Goal: Task Accomplishment & Management: Manage account settings

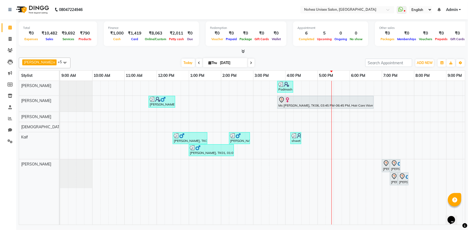
scroll to position [0, 78]
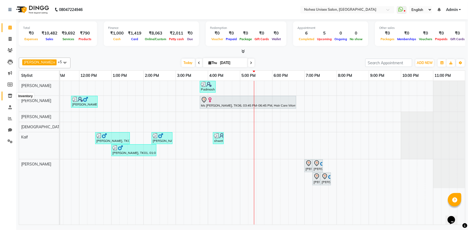
drag, startPoint x: 8, startPoint y: 96, endPoint x: 13, endPoint y: 101, distance: 7.2
click at [8, 96] on icon at bounding box center [10, 96] width 5 height 4
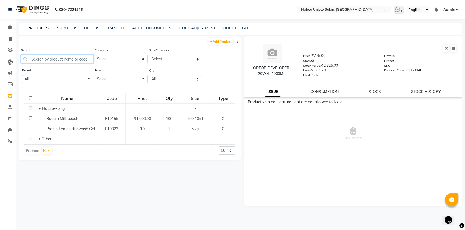
click at [66, 59] on input "text" at bounding box center [57, 59] width 72 height 8
click at [58, 59] on input "text" at bounding box center [57, 59] width 72 height 8
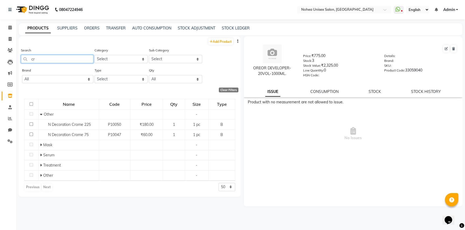
click at [59, 58] on input "cr" at bounding box center [57, 59] width 72 height 8
type input "c"
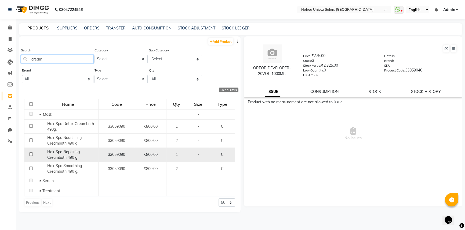
type input "cream"
click at [30, 155] on input "checkbox" at bounding box center [30, 154] width 3 height 3
checkbox input "true"
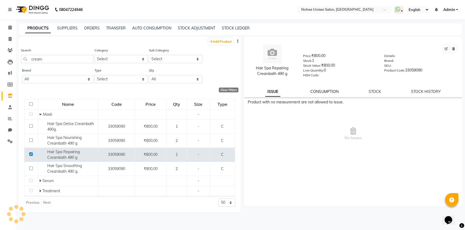
click at [328, 92] on link "CONSUMPTION" at bounding box center [324, 91] width 28 height 5
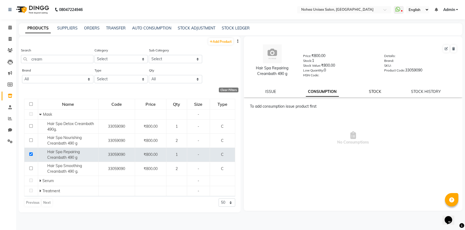
click at [377, 93] on link "STOCK" at bounding box center [375, 91] width 12 height 5
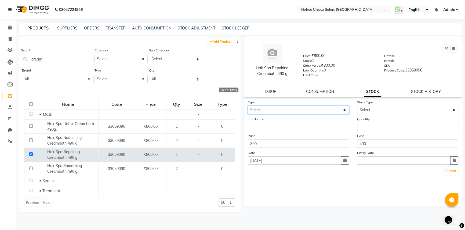
click at [322, 110] on select "Select In Out" at bounding box center [298, 110] width 101 height 8
select select "out"
click at [248, 107] on select "Select In Out" at bounding box center [298, 110] width 101 height 8
select select
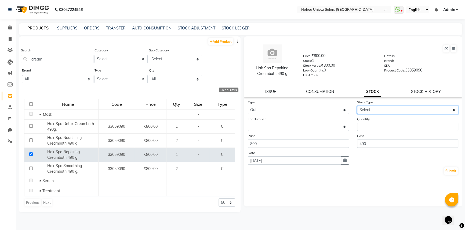
click at [369, 110] on select "Select Internal Use Damaged Expired Adjustment Return Other" at bounding box center [407, 110] width 101 height 8
select select "internal use"
click at [357, 107] on select "Select Internal Use Damaged Expired Adjustment Return Other" at bounding box center [407, 110] width 101 height 8
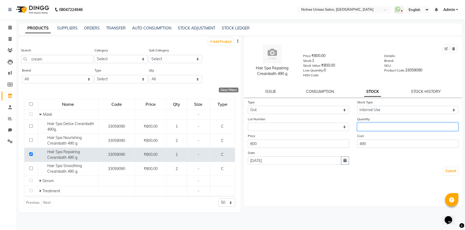
click at [366, 128] on input "number" at bounding box center [407, 127] width 101 height 8
type input "1"
click at [454, 173] on button "Submit" at bounding box center [451, 172] width 14 height 8
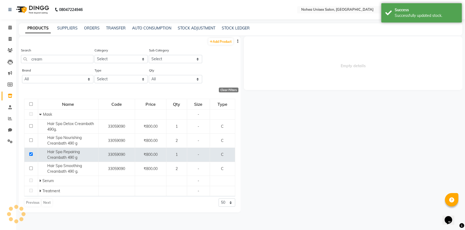
select select
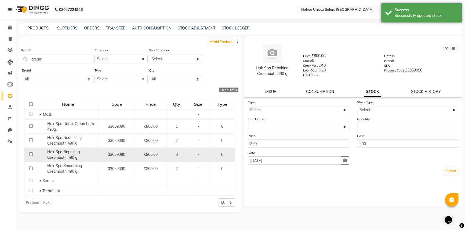
click at [30, 155] on input "checkbox" at bounding box center [30, 154] width 3 height 3
checkbox input "true"
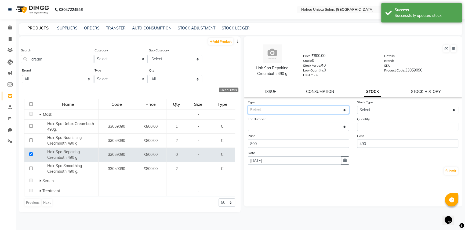
click at [327, 112] on select "Select In Out" at bounding box center [298, 110] width 101 height 8
select select "in"
click at [248, 107] on select "Select In Out" at bounding box center [298, 110] width 101 height 8
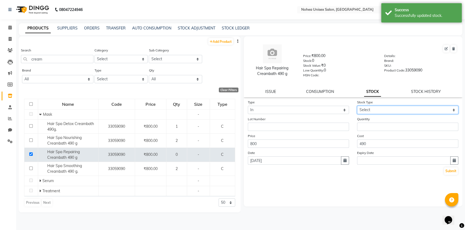
drag, startPoint x: 376, startPoint y: 110, endPoint x: 374, endPoint y: 115, distance: 5.5
click at [376, 111] on select "Select New Stock Adjustment Return Other" at bounding box center [407, 110] width 101 height 8
select select "new stock"
click at [357, 107] on select "Select New Stock Adjustment Return Other" at bounding box center [407, 110] width 101 height 8
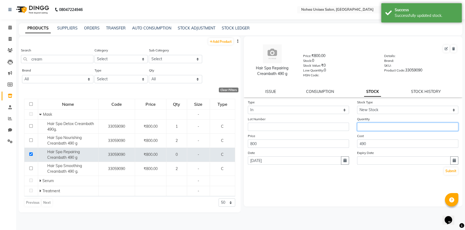
click at [368, 127] on input "number" at bounding box center [407, 127] width 101 height 8
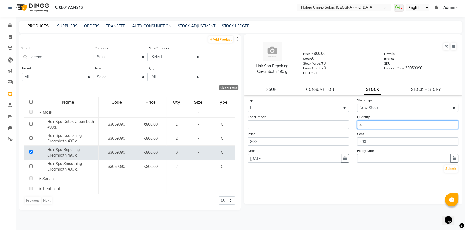
scroll to position [3, 0]
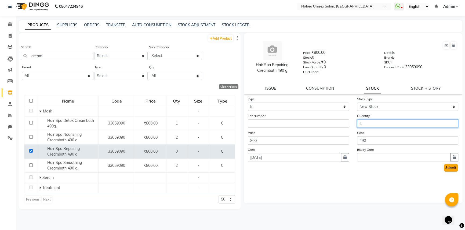
type input "4"
click at [449, 171] on button "Submit" at bounding box center [451, 168] width 14 height 8
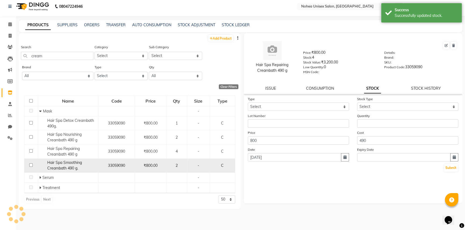
click at [29, 165] on input "checkbox" at bounding box center [30, 165] width 3 height 3
checkbox input "true"
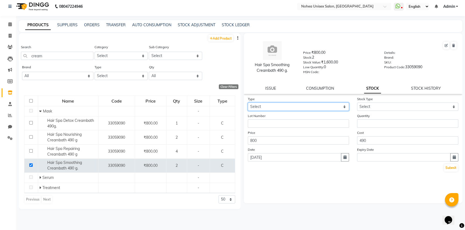
click at [333, 107] on select "Select In Out" at bounding box center [298, 107] width 101 height 8
select select "out"
click at [248, 104] on select "Select In Out" at bounding box center [298, 107] width 101 height 8
select select
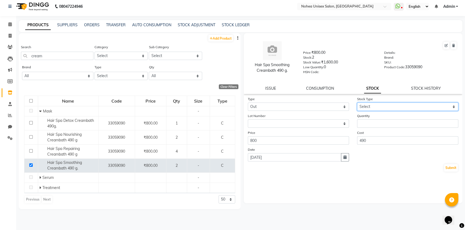
click at [371, 107] on select "Select Internal Use Damaged Expired Adjustment Return Other" at bounding box center [407, 107] width 101 height 8
select select "internal use"
click at [357, 104] on select "Select Internal Use Damaged Expired Adjustment Return Other" at bounding box center [407, 107] width 101 height 8
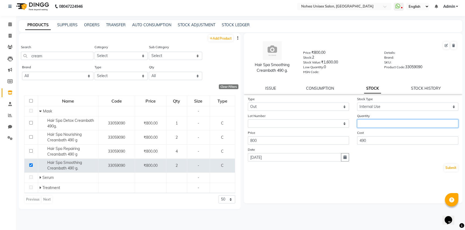
click at [367, 124] on input "number" at bounding box center [407, 124] width 101 height 8
type input "2"
click at [453, 170] on button "Submit" at bounding box center [451, 168] width 14 height 8
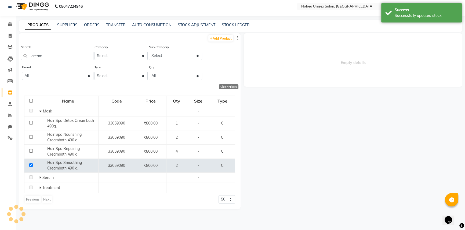
select select
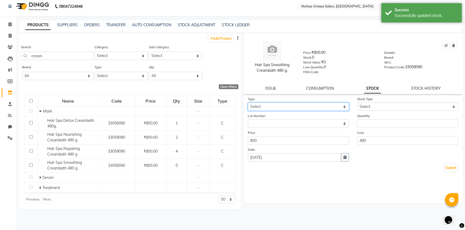
click at [325, 105] on select "Select In Out" at bounding box center [298, 107] width 101 height 8
select select "in"
click at [248, 104] on select "Select In Out" at bounding box center [298, 107] width 101 height 8
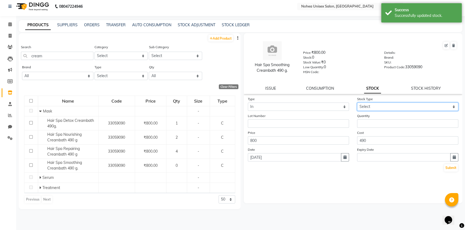
click at [369, 107] on select "Select New Stock Adjustment Return Other" at bounding box center [407, 107] width 101 height 8
select select "new stock"
click at [357, 104] on select "Select New Stock Adjustment Return Other" at bounding box center [407, 107] width 101 height 8
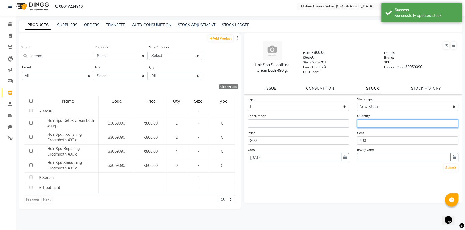
click at [368, 126] on input "number" at bounding box center [407, 124] width 101 height 8
type input "4"
click at [448, 170] on button "Submit" at bounding box center [451, 168] width 14 height 8
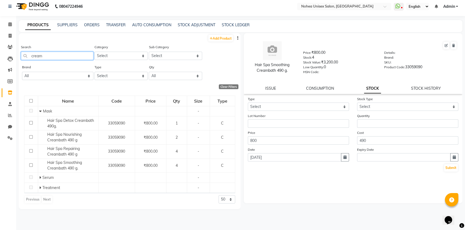
click at [81, 54] on input "cream" at bounding box center [57, 56] width 72 height 8
type input "c"
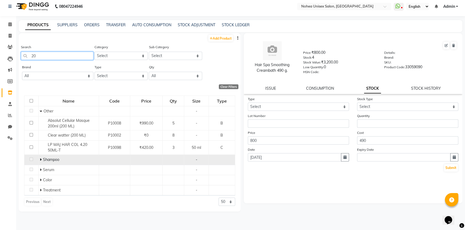
type input "20"
drag, startPoint x: 39, startPoint y: 159, endPoint x: 42, endPoint y: 162, distance: 3.8
click at [40, 159] on icon at bounding box center [41, 160] width 2 height 4
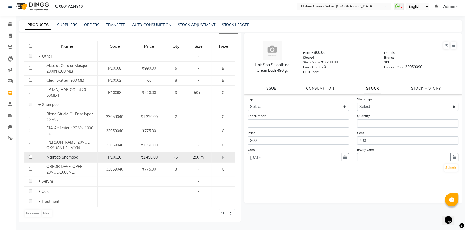
scroll to position [56, 0]
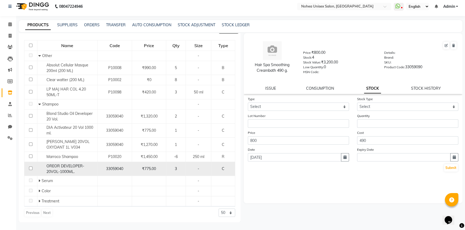
click at [30, 168] on input "checkbox" at bounding box center [30, 168] width 3 height 3
checkbox input "true"
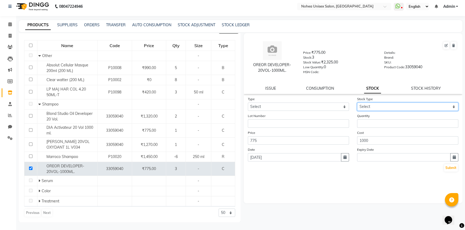
click at [357, 108] on select "Select New Stock Adjustment Return Other" at bounding box center [407, 107] width 101 height 8
select select "new stock"
click at [357, 104] on select "Select New Stock Adjustment Return Other" at bounding box center [407, 107] width 101 height 8
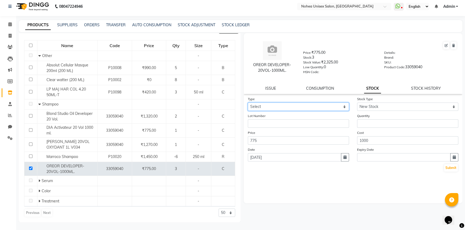
click at [341, 107] on select "Select In Out" at bounding box center [298, 107] width 101 height 8
select select "in"
click at [248, 104] on select "Select In Out" at bounding box center [298, 107] width 101 height 8
select select
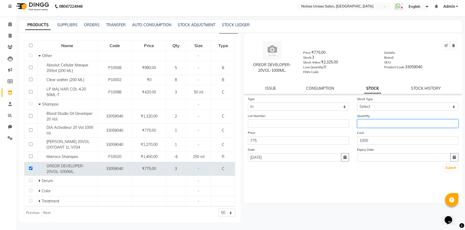
click at [360, 124] on input "number" at bounding box center [407, 124] width 101 height 8
type input "1"
click at [452, 170] on button "Submit" at bounding box center [451, 168] width 14 height 8
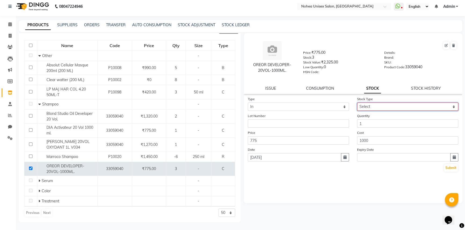
click at [376, 107] on select "Select New Stock Adjustment Return Other" at bounding box center [407, 107] width 101 height 8
select select "new stock"
click at [357, 104] on select "Select New Stock Adjustment Return Other" at bounding box center [407, 107] width 101 height 8
click at [450, 169] on button "Submit" at bounding box center [451, 168] width 14 height 8
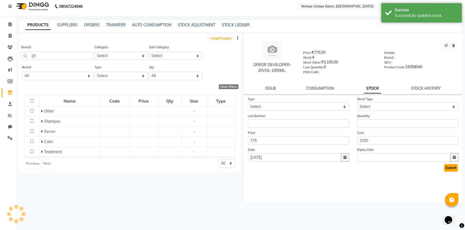
scroll to position [0, 0]
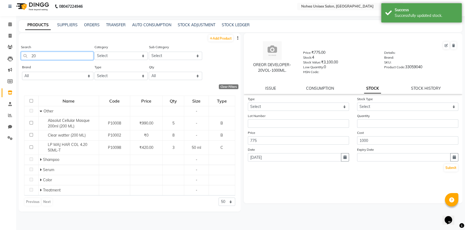
click at [54, 55] on input "20" at bounding box center [57, 56] width 72 height 8
type input "2"
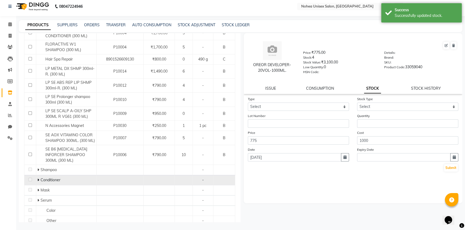
scroll to position [110, 0]
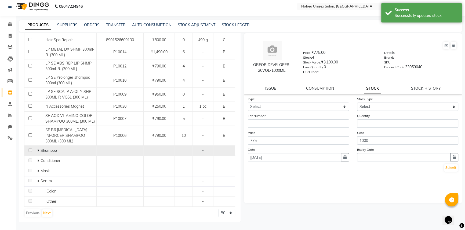
type input "30"
click at [39, 150] on span at bounding box center [38, 150] width 3 height 5
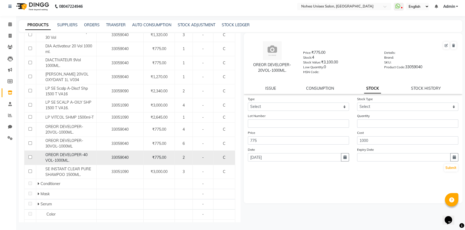
scroll to position [280, 0]
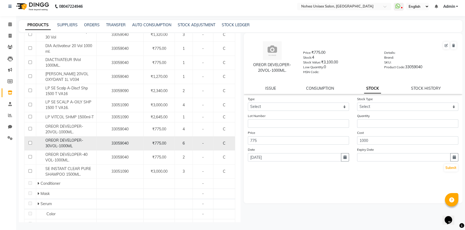
drag, startPoint x: 30, startPoint y: 142, endPoint x: 58, endPoint y: 145, distance: 28.8
click at [30, 142] on input "checkbox" at bounding box center [29, 142] width 3 height 3
checkbox input "true"
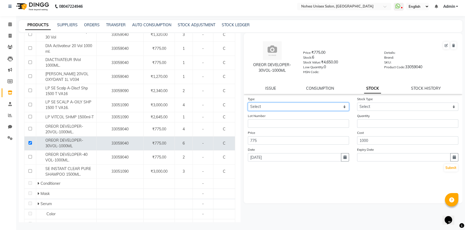
click at [334, 107] on select "Select In Out" at bounding box center [298, 107] width 101 height 8
select select "in"
click at [248, 104] on select "Select In Out" at bounding box center [298, 107] width 101 height 8
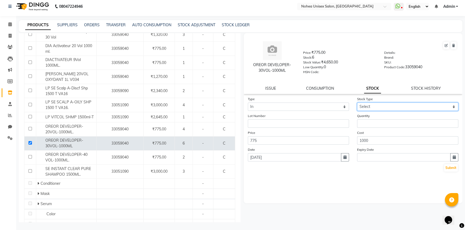
click at [370, 108] on select "Select New Stock Adjustment Return Other" at bounding box center [407, 107] width 101 height 8
select select "new stock"
click at [357, 104] on select "Select New Stock Adjustment Return Other" at bounding box center [407, 107] width 101 height 8
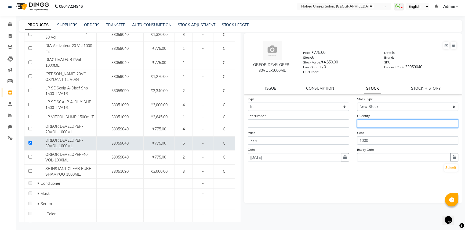
click at [372, 125] on input "number" at bounding box center [407, 124] width 101 height 8
type input "2"
click at [451, 170] on button "Submit" at bounding box center [451, 168] width 14 height 8
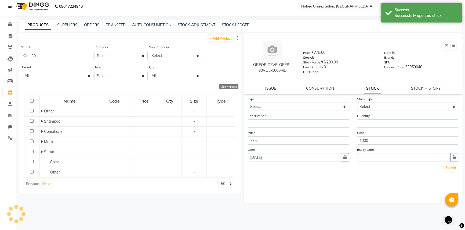
scroll to position [0, 0]
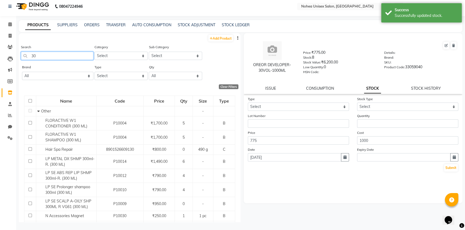
click at [81, 57] on input "30" at bounding box center [57, 56] width 72 height 8
type input "3"
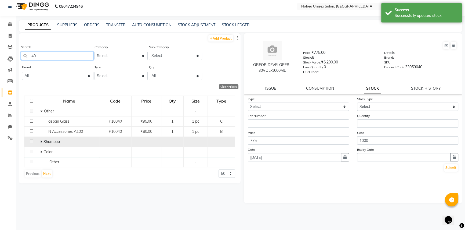
type input "40"
click at [41, 142] on icon at bounding box center [41, 142] width 2 height 4
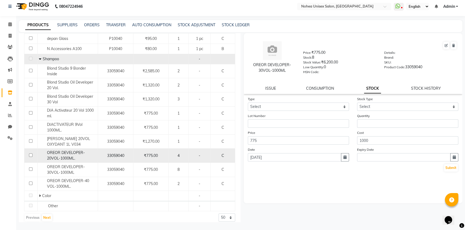
scroll to position [88, 0]
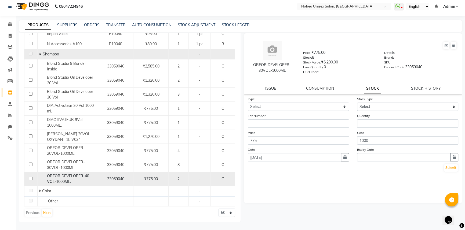
click at [30, 178] on input "checkbox" at bounding box center [30, 178] width 3 height 3
checkbox input "true"
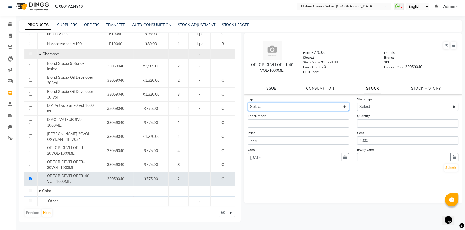
click at [338, 107] on select "Select In Out" at bounding box center [298, 107] width 101 height 8
select select "in"
click at [248, 104] on select "Select In Out" at bounding box center [298, 107] width 101 height 8
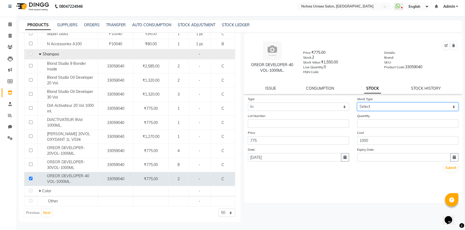
click at [370, 107] on select "Select New Stock Adjustment Return Other" at bounding box center [407, 107] width 101 height 8
select select "new stock"
click at [357, 104] on select "Select New Stock Adjustment Return Other" at bounding box center [407, 107] width 101 height 8
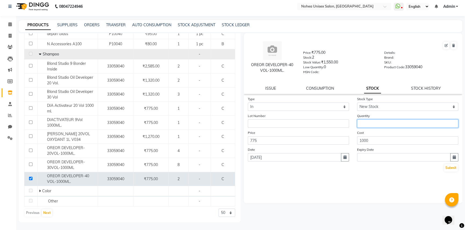
click at [366, 126] on input "number" at bounding box center [407, 124] width 101 height 8
type input "1"
click at [449, 169] on button "Submit" at bounding box center [451, 168] width 14 height 8
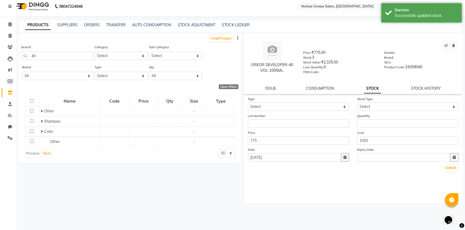
scroll to position [0, 0]
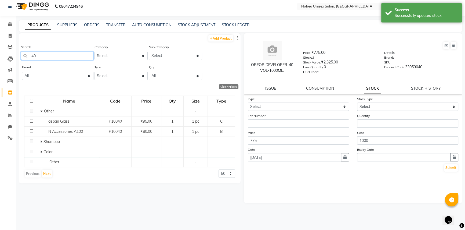
click at [83, 57] on input "40" at bounding box center [57, 56] width 72 height 8
type input "4"
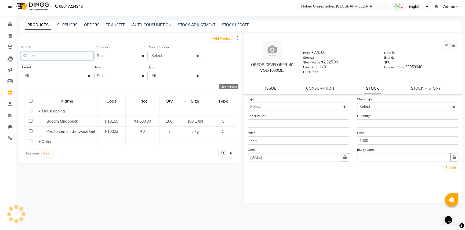
type input "c"
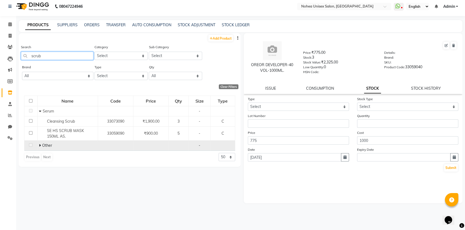
type input "scrub"
click at [39, 146] on icon at bounding box center [40, 146] width 2 height 4
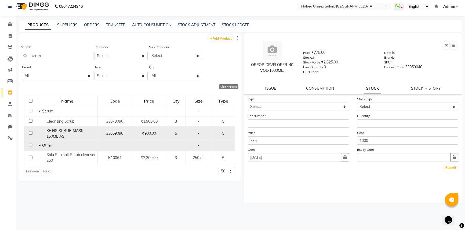
click at [29, 134] on input "checkbox" at bounding box center [30, 132] width 3 height 3
checkbox input "true"
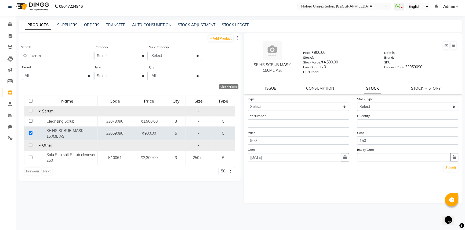
click at [40, 111] on icon at bounding box center [39, 111] width 2 height 4
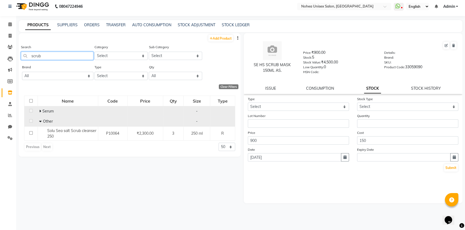
click at [55, 56] on input "scrub" at bounding box center [57, 56] width 72 height 8
type input "s"
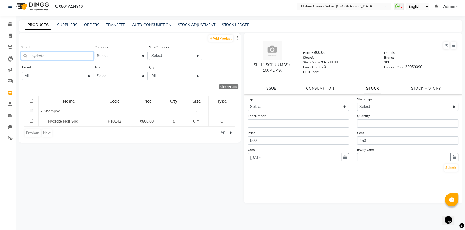
click at [51, 54] on input "hydrate" at bounding box center [57, 56] width 72 height 8
type input "h"
type input "scrub"
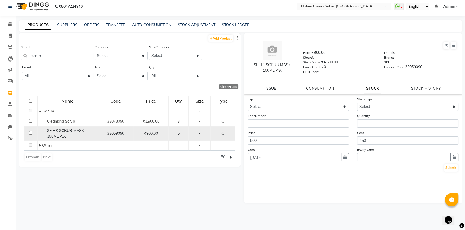
click at [31, 133] on input "checkbox" at bounding box center [30, 132] width 3 height 3
checkbox input "true"
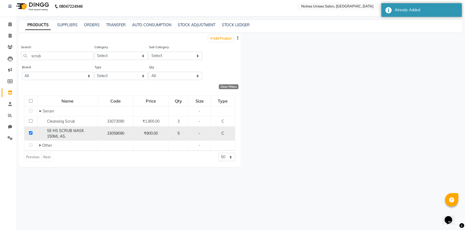
click at [56, 135] on div "SE HS SCRUB MASK 150ML AS." at bounding box center [67, 133] width 57 height 11
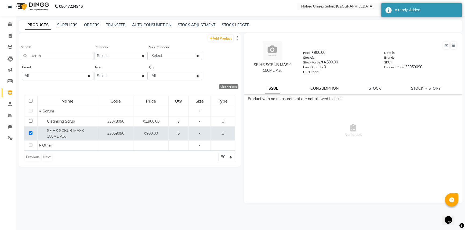
click at [334, 89] on link "CONSUMPTION" at bounding box center [324, 88] width 28 height 5
click at [375, 91] on link "STOCK" at bounding box center [375, 88] width 12 height 5
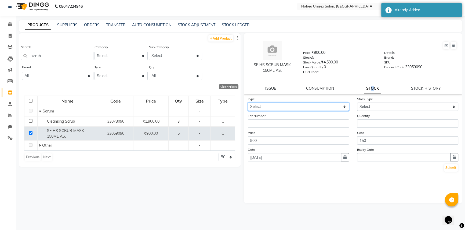
click at [328, 108] on select "Select In Out" at bounding box center [298, 107] width 101 height 8
select select "in"
click at [248, 104] on select "Select In Out" at bounding box center [298, 107] width 101 height 8
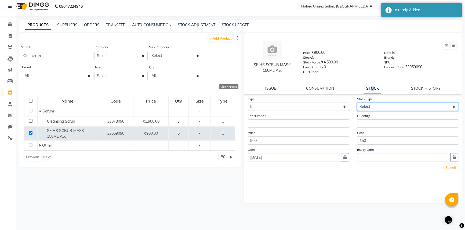
drag, startPoint x: 367, startPoint y: 104, endPoint x: 368, endPoint y: 108, distance: 3.6
click at [367, 104] on select "Select New Stock Adjustment Return Other" at bounding box center [407, 107] width 101 height 8
select select "new stock"
click at [357, 104] on select "Select New Stock Adjustment Return Other" at bounding box center [407, 107] width 101 height 8
click at [364, 120] on div "Quantity" at bounding box center [407, 120] width 109 height 15
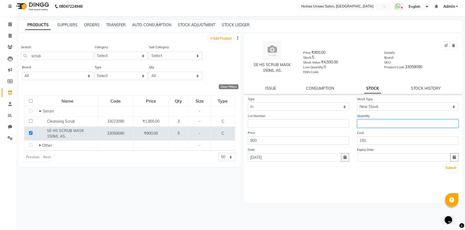
click at [362, 126] on input "number" at bounding box center [407, 124] width 101 height 8
type input "3"
click at [454, 170] on button "Submit" at bounding box center [451, 168] width 14 height 8
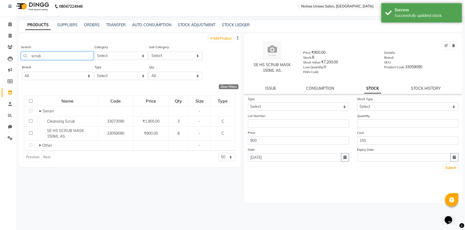
click at [51, 57] on input "scrub" at bounding box center [57, 56] width 72 height 8
type input "s"
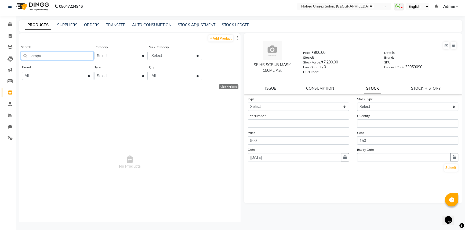
click at [57, 54] on input "ampu" at bounding box center [57, 56] width 72 height 8
type input "a"
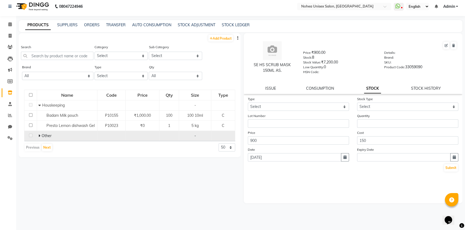
click at [38, 138] on icon at bounding box center [39, 136] width 2 height 4
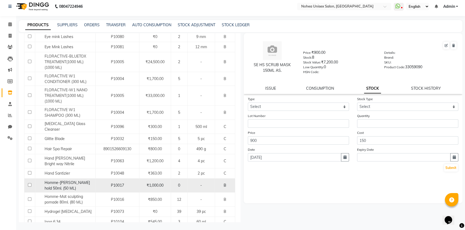
scroll to position [453, 0]
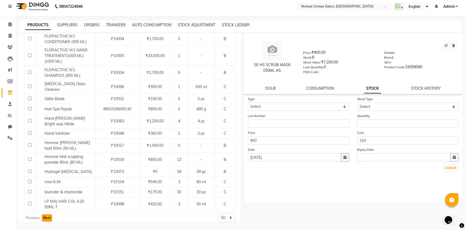
click at [48, 215] on button "Next" at bounding box center [47, 219] width 10 height 8
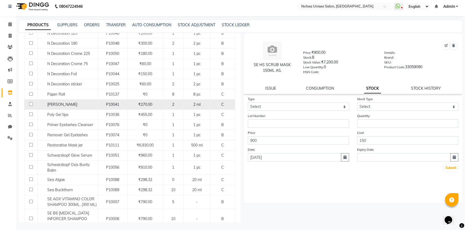
scroll to position [475, 0]
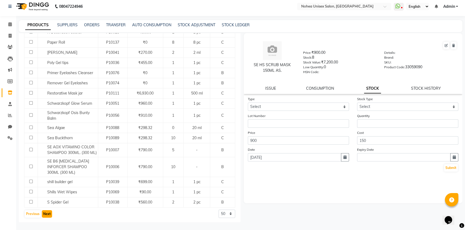
click at [48, 211] on button "Next" at bounding box center [47, 215] width 10 height 8
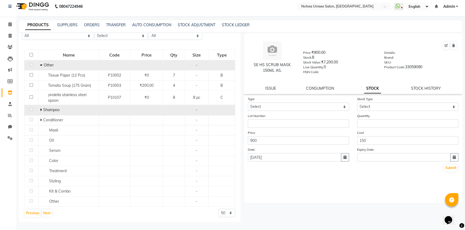
click at [40, 108] on icon at bounding box center [41, 110] width 2 height 4
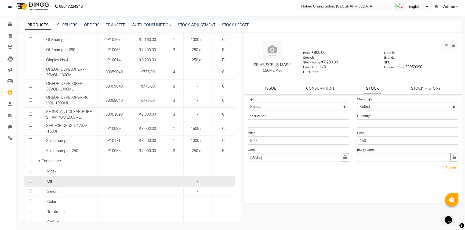
scroll to position [431, 0]
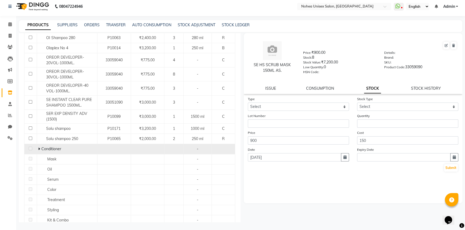
click at [38, 148] on icon at bounding box center [39, 149] width 2 height 4
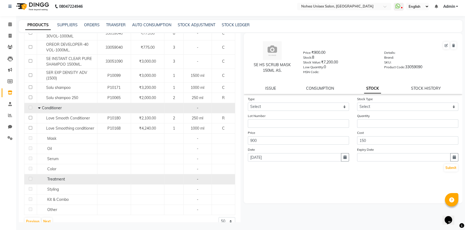
scroll to position [479, 0]
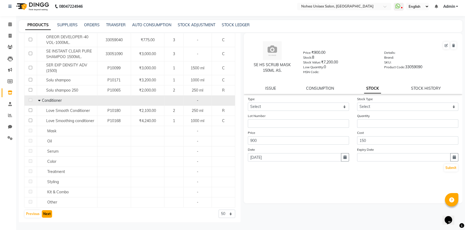
click at [47, 213] on button "Next" at bounding box center [47, 215] width 10 height 8
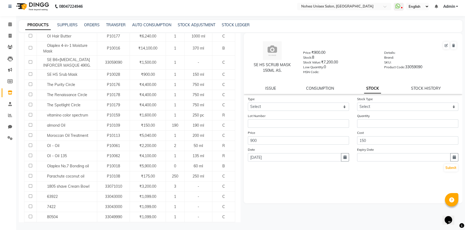
scroll to position [467, 0]
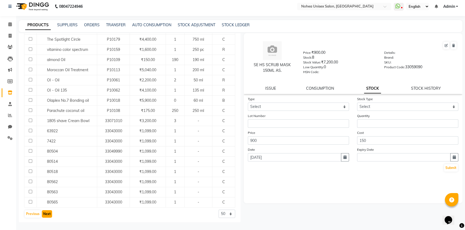
click at [47, 211] on button "Next" at bounding box center [47, 215] width 10 height 8
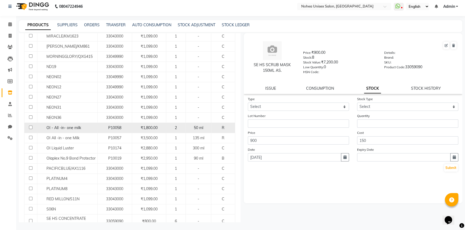
scroll to position [436, 0]
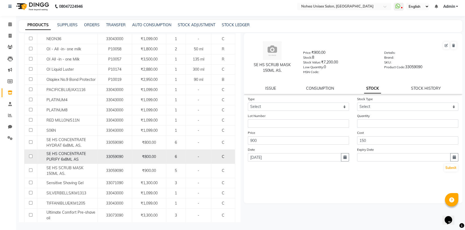
click at [29, 155] on input "checkbox" at bounding box center [30, 156] width 3 height 3
checkbox input "true"
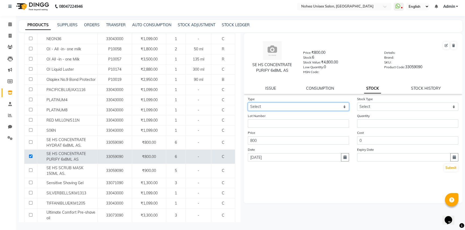
click at [342, 108] on select "Select In Out" at bounding box center [298, 107] width 101 height 8
select select "in"
click at [248, 104] on select "Select In Out" at bounding box center [298, 107] width 101 height 8
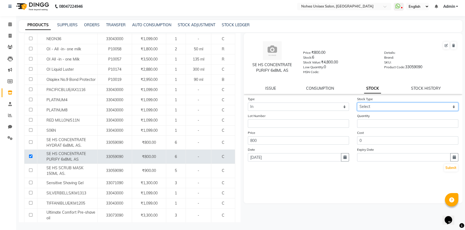
click at [375, 106] on select "Select New Stock Adjustment Return Other" at bounding box center [407, 107] width 101 height 8
select select "new stock"
click at [357, 104] on select "Select New Stock Adjustment Return Other" at bounding box center [407, 107] width 101 height 8
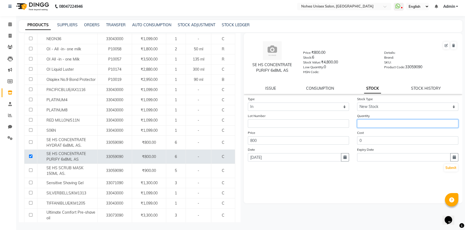
click at [373, 124] on input "number" at bounding box center [407, 124] width 101 height 8
type input "3"
click at [453, 170] on button "Submit" at bounding box center [451, 168] width 14 height 8
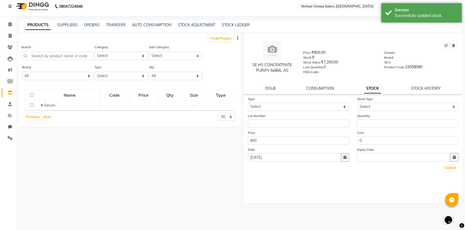
scroll to position [0, 0]
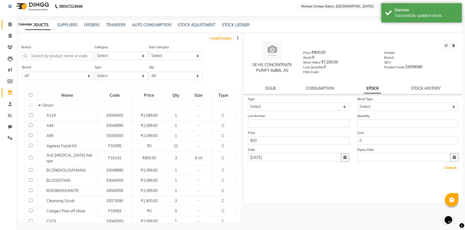
click at [12, 26] on span at bounding box center [9, 24] width 9 height 6
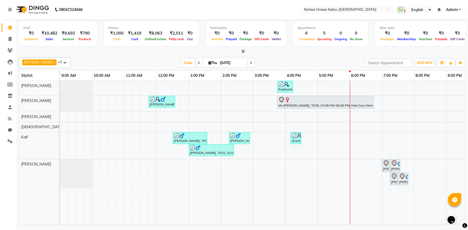
click at [333, 54] on div at bounding box center [242, 52] width 447 height 6
click at [128, 54] on div at bounding box center [242, 52] width 447 height 6
click at [285, 59] on div "[DATE] [DATE]" at bounding box center [217, 63] width 289 height 8
click at [275, 59] on div "[DATE] [DATE]" at bounding box center [217, 63] width 289 height 8
click at [170, 55] on div "Total ₹0 Expenses ₹10,482 Sales ₹9,692 Services ₹790 Products Finance ₹1,000 Ca…" at bounding box center [242, 122] width 452 height 207
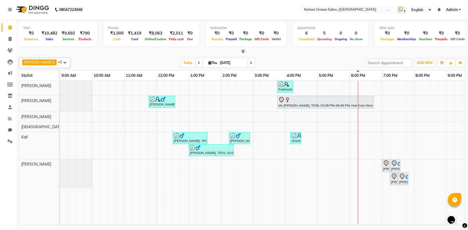
drag, startPoint x: 331, startPoint y: 63, endPoint x: 330, endPoint y: 66, distance: 3.3
click at [331, 63] on div "[DATE] [DATE]" at bounding box center [217, 63] width 289 height 8
click at [313, 51] on div at bounding box center [242, 52] width 447 height 6
drag, startPoint x: 320, startPoint y: 52, endPoint x: 305, endPoint y: 56, distance: 15.8
click at [320, 52] on div at bounding box center [242, 52] width 447 height 6
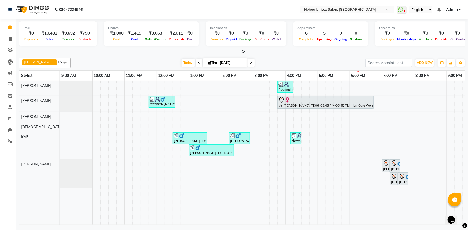
click at [284, 59] on div "[DATE] [DATE]" at bounding box center [217, 63] width 289 height 8
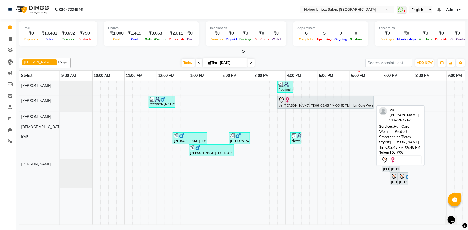
click at [290, 99] on div at bounding box center [325, 100] width 94 height 6
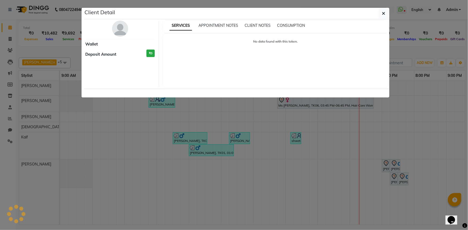
select select "7"
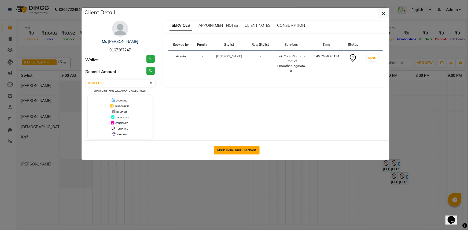
click at [238, 147] on button "Mark Done And Checkout" at bounding box center [237, 150] width 46 height 9
select select "service"
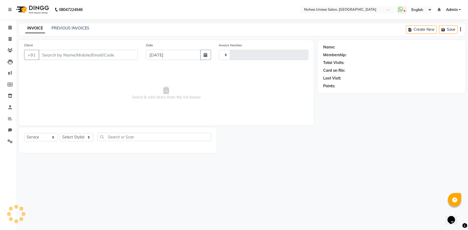
type input "2031"
select select "8009"
type input "9167267247"
select select "80899"
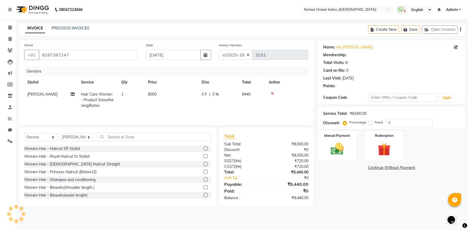
select select "1: Object"
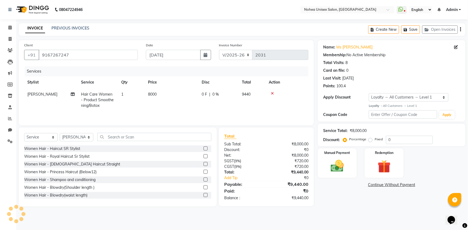
click at [160, 95] on td "8000" at bounding box center [172, 100] width 54 height 23
select select "80899"
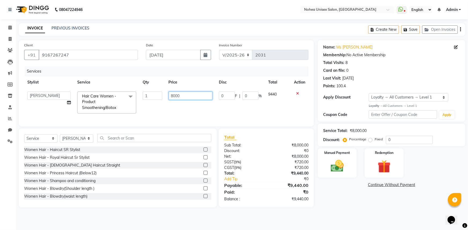
drag, startPoint x: 182, startPoint y: 97, endPoint x: 161, endPoint y: 97, distance: 21.2
click at [161, 97] on tr "[PERSON_NAME] Imlikala [PERSON_NAME] Kaif Manager mantra Mohini [PERSON_NAME] […" at bounding box center [166, 103] width 284 height 28
type input "6500"
click at [272, 162] on div "Total Sub Total: ₹8,000.00 Discount: ₹0 Net: ₹8,000.00 SGST ( 9% ) ₹720.00 CGST…" at bounding box center [266, 168] width 84 height 68
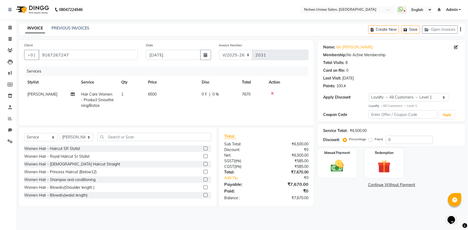
click at [98, 102] on span "Hair Care Women - Product Smoothening/Botox" at bounding box center [97, 100] width 33 height 16
select select "80899"
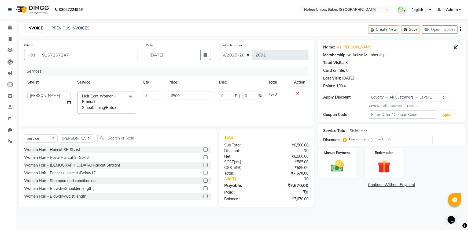
click at [99, 100] on span "Hair Care Women - Product Smoothening/Botox x" at bounding box center [104, 102] width 47 height 17
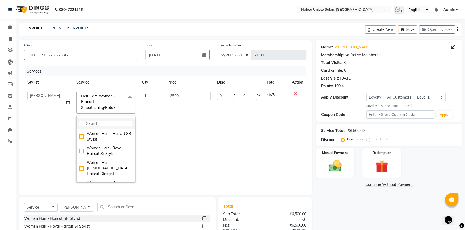
click at [92, 124] on input "multiselect-search" at bounding box center [105, 124] width 53 height 6
type input "n"
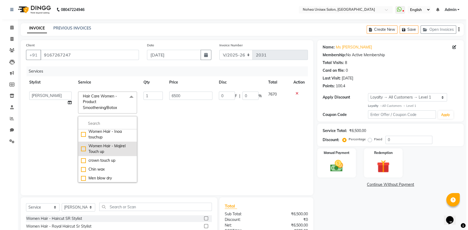
scroll to position [244, 0]
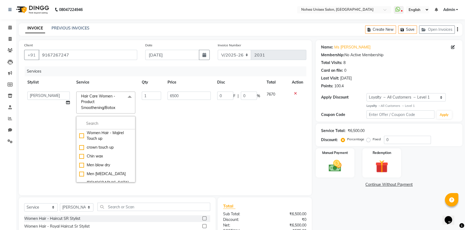
drag, startPoint x: 260, startPoint y: 216, endPoint x: 155, endPoint y: 158, distance: 120.1
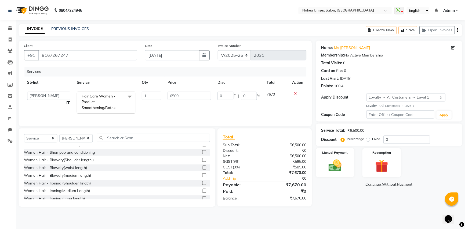
scroll to position [73, 0]
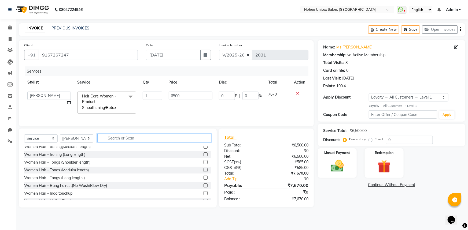
click at [127, 142] on input "text" at bounding box center [154, 138] width 114 height 8
click at [341, 164] on img at bounding box center [338, 167] width 22 height 16
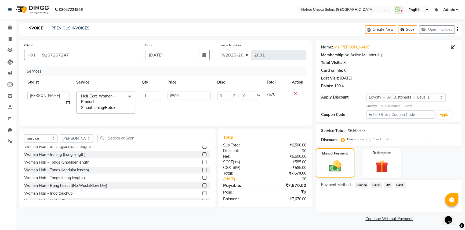
click at [386, 183] on span "UPI" at bounding box center [388, 185] width 8 height 6
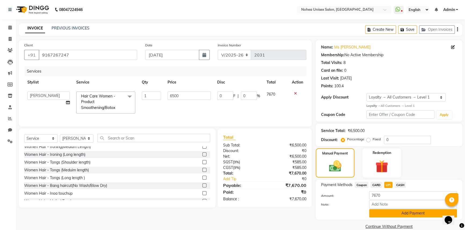
click at [380, 216] on button "Add Payment" at bounding box center [413, 214] width 88 height 8
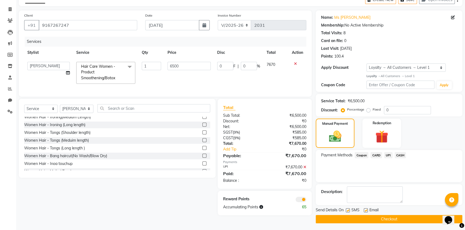
scroll to position [31, 0]
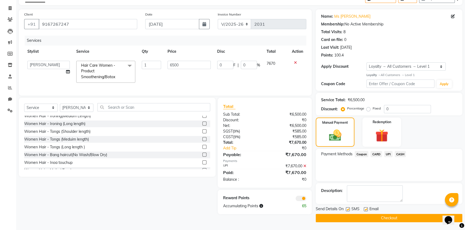
click at [365, 210] on label at bounding box center [366, 210] width 4 height 4
click at [365, 210] on input "checkbox" at bounding box center [365, 209] width 3 height 3
checkbox input "false"
click at [358, 215] on button "Checkout" at bounding box center [389, 218] width 146 height 8
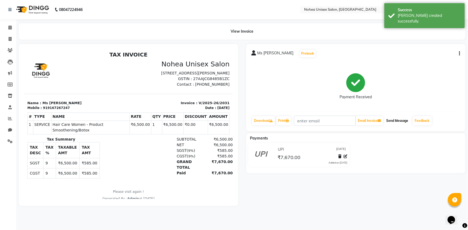
drag, startPoint x: 400, startPoint y: 120, endPoint x: 397, endPoint y: 120, distance: 3.1
click at [400, 120] on button "Send Message" at bounding box center [397, 120] width 26 height 9
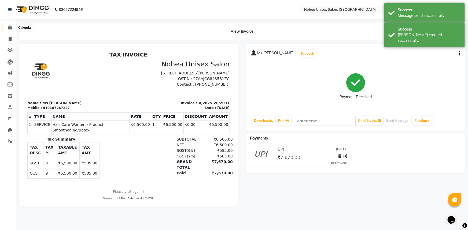
click at [9, 26] on icon at bounding box center [9, 27] width 3 height 4
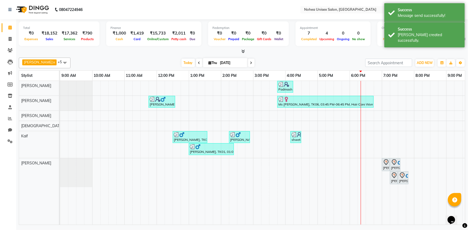
click at [309, 54] on div at bounding box center [242, 52] width 447 height 6
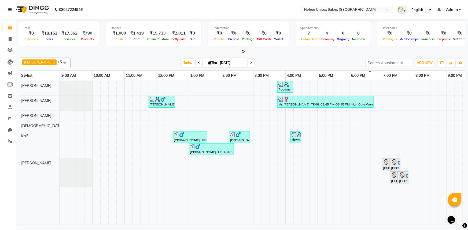
click at [269, 62] on div "[DATE] [DATE]" at bounding box center [217, 63] width 289 height 8
click at [387, 86] on div "Padmashree, TK07, 03:45 PM-04:15 PM, Women Hair - Shampoo and conditioning [PER…" at bounding box center [301, 153] width 483 height 144
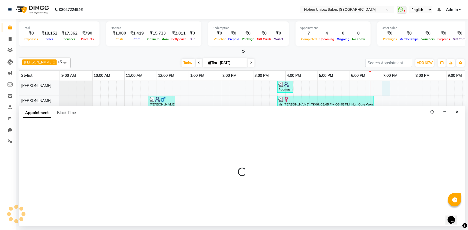
select select "74821"
select select "tentative"
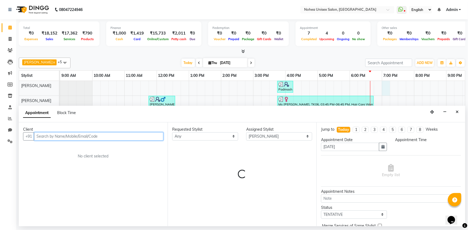
select select "1140"
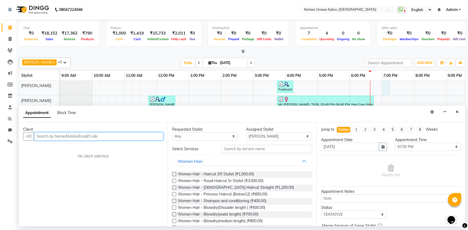
click at [126, 138] on input "text" at bounding box center [98, 137] width 129 height 8
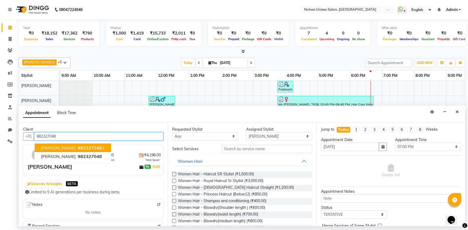
click at [85, 150] on button "[PERSON_NAME] 982327048 2" at bounding box center [73, 148] width 76 height 9
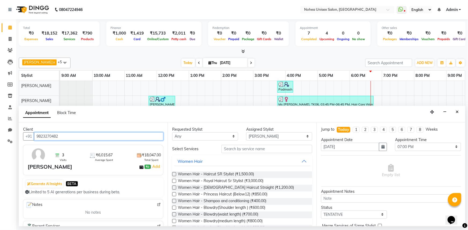
type input "9823270482"
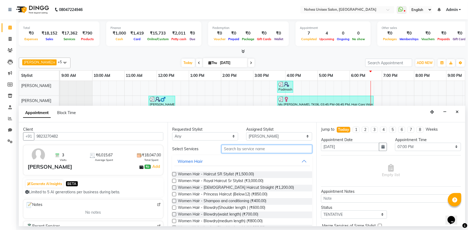
click at [241, 150] on input "text" at bounding box center [267, 149] width 91 height 8
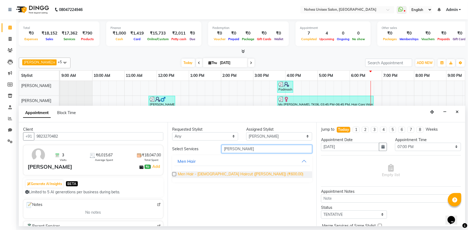
type input "[PERSON_NAME]"
click at [233, 174] on span "Men Hair - [DEMOGRAPHIC_DATA] Haircut ([PERSON_NAME]) (₹600.00)" at bounding box center [241, 175] width 126 height 7
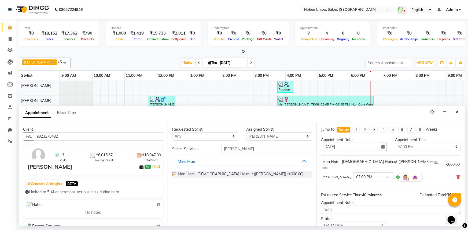
checkbox input "false"
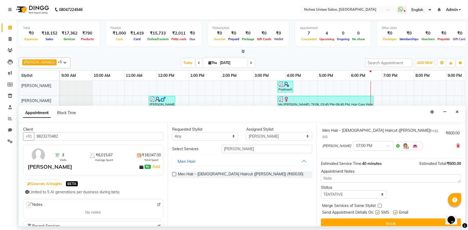
scroll to position [32, 0]
click at [397, 211] on label at bounding box center [396, 213] width 4 height 4
click at [397, 211] on input "checkbox" at bounding box center [395, 212] width 3 height 3
checkbox input "false"
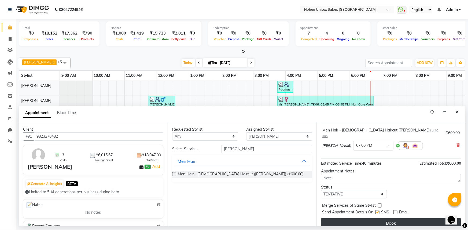
click at [391, 219] on button "Book" at bounding box center [391, 224] width 140 height 10
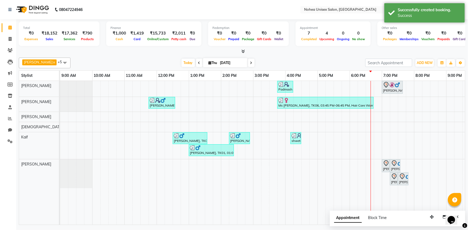
click at [339, 63] on div "[DATE] [DATE]" at bounding box center [217, 63] width 289 height 8
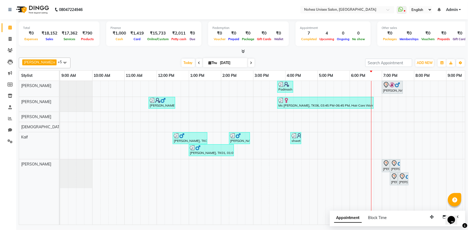
click at [306, 54] on div at bounding box center [242, 52] width 447 height 6
click at [271, 56] on div "[PERSON_NAME] x [PERSON_NAME] x [PERSON_NAME] x Kaif x [PERSON_NAME] x +5 Selec…" at bounding box center [242, 141] width 447 height 170
drag, startPoint x: 260, startPoint y: 60, endPoint x: 255, endPoint y: 60, distance: 5.1
drag, startPoint x: 255, startPoint y: 60, endPoint x: 275, endPoint y: 50, distance: 23.2
click at [275, 49] on div "Total ₹0 Expenses ₹18,152 Sales ₹17,362 Services ₹790 Products Finance ₹1,000 C…" at bounding box center [242, 36] width 447 height 35
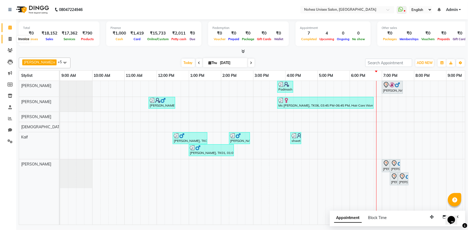
click at [9, 41] on icon at bounding box center [10, 39] width 3 height 4
select select "service"
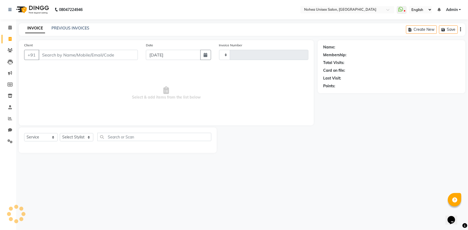
type input "2032"
select select "8009"
click at [82, 140] on select "Select Stylist" at bounding box center [77, 137] width 34 height 8
click at [83, 140] on select "Select Stylist" at bounding box center [77, 137] width 34 height 8
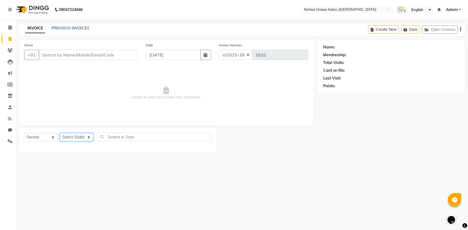
click at [91, 137] on select "Select Stylist [PERSON_NAME] Imlikala [PERSON_NAME] Kaif Manager mantra Mohini …" at bounding box center [77, 137] width 34 height 8
select select "74821"
click at [60, 133] on select "Select Stylist [PERSON_NAME] Imlikala [PERSON_NAME] Kaif Manager mantra Mohini …" at bounding box center [77, 137] width 34 height 8
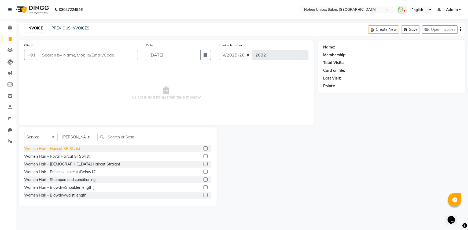
click at [74, 148] on div "Women Hair - Haircut SR Stylist" at bounding box center [52, 149] width 56 height 6
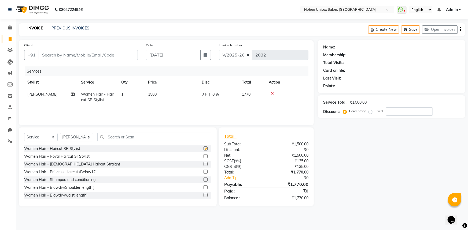
checkbox input "false"
click at [82, 139] on select "Select Stylist [PERSON_NAME] Imlikala [PERSON_NAME] Kaif Manager mantra Mohini …" at bounding box center [77, 137] width 34 height 8
select select "74507"
click at [60, 133] on select "Select Stylist [PERSON_NAME] Imlikala [PERSON_NAME] Kaif Manager mantra Mohini …" at bounding box center [77, 137] width 34 height 8
click at [119, 137] on input "text" at bounding box center [154, 137] width 114 height 8
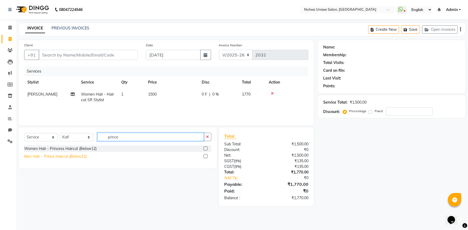
type input "prince"
click at [82, 156] on div "Men Hair - Prince Haircut (Below12)" at bounding box center [55, 157] width 63 height 6
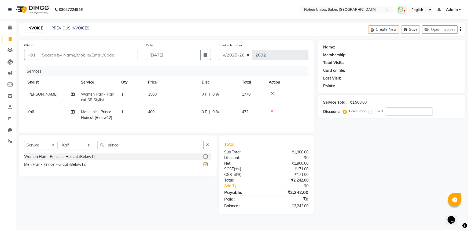
checkbox input "false"
click at [101, 55] on input "Client" at bounding box center [88, 55] width 99 height 10
click at [91, 55] on input "Client" at bounding box center [88, 55] width 99 height 10
type input "9"
type input "0"
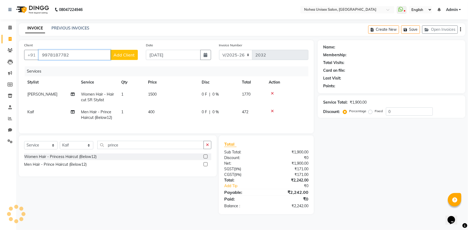
type input "9978187782"
click at [125, 53] on span "Add Client" at bounding box center [123, 54] width 21 height 5
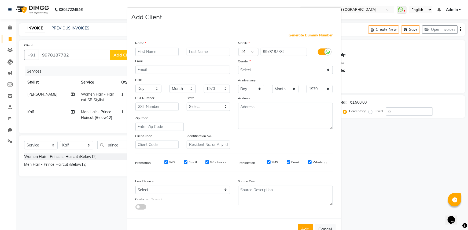
click at [156, 53] on input "text" at bounding box center [156, 52] width 43 height 8
type input "yash"
click at [254, 69] on select "Select [DEMOGRAPHIC_DATA] [DEMOGRAPHIC_DATA] Other Prefer Not To Say" at bounding box center [285, 70] width 95 height 8
select select "[DEMOGRAPHIC_DATA]"
click at [238, 66] on select "Select [DEMOGRAPHIC_DATA] [DEMOGRAPHIC_DATA] Other Prefer Not To Say" at bounding box center [285, 70] width 95 height 8
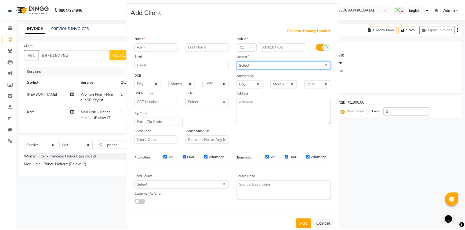
scroll to position [19, 0]
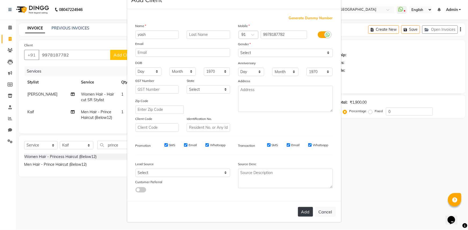
click at [304, 212] on button "Add" at bounding box center [305, 212] width 15 height 10
select select
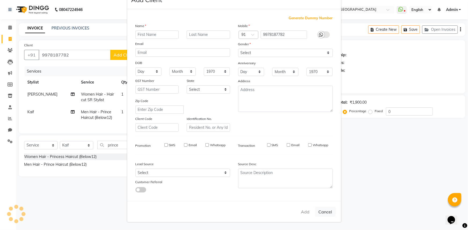
select select
checkbox input "false"
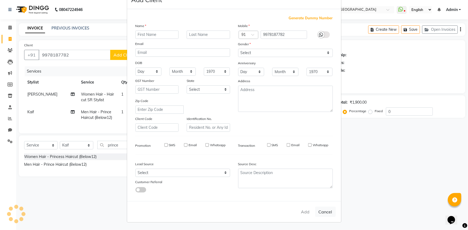
checkbox input "false"
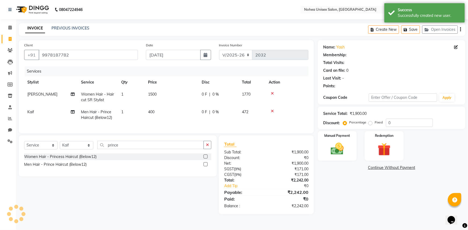
select select "1: Object"
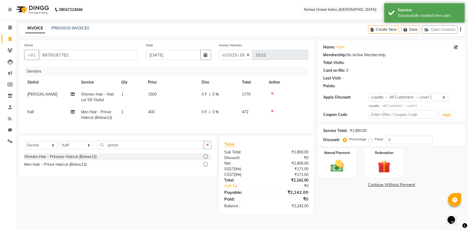
click at [265, 196] on div "Payable:" at bounding box center [243, 192] width 46 height 6
click at [235, 100] on td "0 F | 0 %" at bounding box center [219, 98] width 40 height 18
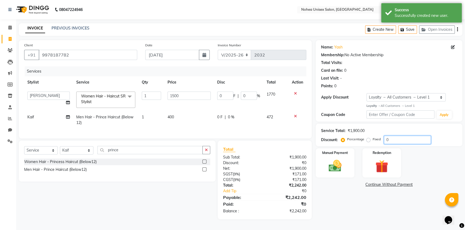
click at [386, 141] on input "0" at bounding box center [407, 140] width 47 height 8
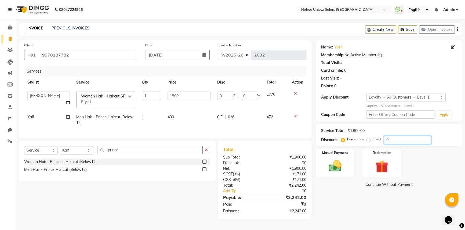
type input "10"
type input "150"
type input "10"
click at [397, 139] on input "10" at bounding box center [407, 140] width 47 height 8
type input "1"
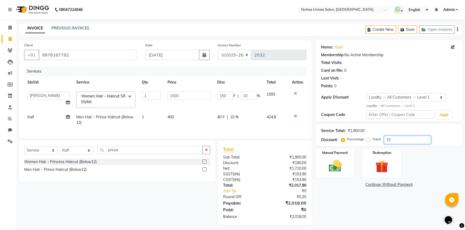
type input "15"
type input "1"
type input "0"
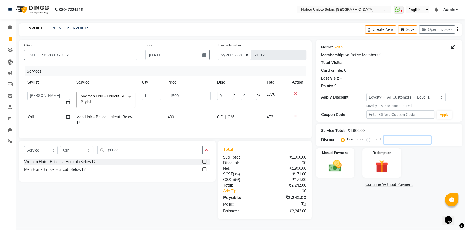
click at [395, 140] on input "number" at bounding box center [407, 140] width 47 height 8
type input "1"
type input "15"
type input "1"
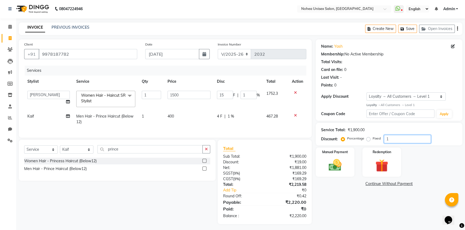
type input "15"
type input "225"
type input "15"
click at [397, 140] on input "15" at bounding box center [407, 139] width 47 height 8
type input "1"
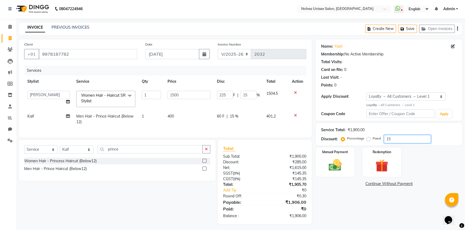
type input "15"
type input "1"
type input "10"
type input "150"
type input "10"
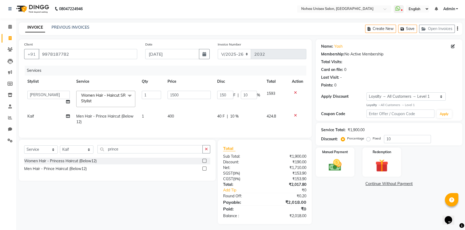
click at [289, 191] on div "₹0" at bounding box center [291, 191] width 38 height 6
click at [390, 141] on input "10" at bounding box center [407, 139] width 47 height 8
click at [292, 165] on div "₹190.00" at bounding box center [288, 163] width 46 height 6
click at [391, 142] on input "10" at bounding box center [407, 139] width 47 height 8
type input "1"
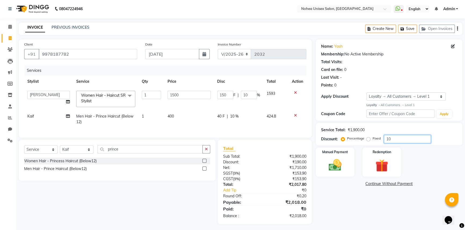
type input "15"
type input "1"
type input "15"
type input "225"
type input "15"
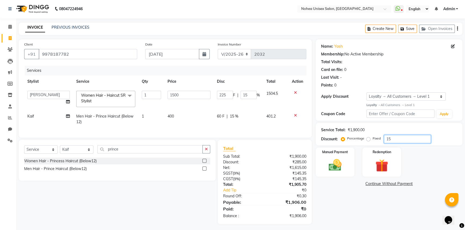
type input "1"
type input "15"
type input "1"
type input "10"
type input "150"
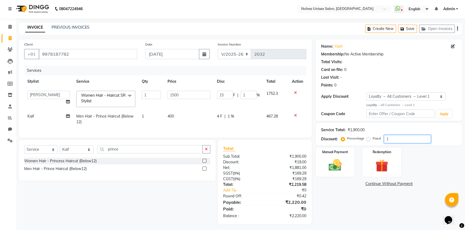
type input "10"
click at [345, 161] on img at bounding box center [335, 165] width 22 height 15
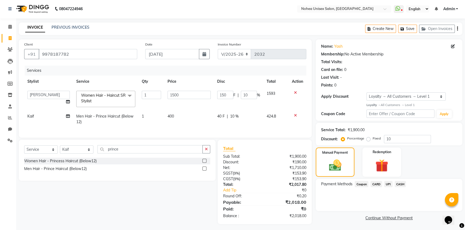
click at [405, 184] on span "CASH" at bounding box center [400, 184] width 12 height 6
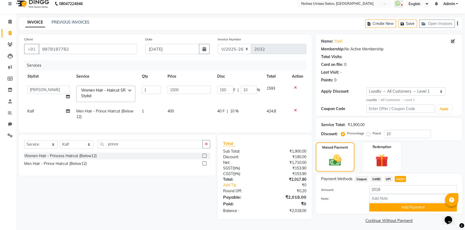
scroll to position [9, 0]
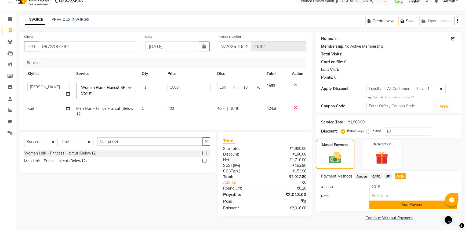
click at [397, 206] on button "Add Payment" at bounding box center [413, 205] width 88 height 8
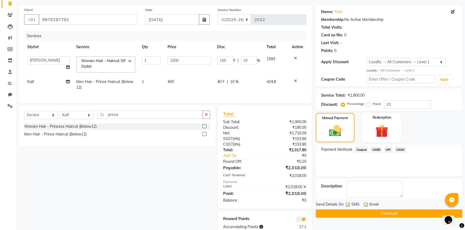
scroll to position [52, 0]
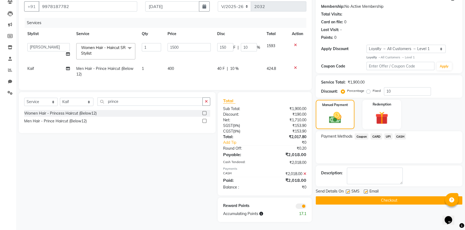
click at [365, 190] on label at bounding box center [366, 192] width 4 height 4
click at [365, 190] on input "checkbox" at bounding box center [365, 191] width 3 height 3
checkbox input "false"
click at [354, 197] on button "Checkout" at bounding box center [389, 201] width 146 height 8
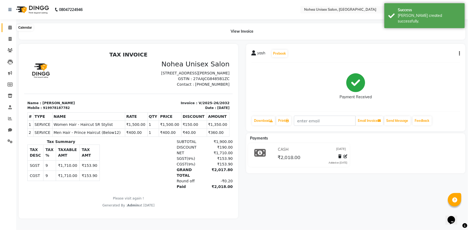
click at [7, 29] on span at bounding box center [9, 28] width 9 height 6
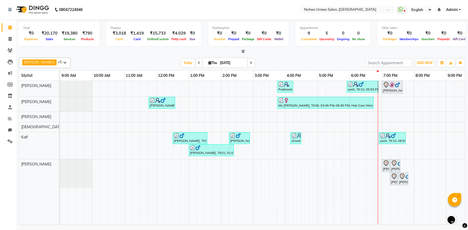
click at [159, 52] on div at bounding box center [242, 52] width 447 height 6
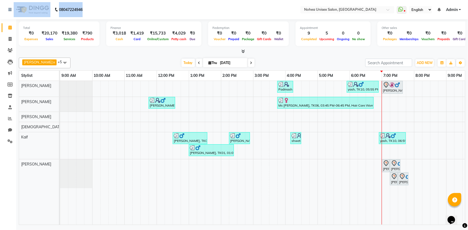
drag, startPoint x: 91, startPoint y: 7, endPoint x: 39, endPoint y: -2, distance: 53.5
click at [39, 0] on html "08047224946 Select Location × Nohea Unisex Salon, Kharadi WhatsApp Status ✕ Sta…" at bounding box center [234, 115] width 468 height 230
drag, startPoint x: 148, startPoint y: 56, endPoint x: 139, endPoint y: 51, distance: 9.6
click at [148, 56] on div "[PERSON_NAME] x [PERSON_NAME] x [PERSON_NAME] x Kaif x [PERSON_NAME] x +5 Selec…" at bounding box center [242, 141] width 447 height 170
drag, startPoint x: 85, startPoint y: 8, endPoint x: 46, endPoint y: 13, distance: 39.4
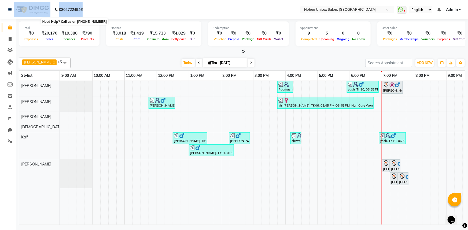
click at [46, 13] on div "[PHONE_NUMBER] Need Help? Call us on [PHONE_NUMBER]" at bounding box center [45, 9] width 82 height 15
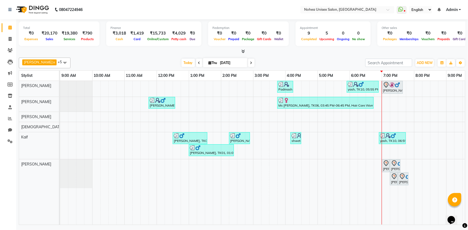
click at [126, 63] on div "[DATE] [DATE]" at bounding box center [217, 63] width 289 height 8
drag, startPoint x: 89, startPoint y: 7, endPoint x: 23, endPoint y: 13, distance: 65.5
click at [23, 13] on nav "08047224946 Select Location × Nohea Unisex Salon, Kharadi WhatsApp Status ✕ Sta…" at bounding box center [234, 9] width 468 height 19
click at [94, 88] on div "Padmashree, TK07, 03:45 PM-04:15 PM, Women Hair - Shampoo and conditioning yash…" at bounding box center [301, 153] width 483 height 144
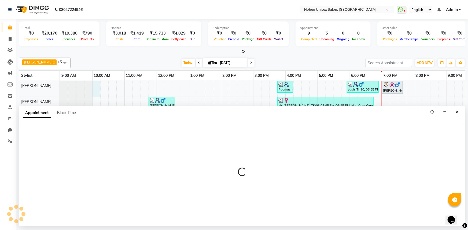
select select "74821"
select select "600"
select select "tentative"
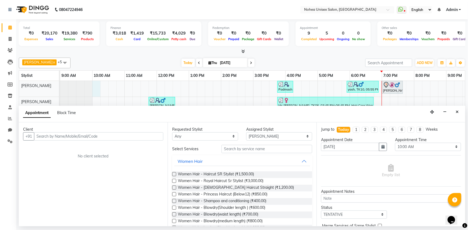
click at [91, 60] on div "[DATE] [DATE]" at bounding box center [217, 63] width 289 height 8
click at [456, 111] on button "Close" at bounding box center [457, 112] width 8 height 8
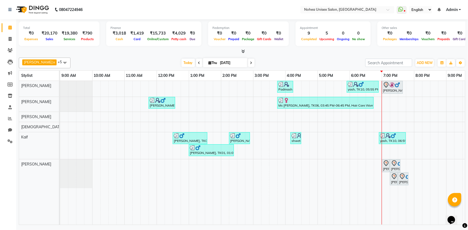
click at [244, 51] on icon at bounding box center [242, 51] width 3 height 4
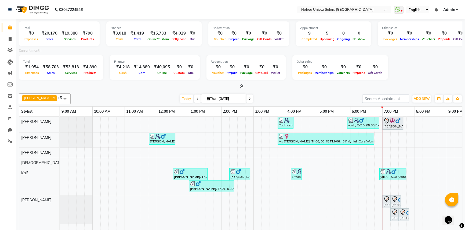
click at [242, 86] on icon at bounding box center [241, 86] width 3 height 4
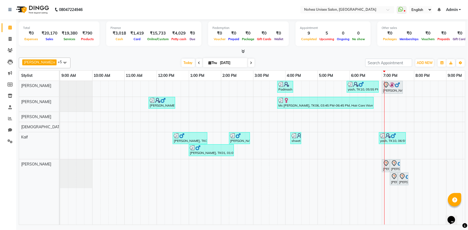
click at [250, 63] on icon at bounding box center [251, 62] width 2 height 3
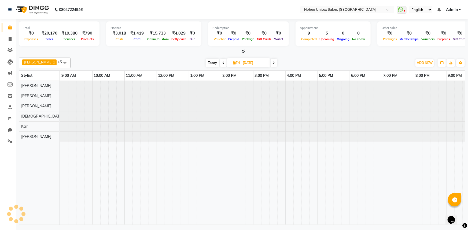
scroll to position [0, 78]
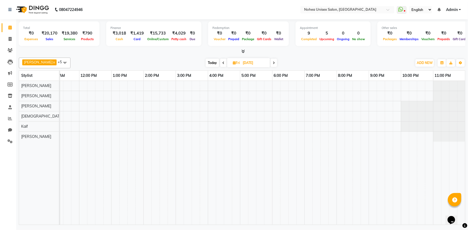
click at [187, 52] on div at bounding box center [242, 52] width 447 height 6
click at [196, 49] on div at bounding box center [242, 52] width 447 height 6
drag, startPoint x: 309, startPoint y: 51, endPoint x: 301, endPoint y: 54, distance: 8.6
click at [308, 52] on div at bounding box center [242, 52] width 447 height 6
click at [182, 57] on div "[PERSON_NAME] x [PERSON_NAME] x [PERSON_NAME] x Kaif x [PERSON_NAME] x +5 Selec…" at bounding box center [242, 141] width 447 height 170
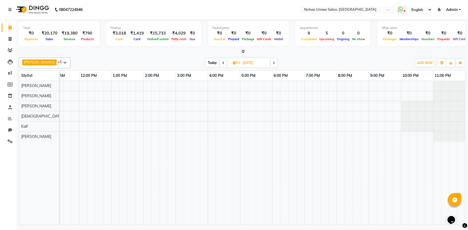
click at [288, 65] on div "[DATE] [DATE]" at bounding box center [241, 63] width 336 height 8
click at [188, 61] on div "[DATE] [DATE]" at bounding box center [241, 63] width 336 height 8
click at [296, 60] on div "[DATE] [DATE]" at bounding box center [241, 63] width 336 height 8
click at [302, 62] on div "[DATE] [DATE]" at bounding box center [241, 63] width 336 height 8
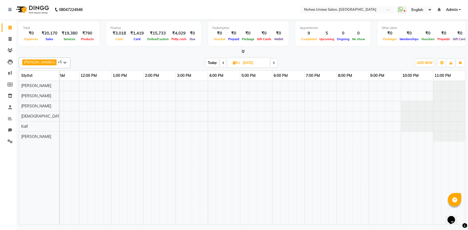
click at [244, 51] on icon at bounding box center [242, 51] width 3 height 4
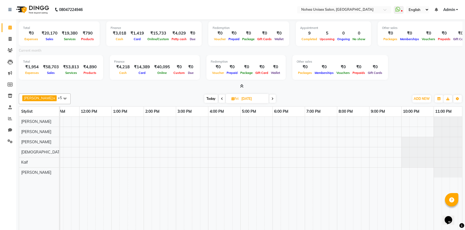
click at [185, 89] on div "Total ₹0 Expenses ₹20,170 Sales ₹19,380 Services ₹790 Products Finance ₹3,018 C…" at bounding box center [240, 140] width 449 height 243
click at [242, 85] on icon at bounding box center [241, 86] width 3 height 4
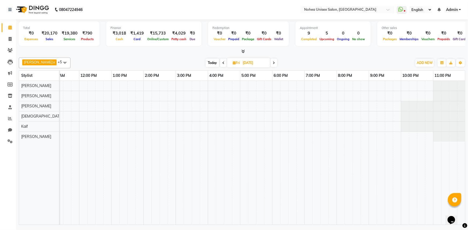
click at [303, 51] on div at bounding box center [242, 52] width 447 height 6
click at [179, 58] on div "[PERSON_NAME] x [PERSON_NAME] x [PERSON_NAME] x Kaif x [PERSON_NAME] x +5 Selec…" at bounding box center [242, 63] width 447 height 11
click at [208, 63] on span "Today" at bounding box center [212, 63] width 13 height 8
type input "[DATE]"
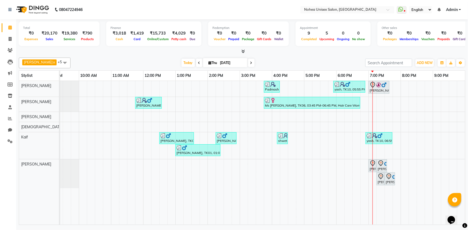
scroll to position [0, 0]
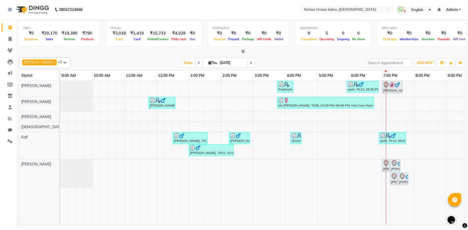
click at [243, 50] on icon at bounding box center [242, 51] width 3 height 4
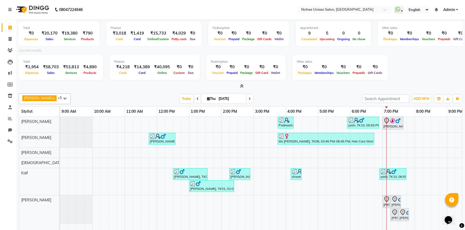
click at [241, 85] on icon at bounding box center [241, 86] width 3 height 4
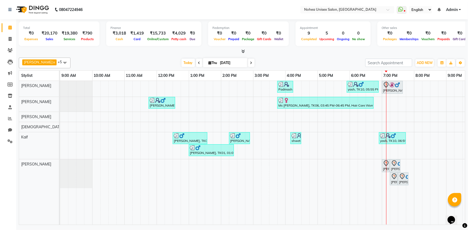
click at [268, 58] on div "[PERSON_NAME] x [PERSON_NAME] x [PERSON_NAME] x Kaif x [PERSON_NAME] x +5 Selec…" at bounding box center [242, 63] width 447 height 11
click at [296, 136] on img at bounding box center [294, 135] width 5 height 5
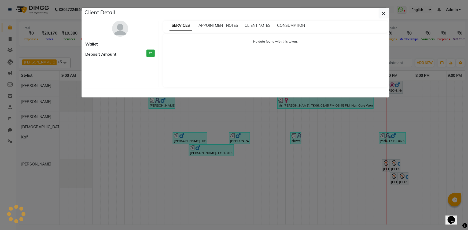
select select "3"
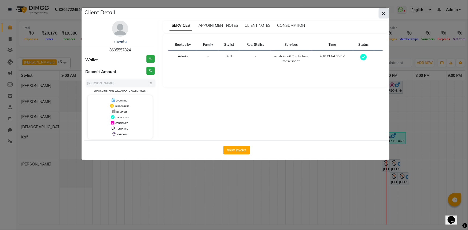
click at [384, 14] on icon "button" at bounding box center [383, 13] width 3 height 4
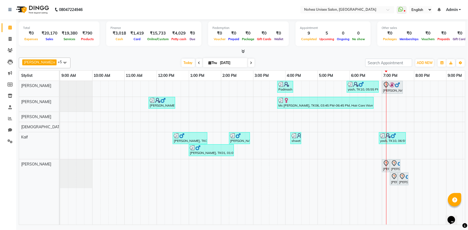
click at [305, 65] on div "[DATE] [DATE]" at bounding box center [217, 63] width 289 height 8
click at [297, 135] on img at bounding box center [299, 135] width 5 height 5
select select "3"
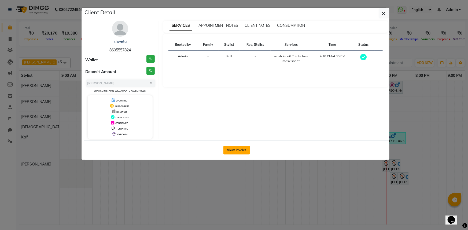
click at [243, 148] on button "View Invoice" at bounding box center [236, 150] width 27 height 9
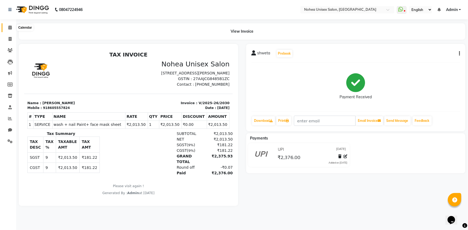
click at [9, 27] on icon at bounding box center [9, 27] width 3 height 4
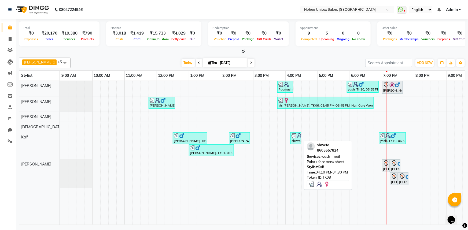
click at [299, 138] on div "shweta, TK08, 04:10 PM-04:30 PM, wash + nail Paint+ face mask sheet" at bounding box center [296, 138] width 10 height 10
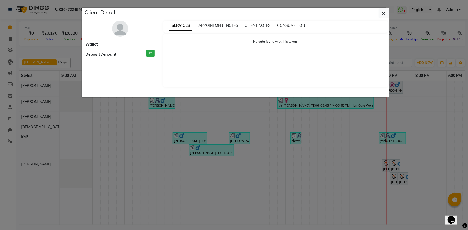
select select "3"
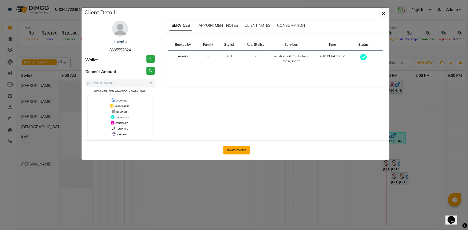
click at [237, 151] on button "View Invoice" at bounding box center [236, 150] width 27 height 9
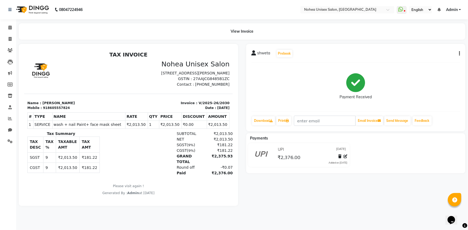
click at [1, 24] on li "Calendar" at bounding box center [8, 28] width 16 height 12
click at [6, 25] on span at bounding box center [9, 28] width 9 height 6
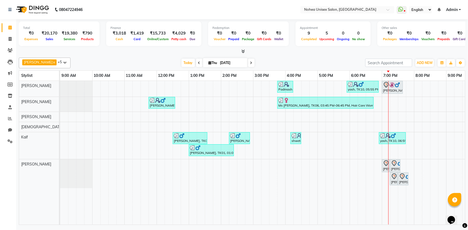
click at [250, 64] on icon at bounding box center [251, 62] width 2 height 3
type input "[DATE]"
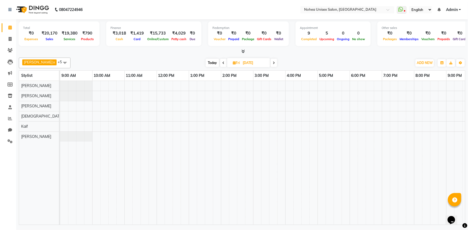
click at [60, 62] on span at bounding box center [65, 63] width 11 height 10
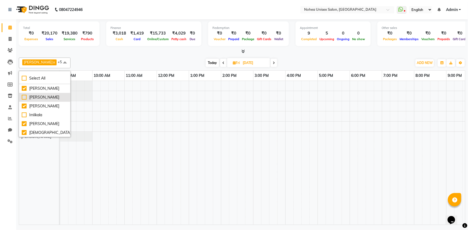
click at [24, 97] on div "[PERSON_NAME]" at bounding box center [45, 98] width 46 height 6
checkbox input "true"
click at [159, 64] on div "[DATE] [DATE]" at bounding box center [241, 63] width 336 height 8
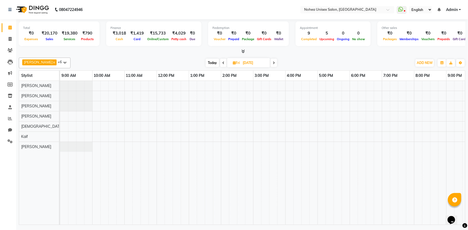
click at [146, 97] on div at bounding box center [301, 153] width 483 height 144
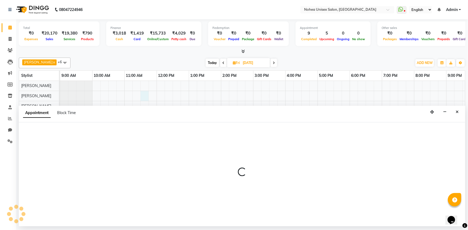
select select "76527"
select select "690"
select select "tentative"
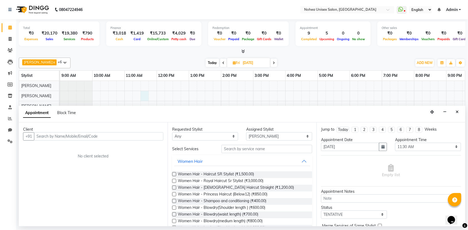
click at [99, 136] on input "text" at bounding box center [98, 137] width 129 height 8
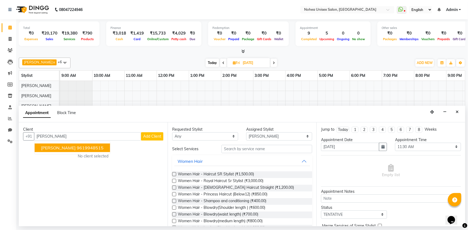
click at [77, 147] on ngb-highlight "9619948515" at bounding box center [90, 147] width 27 height 5
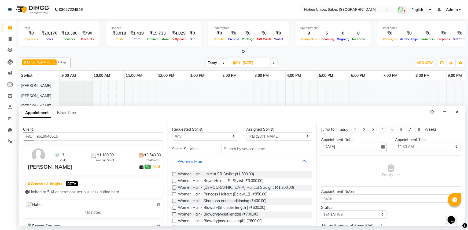
type input "9619948515"
click at [244, 149] on input "text" at bounding box center [267, 149] width 91 height 8
click at [251, 151] on input "text" at bounding box center [267, 149] width 91 height 8
click at [250, 150] on input "text" at bounding box center [267, 149] width 91 height 8
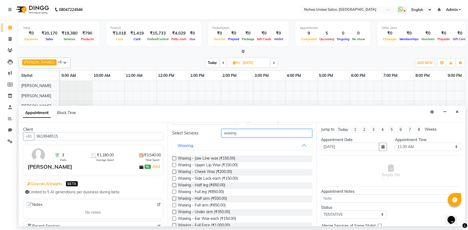
scroll to position [17, 0]
type input "waxing"
click at [207, 212] on span "Waxing - Under arm (₹350.00)" at bounding box center [204, 211] width 52 height 7
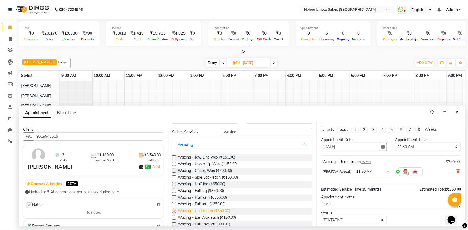
checkbox input "false"
click at [203, 204] on span "Waxing - Full arm (₹650.00)" at bounding box center [202, 205] width 48 height 7
checkbox input "false"
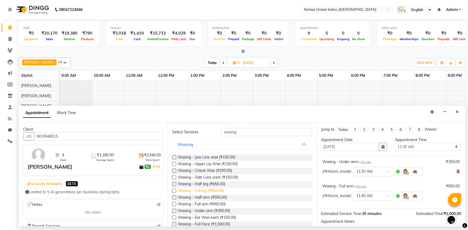
click at [210, 189] on span "Waxing - Full leg (₹850.00)" at bounding box center [201, 191] width 46 height 7
checkbox input "false"
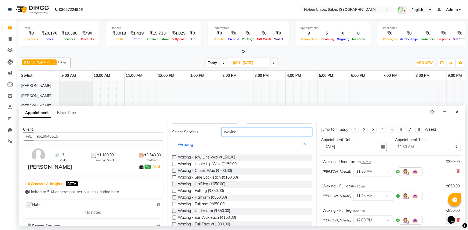
click at [248, 133] on input "waxing" at bounding box center [267, 132] width 91 height 8
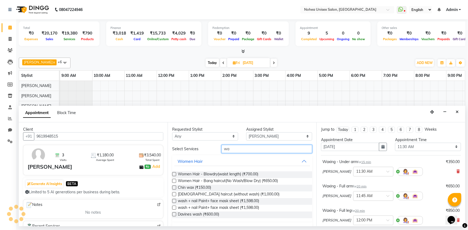
type input "w"
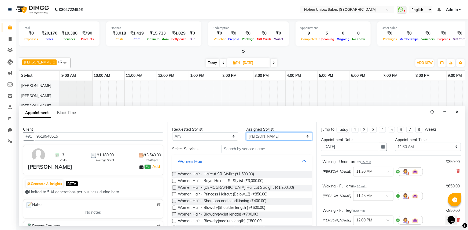
click at [250, 136] on select "Select [PERSON_NAME] Imlikala [PERSON_NAME] Kaif mantra Mohini [PERSON_NAME] [P…" at bounding box center [279, 137] width 66 height 8
select select "74506"
click at [246, 133] on select "Select [PERSON_NAME] Imlikala [PERSON_NAME] Kaif mantra Mohini [PERSON_NAME] [P…" at bounding box center [279, 137] width 66 height 8
click at [237, 151] on input "text" at bounding box center [267, 149] width 91 height 8
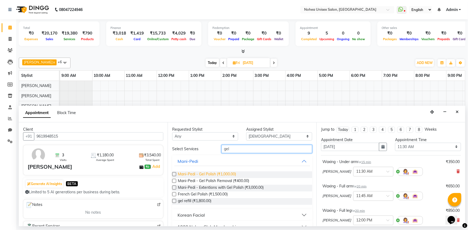
type input "gel"
click at [231, 172] on span "Mani-Pedi - Gel Polish (₹1,000.00)" at bounding box center [207, 175] width 58 height 7
click at [457, 170] on icon at bounding box center [458, 172] width 3 height 4
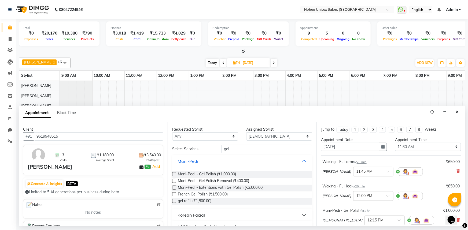
click at [457, 170] on icon at bounding box center [458, 172] width 3 height 4
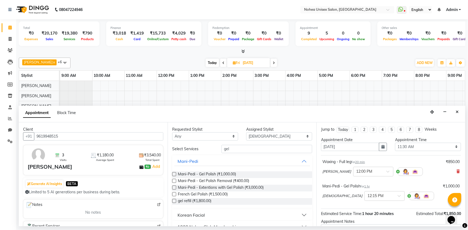
click at [457, 170] on icon at bounding box center [458, 172] width 3 height 4
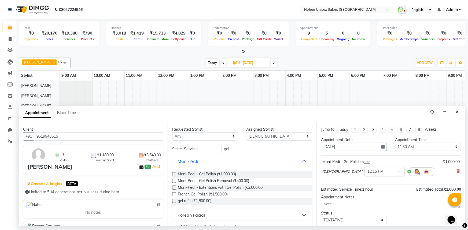
click at [457, 170] on icon at bounding box center [458, 172] width 3 height 4
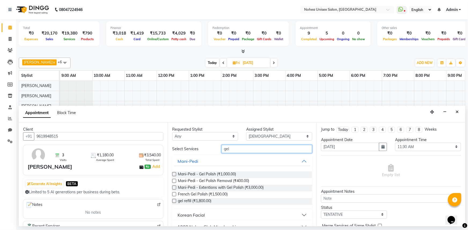
click at [238, 150] on input "gel" at bounding box center [267, 149] width 91 height 8
click at [227, 172] on span "Mani-Pedi - Gel Polish (₹1,000.00)" at bounding box center [207, 175] width 58 height 7
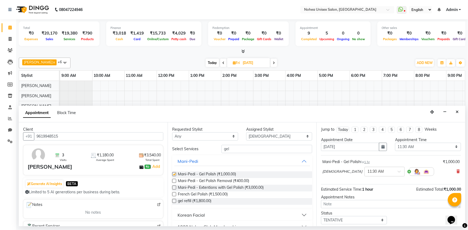
checkbox input "false"
click at [258, 135] on select "Select [PERSON_NAME] Imlikala [PERSON_NAME] Kaif mantra Mohini [PERSON_NAME] [P…" at bounding box center [279, 137] width 66 height 8
select select "87937"
click at [246, 133] on select "Select [PERSON_NAME] Imlikala [PERSON_NAME] Kaif mantra Mohini [PERSON_NAME] [P…" at bounding box center [279, 137] width 66 height 8
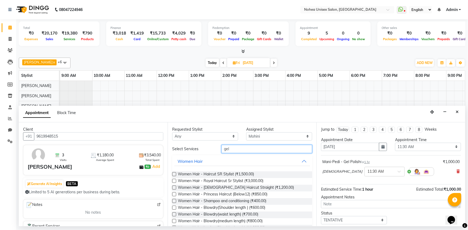
click at [238, 151] on input "gel" at bounding box center [267, 149] width 91 height 8
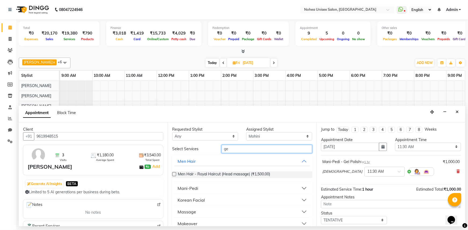
type input "g"
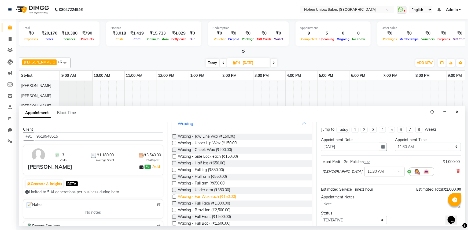
scroll to position [49, 0]
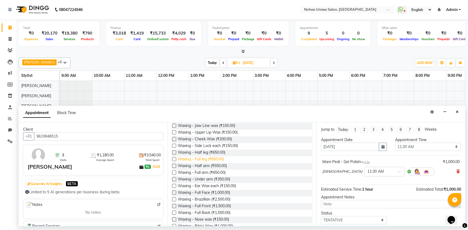
type input "waxing"
click at [209, 158] on span "Waxing - Full leg (₹850.00)" at bounding box center [201, 160] width 46 height 7
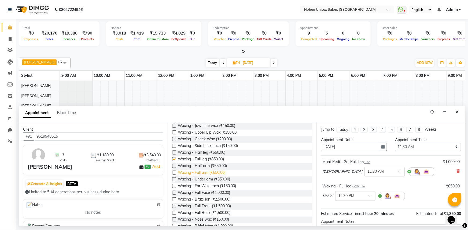
checkbox input "false"
click at [208, 173] on span "Waxing - Full arm (₹650.00)" at bounding box center [202, 173] width 48 height 7
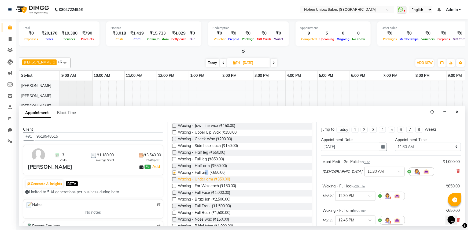
checkbox input "false"
click at [208, 179] on span "Waxing - Under arm (₹350.00)" at bounding box center [204, 180] width 52 height 7
checkbox input "false"
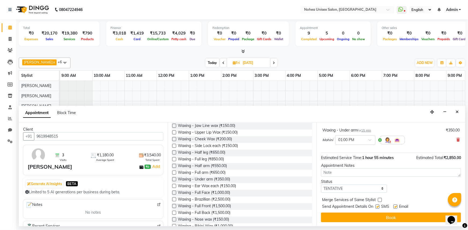
scroll to position [0, 0]
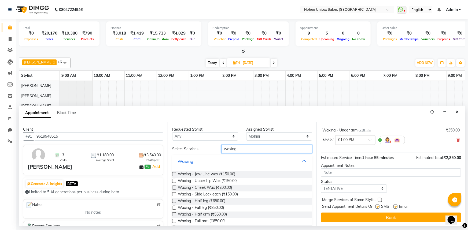
click at [246, 148] on input "waxing" at bounding box center [267, 149] width 91 height 8
click at [259, 137] on select "Select [PERSON_NAME] Imlikala [PERSON_NAME] Kaif mantra Mohini [PERSON_NAME] [P…" at bounding box center [279, 137] width 66 height 8
select select "76527"
click at [246, 133] on select "Select [PERSON_NAME] Imlikala [PERSON_NAME] Kaif mantra Mohini [PERSON_NAME] [P…" at bounding box center [279, 137] width 66 height 8
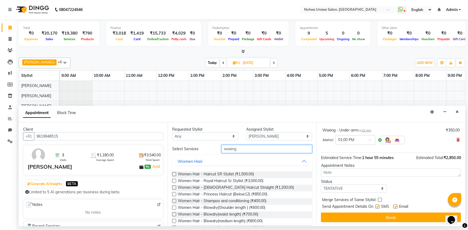
click at [243, 148] on input "waxing" at bounding box center [267, 149] width 91 height 8
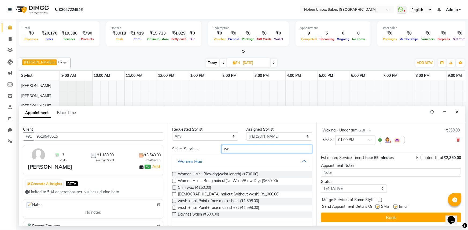
type input "w"
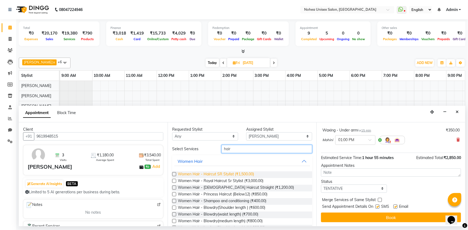
type input "hair"
click at [239, 175] on span "Women Hair - Haircut SR Stylist (₹1,500.00)" at bounding box center [216, 175] width 76 height 7
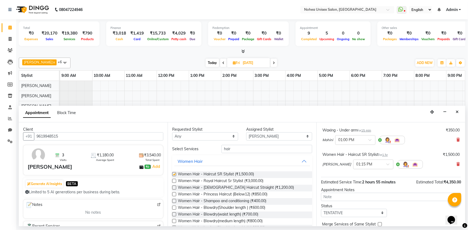
checkbox input "false"
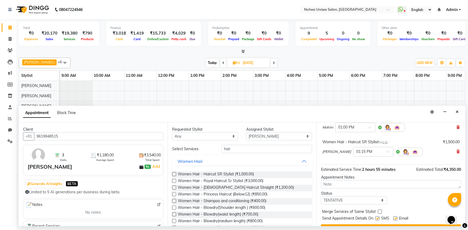
scroll to position [129, 0]
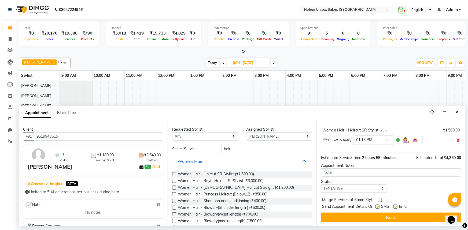
click at [396, 205] on label at bounding box center [396, 207] width 4 height 4
click at [396, 206] on input "checkbox" at bounding box center [395, 207] width 3 height 3
checkbox input "false"
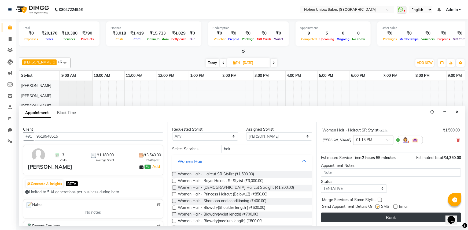
click at [387, 218] on button "Book" at bounding box center [391, 218] width 140 height 10
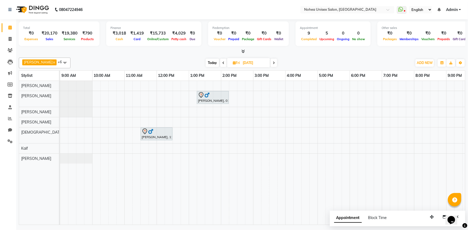
click at [271, 66] on span at bounding box center [274, 63] width 6 height 8
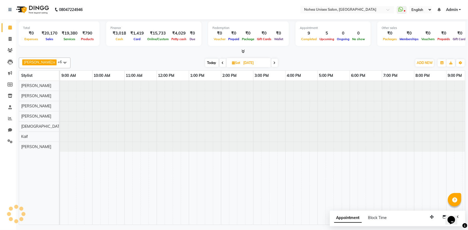
scroll to position [0, 78]
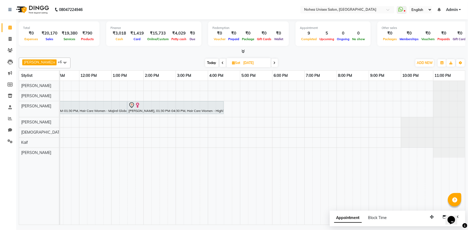
click at [207, 64] on span "Today" at bounding box center [211, 63] width 13 height 8
type input "[DATE]"
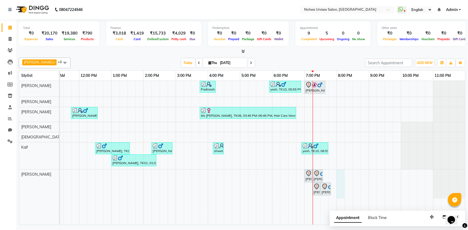
click at [344, 180] on div "Padmashree, TK07, 03:45 PM-04:15 PM, Women Hair - Shampoo and conditioning yash…" at bounding box center [224, 153] width 483 height 144
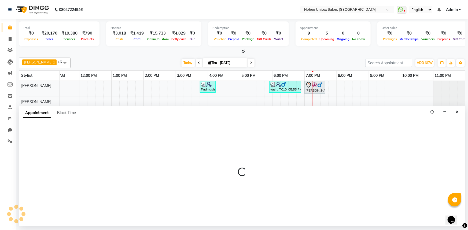
select select "85390"
select select "1200"
select select "tentative"
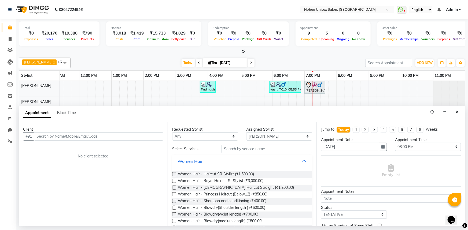
click at [87, 136] on input "text" at bounding box center [98, 137] width 129 height 8
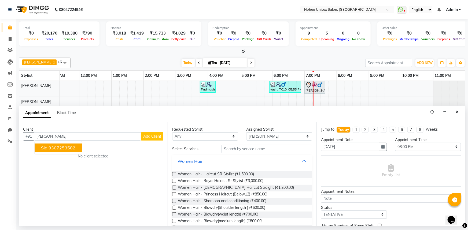
click at [61, 149] on ngb-highlight "9307253582" at bounding box center [62, 147] width 27 height 5
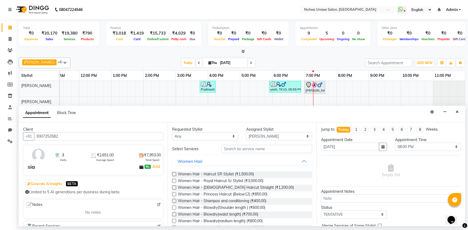
type input "9307253582"
click at [236, 147] on input "text" at bounding box center [267, 149] width 91 height 8
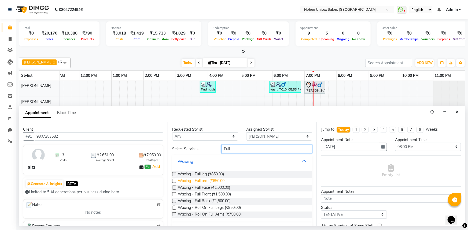
type input "Full"
click at [219, 181] on span "Waxing - Full arm (₹650.00)" at bounding box center [202, 181] width 48 height 7
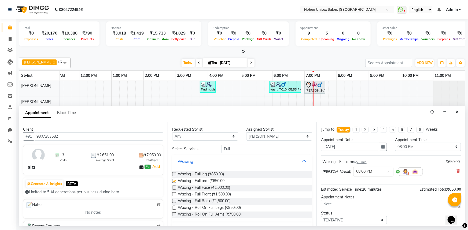
checkbox input "false"
click at [247, 148] on input "Full" at bounding box center [267, 149] width 91 height 8
type input "F"
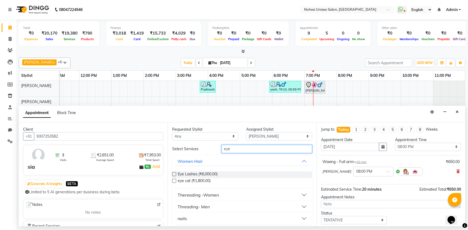
type input "eye"
click at [213, 193] on div "Thereading -Women" at bounding box center [198, 195] width 41 height 6
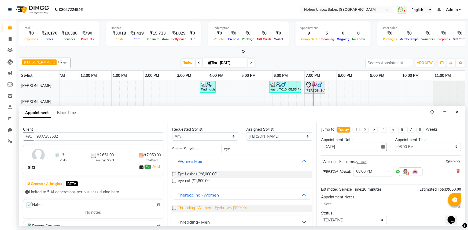
click at [211, 207] on span "Threading -Women - Eyebrows (₹90.00)" at bounding box center [212, 209] width 69 height 7
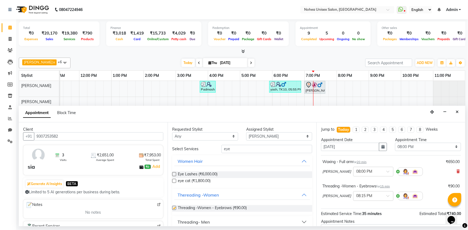
checkbox input "false"
click at [234, 150] on input "eye" at bounding box center [267, 149] width 91 height 8
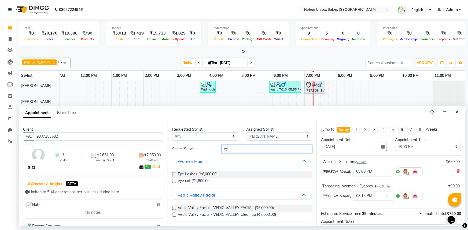
type input "e"
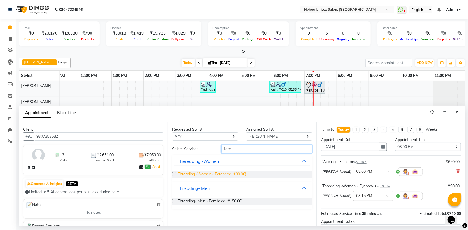
type input "fore"
click at [230, 173] on span "Threading -Women - Forehead (₹90.00)" at bounding box center [212, 175] width 68 height 7
checkbox input "false"
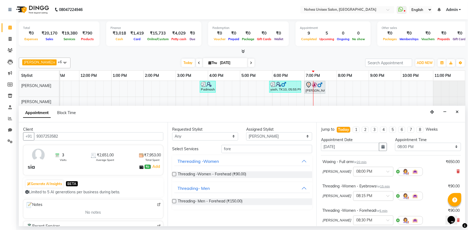
scroll to position [80, 0]
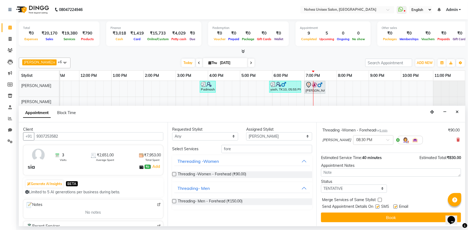
click at [397, 206] on label at bounding box center [396, 207] width 4 height 4
click at [397, 206] on input "checkbox" at bounding box center [395, 207] width 3 height 3
checkbox input "false"
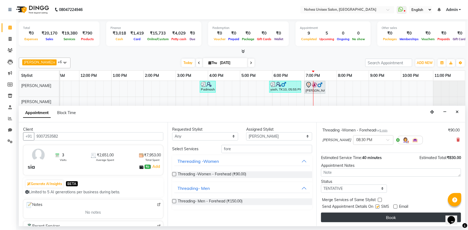
click at [389, 217] on button "Book" at bounding box center [391, 218] width 140 height 10
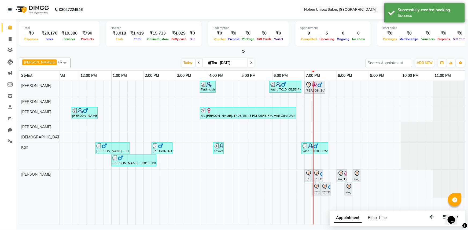
click at [303, 48] on div "Total ₹0 Expenses ₹20,170 Sales ₹19,380 Services ₹790 Products Finance ₹3,018 C…" at bounding box center [242, 36] width 447 height 35
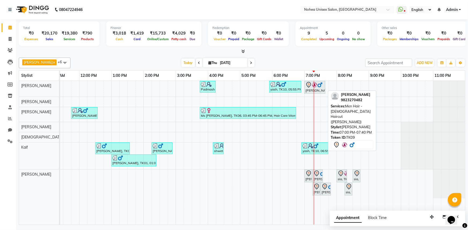
click at [315, 86] on img at bounding box center [314, 84] width 5 height 5
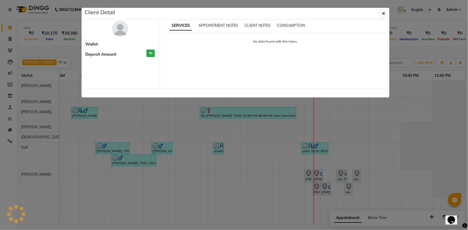
select select "7"
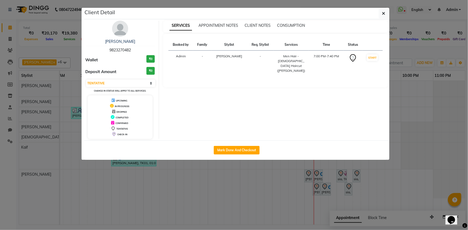
drag, startPoint x: 111, startPoint y: 48, endPoint x: 133, endPoint y: 51, distance: 23.0
click at [133, 51] on div "[PERSON_NAME] 9823270482" at bounding box center [120, 46] width 69 height 14
copy span "9823270482"
click at [382, 13] on icon "button" at bounding box center [383, 13] width 3 height 4
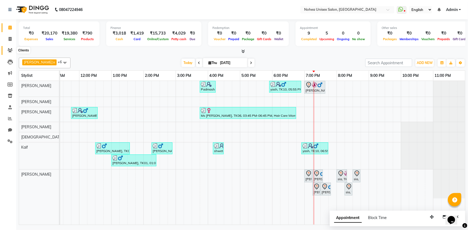
click at [11, 51] on icon at bounding box center [10, 50] width 5 height 4
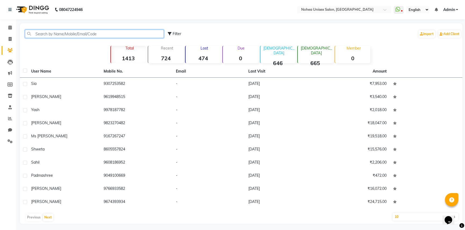
click at [45, 33] on input "text" at bounding box center [94, 34] width 139 height 8
paste input "9823270482"
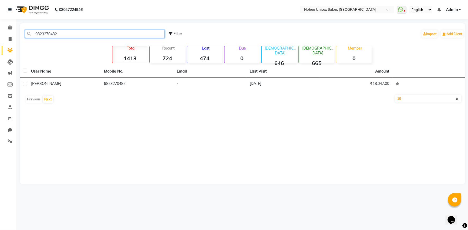
click at [97, 33] on input "9823270482" at bounding box center [95, 34] width 140 height 8
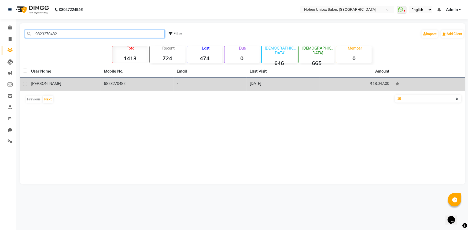
type input "9823270482"
click at [256, 85] on td "[DATE]" at bounding box center [283, 84] width 73 height 13
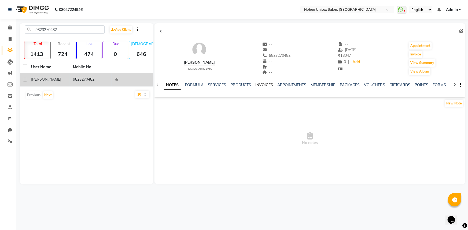
click at [259, 86] on link "INVOICES" at bounding box center [264, 85] width 18 height 5
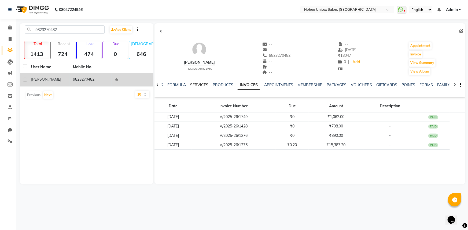
click at [203, 85] on link "SERVICES" at bounding box center [199, 85] width 18 height 5
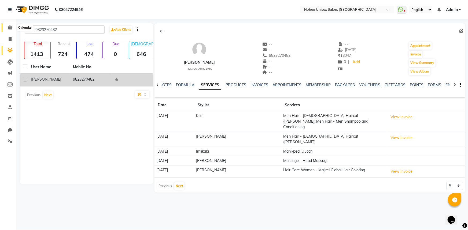
click at [7, 26] on span at bounding box center [9, 28] width 9 height 6
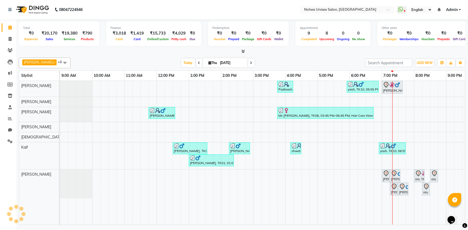
click at [101, 61] on div "[DATE] [DATE]" at bounding box center [217, 63] width 289 height 8
drag, startPoint x: 9, startPoint y: 49, endPoint x: 25, endPoint y: 54, distance: 16.5
click at [9, 49] on icon at bounding box center [10, 50] width 5 height 4
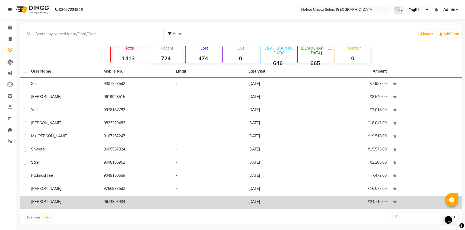
click at [84, 200] on div "[PERSON_NAME]" at bounding box center [64, 202] width 66 height 6
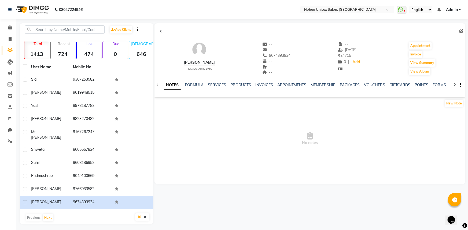
click at [221, 80] on div "NOTES FORMULA SERVICES PRODUCTS INVOICES APPOINTMENTS MEMBERSHIP PACKAGES VOUCH…" at bounding box center [310, 85] width 311 height 19
click at [219, 82] on div "SERVICES" at bounding box center [217, 85] width 18 height 6
click at [216, 86] on link "SERVICES" at bounding box center [217, 85] width 18 height 5
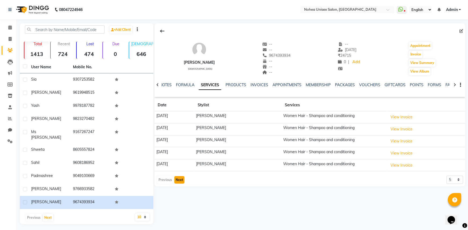
click at [180, 179] on button "Next" at bounding box center [179, 181] width 10 height 8
click at [180, 179] on button "Next" at bounding box center [179, 178] width 10 height 8
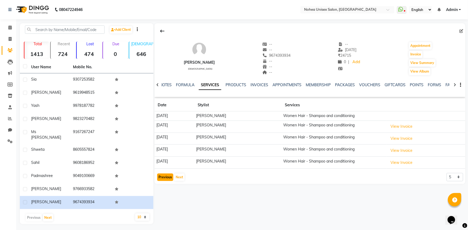
click at [167, 174] on button "Previous" at bounding box center [165, 178] width 16 height 8
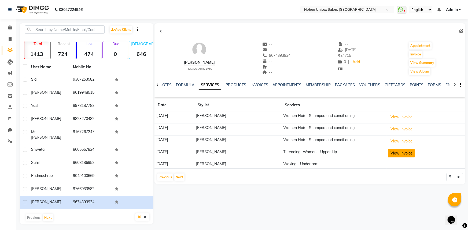
click at [404, 154] on button "View Invoice" at bounding box center [401, 153] width 27 height 8
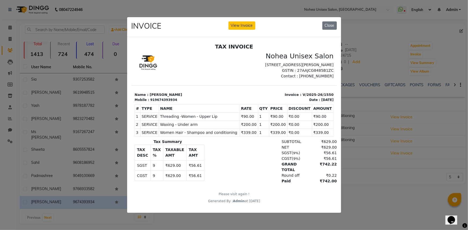
drag, startPoint x: 330, startPoint y: 23, endPoint x: 329, endPoint y: 33, distance: 9.9
click at [330, 24] on button "Close" at bounding box center [329, 25] width 14 height 8
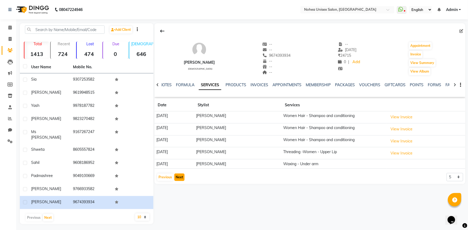
click at [179, 178] on button "Next" at bounding box center [179, 178] width 10 height 8
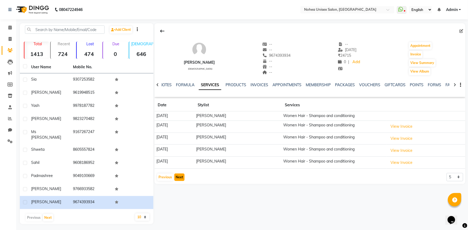
click at [180, 178] on button "Next" at bounding box center [179, 178] width 10 height 8
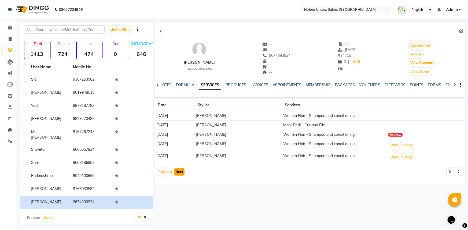
click at [181, 170] on button "Next" at bounding box center [179, 172] width 10 height 8
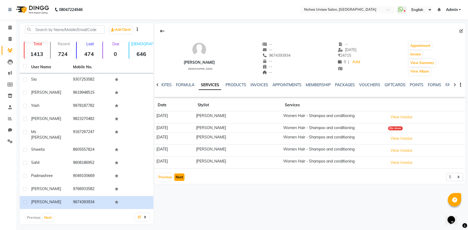
click at [181, 179] on button "Next" at bounding box center [179, 178] width 10 height 8
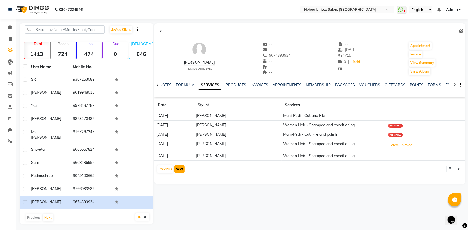
click at [182, 166] on button "Next" at bounding box center [179, 170] width 10 height 8
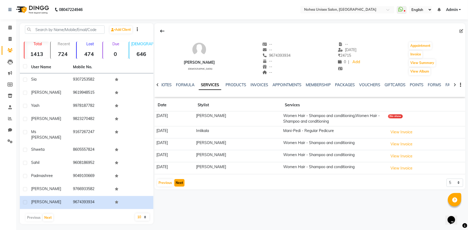
click at [181, 181] on button "Next" at bounding box center [179, 183] width 10 height 8
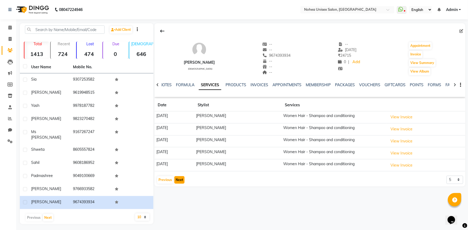
click at [180, 178] on button "Next" at bounding box center [179, 181] width 10 height 8
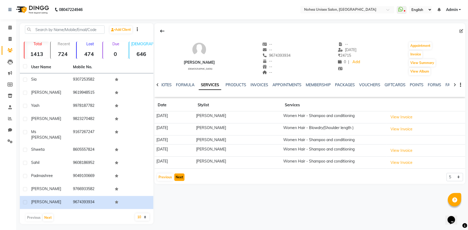
click at [176, 174] on button "Next" at bounding box center [179, 178] width 10 height 8
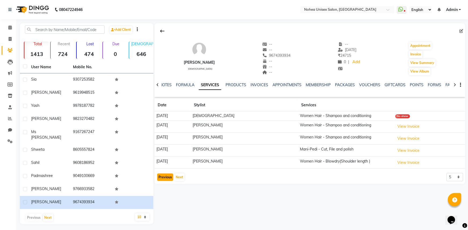
click at [172, 174] on button "Previous" at bounding box center [165, 178] width 16 height 8
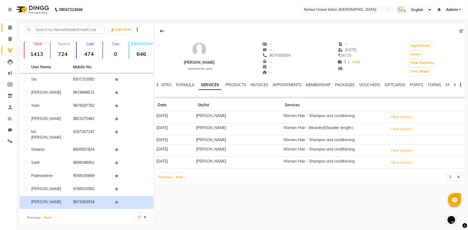
click at [13, 29] on span at bounding box center [9, 28] width 9 height 6
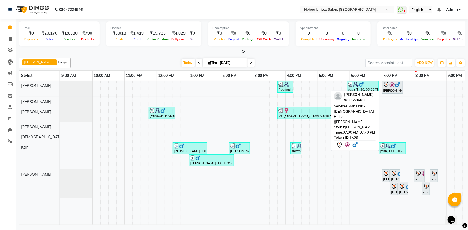
click at [396, 86] on img at bounding box center [397, 84] width 5 height 5
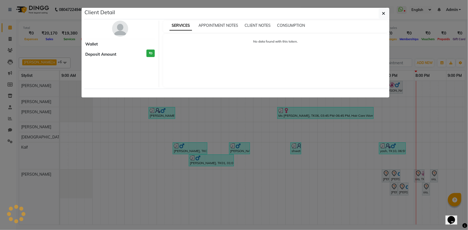
select select "7"
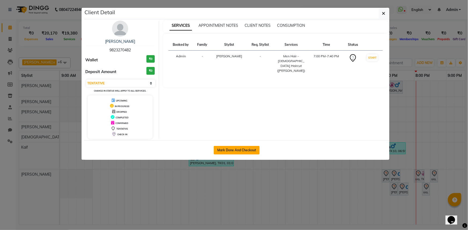
click at [233, 147] on button "Mark Done And Checkout" at bounding box center [237, 150] width 46 height 9
select select "service"
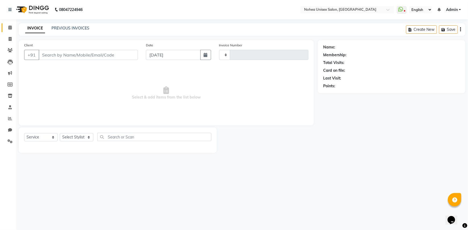
type input "2033"
select select "8009"
type input "9823270482"
select select "74821"
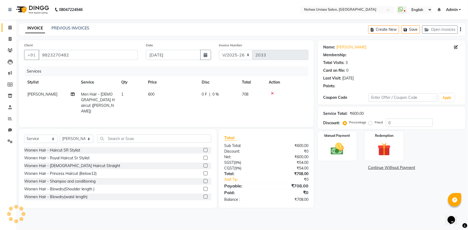
select select "1: Object"
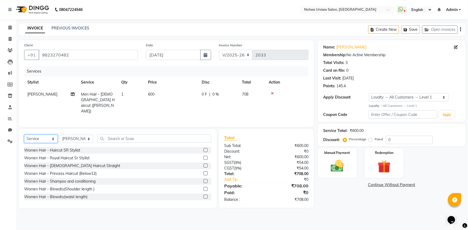
click at [46, 138] on select "Select Service Product Membership Package Voucher Prepaid Gift Card" at bounding box center [41, 139] width 34 height 8
click at [24, 135] on select "Select Service Product Membership Package Voucher Prepaid Gift Card" at bounding box center [41, 139] width 34 height 8
click at [153, 135] on input "text" at bounding box center [154, 139] width 114 height 8
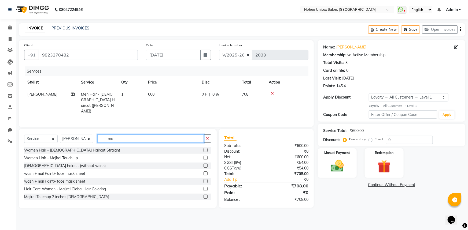
type input "m"
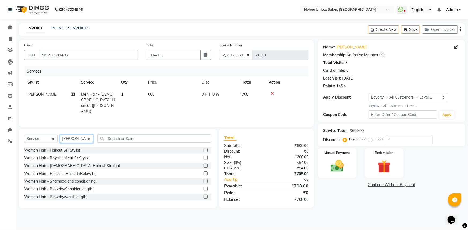
click at [86, 137] on select "Select Stylist [PERSON_NAME] Imlikala [PERSON_NAME] Kaif Manager mantra Mohini …" at bounding box center [77, 139] width 34 height 8
select select "74435"
click at [60, 135] on select "Select Stylist [PERSON_NAME] Imlikala [PERSON_NAME] Kaif Manager mantra Mohini …" at bounding box center [77, 139] width 34 height 8
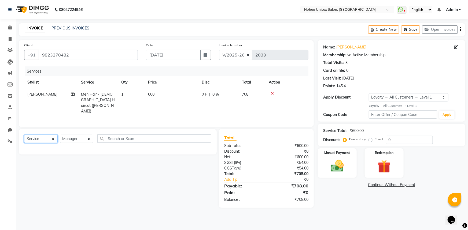
click at [40, 136] on select "Select Service Product Membership Package Voucher Prepaid Gift Card" at bounding box center [41, 139] width 34 height 8
select select "product"
click at [24, 135] on select "Select Service Product Membership Package Voucher Prepaid Gift Card" at bounding box center [41, 139] width 34 height 8
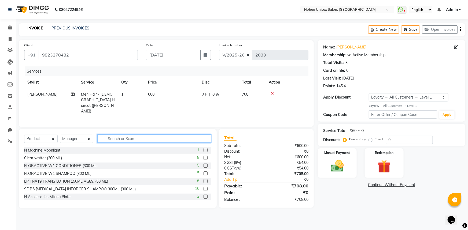
click at [129, 139] on input "text" at bounding box center [154, 139] width 114 height 8
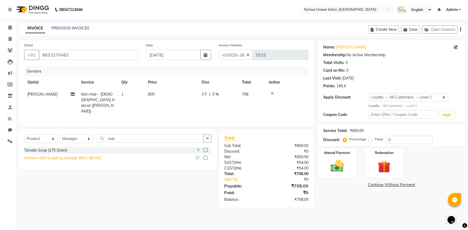
click at [93, 157] on div "Homme-Mat sculpting pomade 80ml. (80 ML)" at bounding box center [63, 159] width 78 height 6
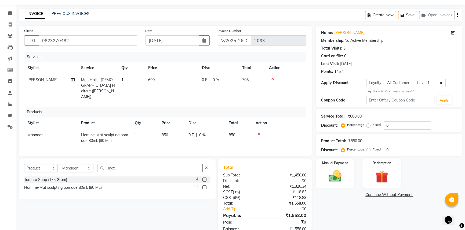
scroll to position [22, 0]
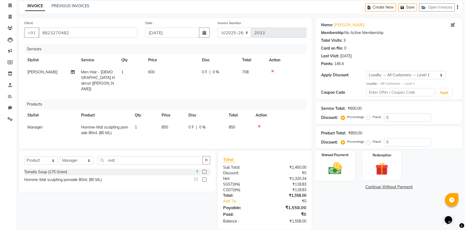
click at [329, 166] on img at bounding box center [335, 168] width 22 height 15
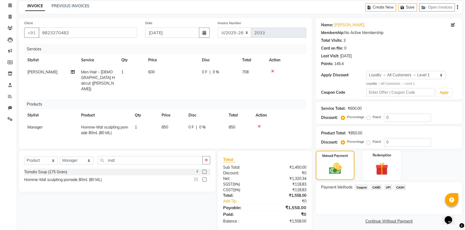
click at [389, 188] on span "UPI" at bounding box center [388, 188] width 8 height 6
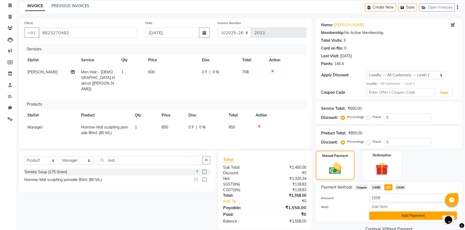
click at [385, 214] on button "Add Payment" at bounding box center [413, 216] width 88 height 8
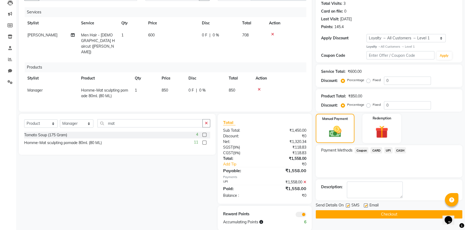
scroll to position [60, 0]
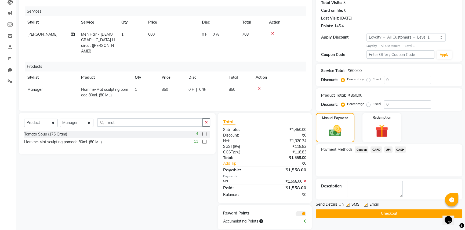
click at [365, 205] on label at bounding box center [366, 205] width 4 height 4
click at [365, 205] on input "checkbox" at bounding box center [365, 205] width 3 height 3
click at [359, 212] on button "Checkout" at bounding box center [389, 214] width 146 height 8
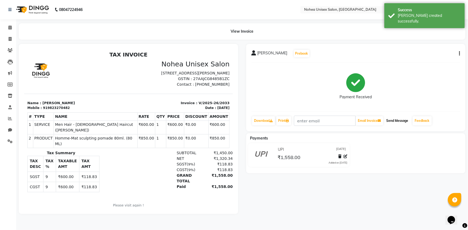
click at [397, 119] on button "Send Message" at bounding box center [397, 120] width 26 height 9
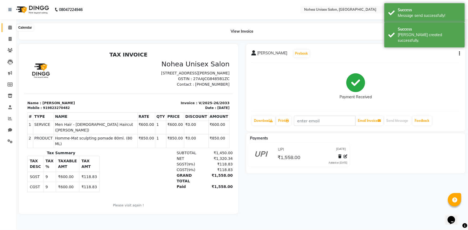
click at [8, 25] on icon at bounding box center [9, 27] width 3 height 4
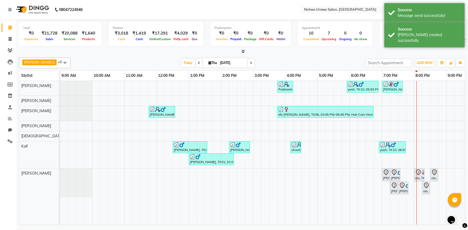
click at [138, 62] on div "[DATE] [DATE]" at bounding box center [217, 63] width 289 height 8
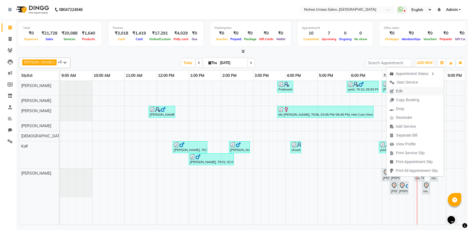
click at [402, 89] on span "Edit" at bounding box center [399, 92] width 6 height 6
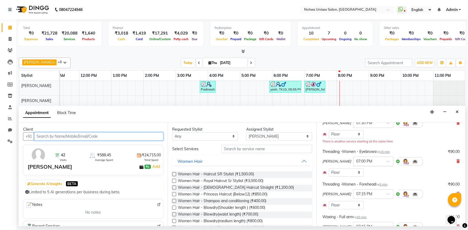
scroll to position [73, 0]
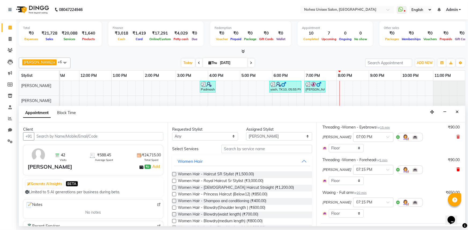
click at [457, 169] on icon at bounding box center [458, 170] width 3 height 4
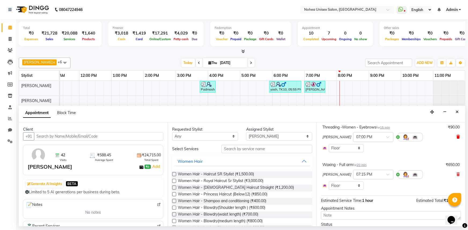
click at [457, 137] on icon at bounding box center [458, 137] width 3 height 4
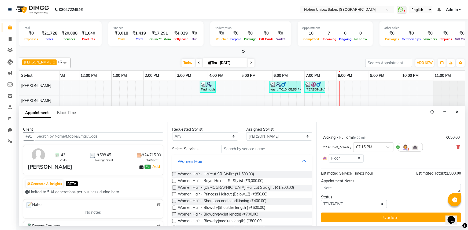
scroll to position [0, 0]
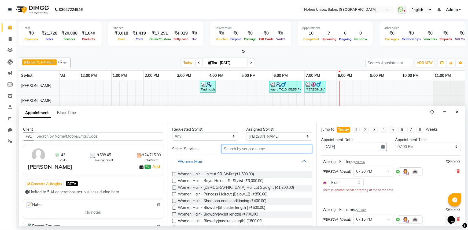
click at [261, 151] on input "text" at bounding box center [267, 149] width 91 height 8
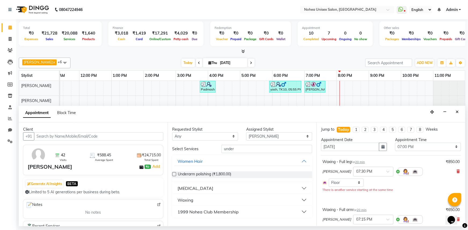
drag, startPoint x: 188, startPoint y: 199, endPoint x: 196, endPoint y: 197, distance: 8.5
click at [188, 200] on div "Waxing" at bounding box center [186, 200] width 16 height 6
click at [219, 212] on span "Waxing - Under arm (₹350.00)" at bounding box center [204, 214] width 52 height 7
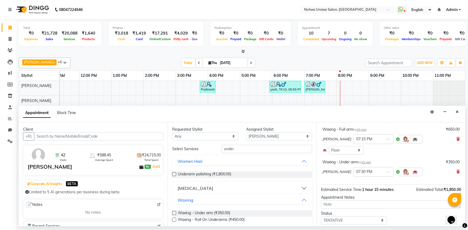
scroll to position [97, 0]
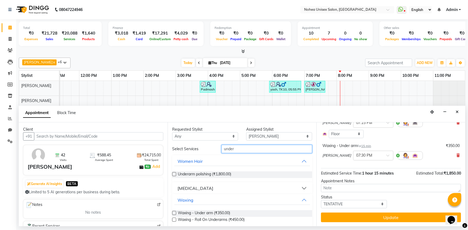
click at [244, 152] on input "under" at bounding box center [267, 149] width 91 height 8
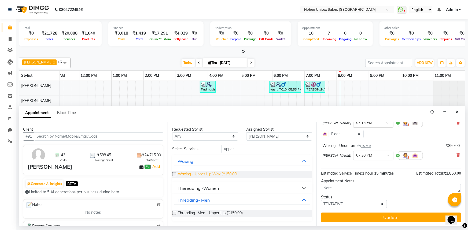
click at [221, 174] on span "Waxing - Upper Lip Wax (₹150.00)" at bounding box center [208, 175] width 60 height 7
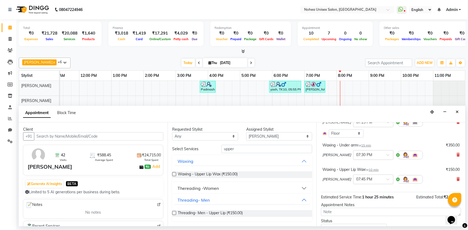
scroll to position [116, 0]
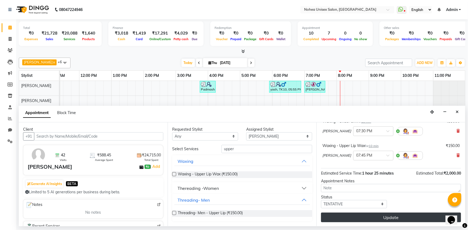
click at [388, 218] on button "Update" at bounding box center [391, 218] width 140 height 10
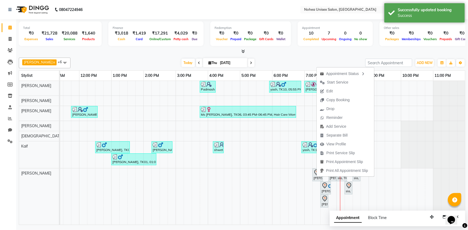
click at [288, 60] on div "[DATE] [DATE]" at bounding box center [217, 63] width 289 height 8
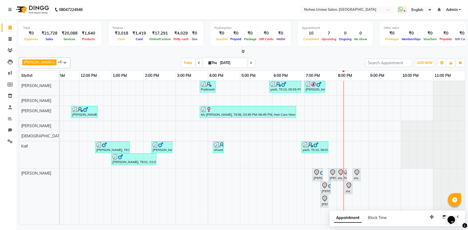
click at [294, 67] on div "[PERSON_NAME] x [PERSON_NAME] x [PERSON_NAME] x Kaif x [PERSON_NAME] x +6 Selec…" at bounding box center [242, 63] width 447 height 11
click at [146, 59] on div "[DATE] [DATE]" at bounding box center [217, 63] width 289 height 8
drag, startPoint x: 300, startPoint y: 60, endPoint x: 280, endPoint y: 61, distance: 20.2
click at [300, 61] on div "[DATE] [DATE]" at bounding box center [217, 63] width 289 height 8
click at [5, 50] on span at bounding box center [9, 50] width 9 height 6
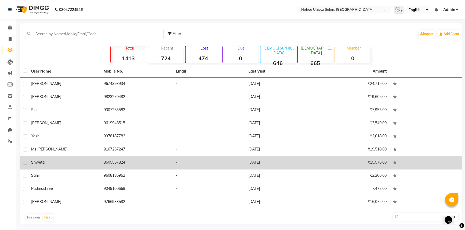
click at [100, 166] on td "shweta" at bounding box center [64, 163] width 72 height 13
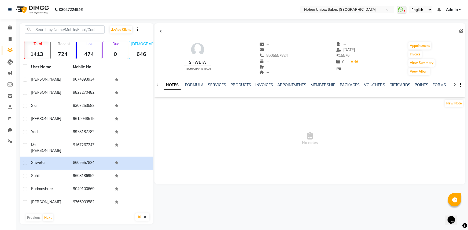
click at [216, 88] on div "SERVICES" at bounding box center [217, 85] width 18 height 6
click at [217, 84] on link "SERVICES" at bounding box center [217, 85] width 18 height 5
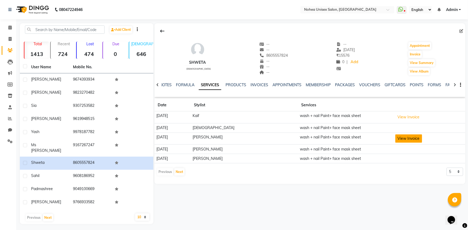
click at [400, 141] on button "View Invoice" at bounding box center [408, 139] width 27 height 8
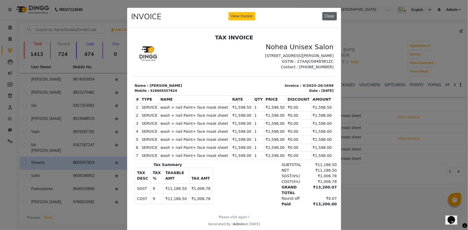
click at [332, 13] on button "Close" at bounding box center [329, 16] width 14 height 8
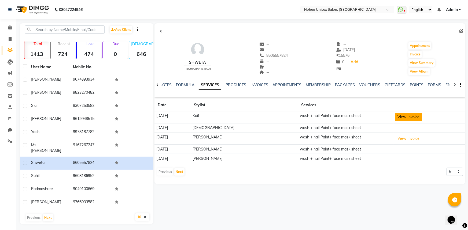
click at [400, 119] on button "View Invoice" at bounding box center [408, 117] width 27 height 8
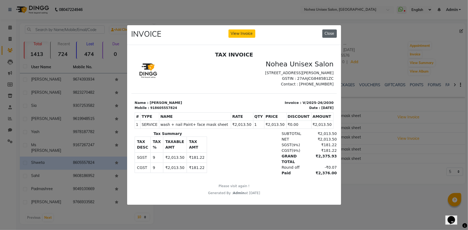
click at [335, 32] on button "Close" at bounding box center [329, 34] width 14 height 8
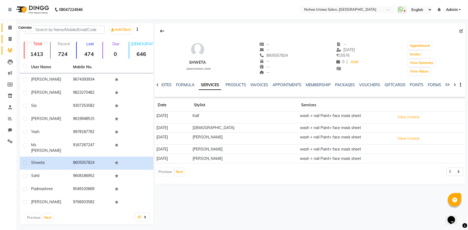
drag, startPoint x: 11, startPoint y: 30, endPoint x: 12, endPoint y: 35, distance: 5.2
click at [11, 30] on span at bounding box center [9, 28] width 9 height 6
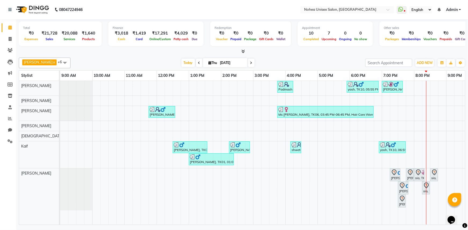
click at [140, 56] on div "[PERSON_NAME] x [PERSON_NAME] x [PERSON_NAME] x Kaif x [PERSON_NAME] x +6 Selec…" at bounding box center [242, 141] width 447 height 170
click at [312, 56] on div "[PERSON_NAME] x [PERSON_NAME] x [PERSON_NAME] x Kaif x [PERSON_NAME] x +6 Selec…" at bounding box center [242, 141] width 447 height 170
click at [302, 64] on div "[DATE] [DATE]" at bounding box center [217, 63] width 289 height 8
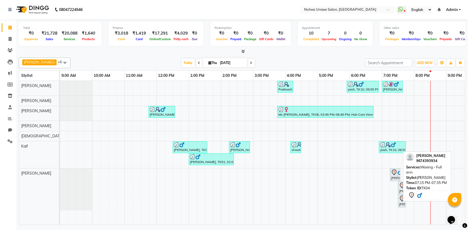
click at [395, 177] on div "[PERSON_NAME], TK04, 07:15 PM-07:35 PM, Waxing - Full arm" at bounding box center [395, 175] width 9 height 11
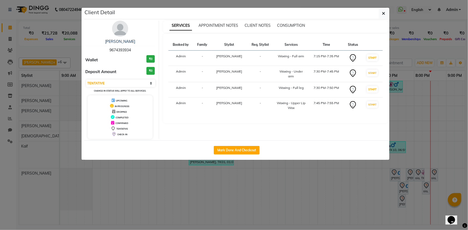
click at [246, 150] on button "Mark Done And Checkout" at bounding box center [237, 150] width 46 height 9
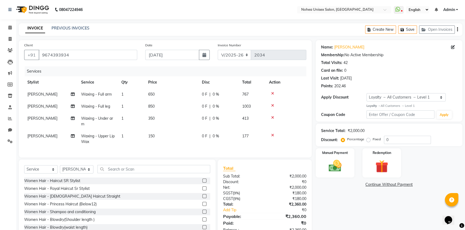
click at [157, 107] on td "850" at bounding box center [172, 107] width 54 height 12
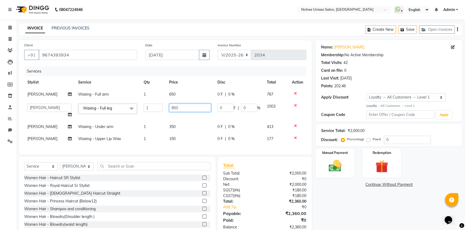
click at [178, 108] on input "850" at bounding box center [190, 108] width 42 height 8
click at [178, 95] on td "650" at bounding box center [190, 95] width 48 height 12
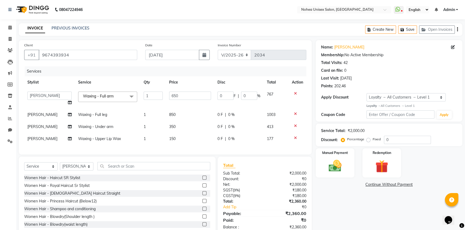
click at [251, 174] on div "Total Sub Total: ₹2,000.00 Discount: ₹0 Net: ₹2,000.00 SGST ( 9% ) ₹180.00 CGST…" at bounding box center [264, 196] width 83 height 68
click at [89, 169] on select "Select Stylist [PERSON_NAME] Imlikala [PERSON_NAME] Kaif Manager mantra Mohini …" at bounding box center [77, 167] width 34 height 8
click at [60, 166] on select "Select Stylist [PERSON_NAME] Imlikala [PERSON_NAME] Kaif Manager mantra Mohini …" at bounding box center [77, 167] width 34 height 8
click at [148, 169] on input "text" at bounding box center [153, 166] width 113 height 8
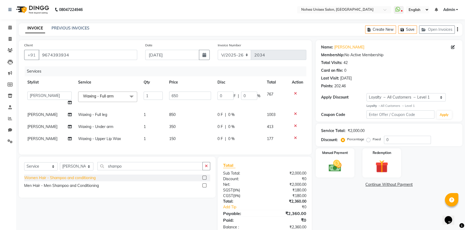
click at [86, 180] on div "Women Hair - Shampoo and conditioning" at bounding box center [59, 178] width 71 height 6
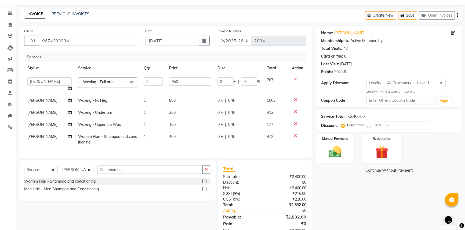
scroll to position [35, 0]
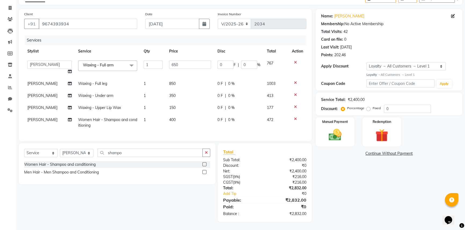
click at [183, 119] on td "400" at bounding box center [190, 123] width 48 height 18
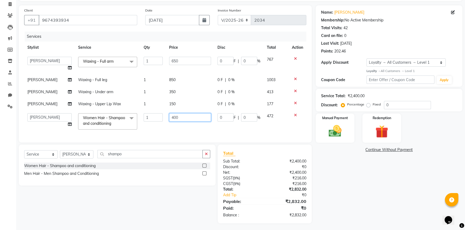
click at [207, 118] on td "400" at bounding box center [190, 121] width 48 height 23
click at [265, 193] on div "Total Sub Total: ₹2,400.00 Discount: ₹0 Net: ₹2,400.00 SGST ( 9% ) ₹216.00 CGST…" at bounding box center [264, 184] width 83 height 68
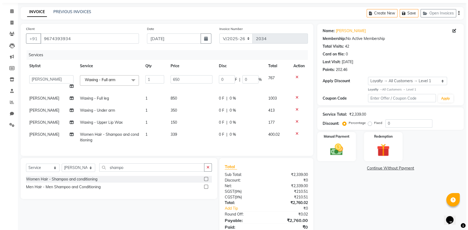
scroll to position [0, 0]
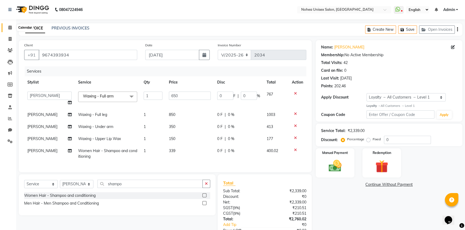
click at [6, 26] on span at bounding box center [9, 28] width 9 height 6
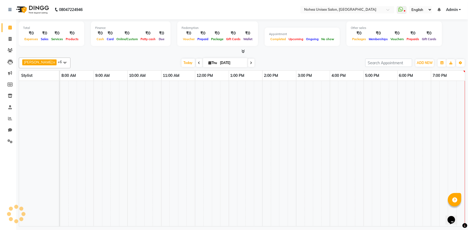
scroll to position [0, 78]
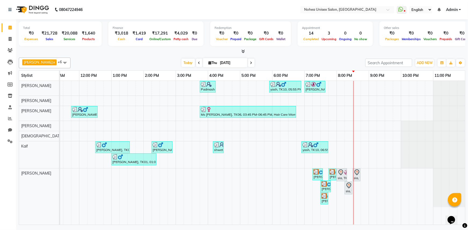
click at [302, 59] on div "[DATE] [DATE]" at bounding box center [217, 63] width 289 height 8
click at [296, 52] on div at bounding box center [242, 52] width 447 height 6
click at [298, 60] on div "[DATE] [DATE]" at bounding box center [217, 63] width 289 height 8
click at [301, 65] on div "[DATE] [DATE]" at bounding box center [217, 63] width 289 height 8
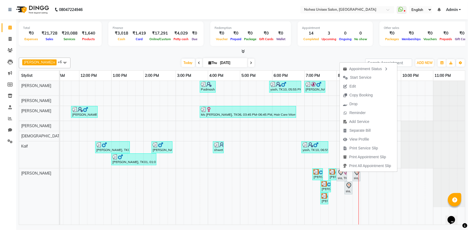
click at [356, 87] on span "Edit" at bounding box center [349, 86] width 19 height 9
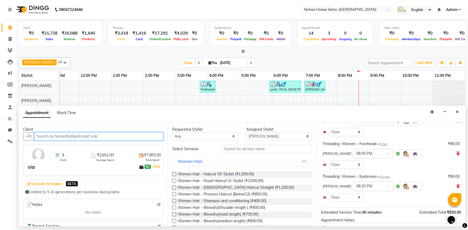
scroll to position [90, 0]
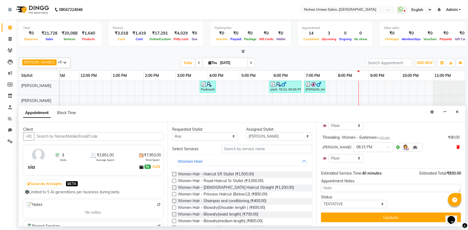
click at [457, 147] on icon at bounding box center [458, 147] width 3 height 4
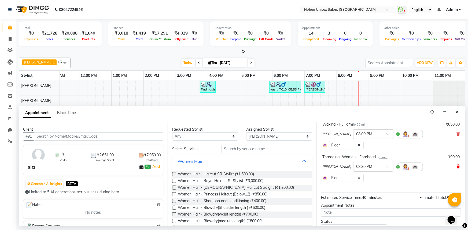
click at [457, 166] on icon at bounding box center [458, 167] width 3 height 4
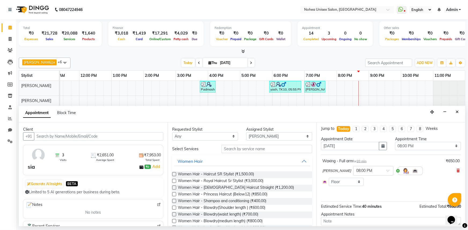
scroll to position [0, 0]
click at [457, 171] on icon at bounding box center [458, 172] width 3 height 4
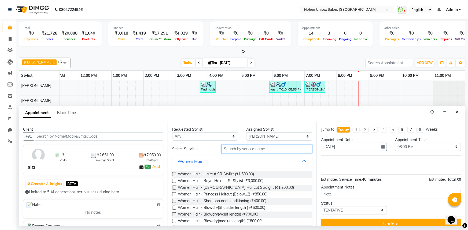
click at [268, 151] on input "text" at bounding box center [267, 149] width 91 height 8
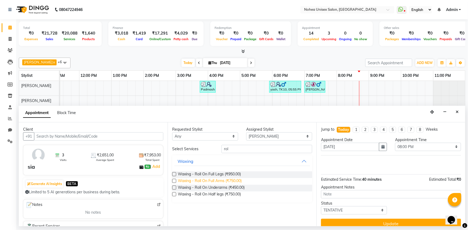
click at [235, 180] on span "Waxing - Roll On Full Arms (₹750.00)" at bounding box center [210, 181] width 64 height 7
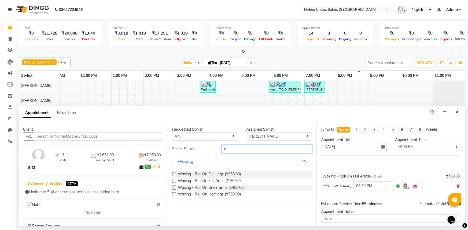
click at [258, 151] on input "rol" at bounding box center [267, 149] width 91 height 8
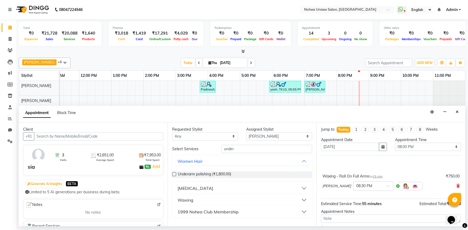
click at [190, 200] on div "Waxing" at bounding box center [186, 200] width 16 height 6
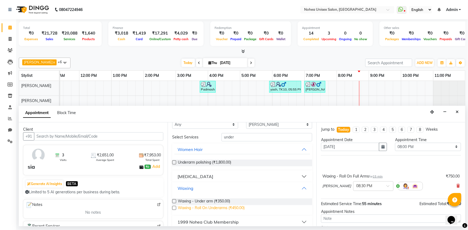
scroll to position [17, 0]
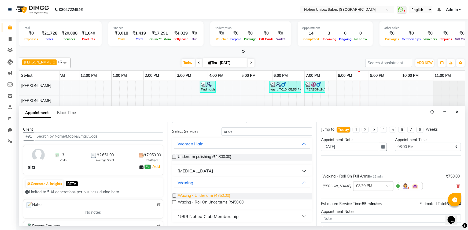
click at [219, 196] on span "Waxing - Under arm (₹350.00)" at bounding box center [204, 196] width 52 height 7
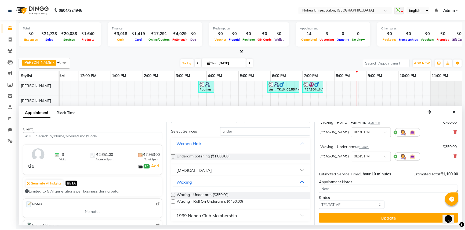
scroll to position [55, 0]
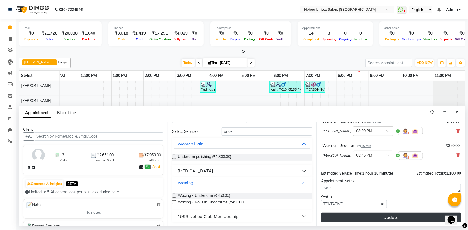
click at [398, 216] on button "Update" at bounding box center [391, 218] width 140 height 10
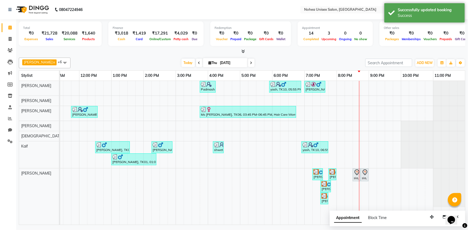
drag, startPoint x: 344, startPoint y: 56, endPoint x: 348, endPoint y: 54, distance: 3.9
click at [347, 57] on div "[PERSON_NAME] x [PERSON_NAME] x [PERSON_NAME] x Kaif x [PERSON_NAME] x +6 Selec…" at bounding box center [242, 141] width 447 height 170
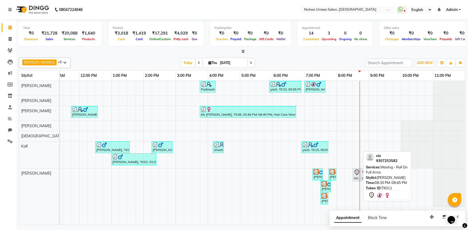
click at [356, 177] on div "sia, TK11, 08:30 PM-08:45 PM, Waxing - Roll On Full Arms" at bounding box center [356, 175] width 7 height 11
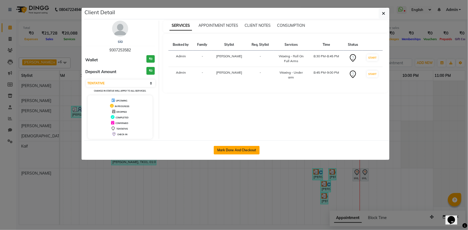
click at [229, 148] on button "Mark Done And Checkout" at bounding box center [237, 150] width 46 height 9
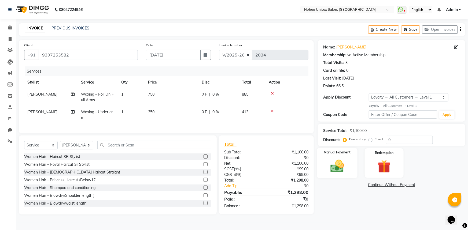
click at [347, 166] on img at bounding box center [338, 167] width 22 height 16
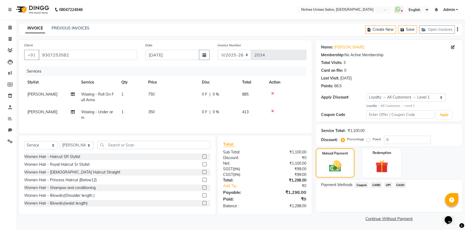
click at [375, 185] on span "CARD" at bounding box center [376, 185] width 12 height 6
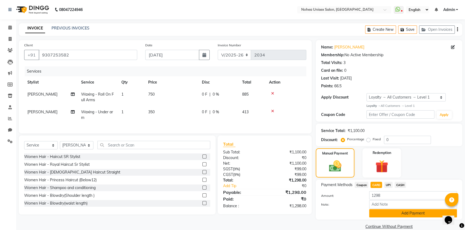
click at [382, 212] on button "Add Payment" at bounding box center [413, 214] width 88 height 8
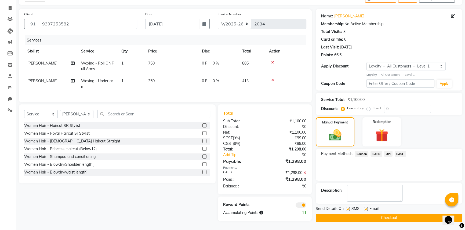
scroll to position [34, 0]
click at [366, 207] on label at bounding box center [366, 209] width 4 height 4
click at [366, 208] on input "checkbox" at bounding box center [365, 209] width 3 height 3
click at [365, 214] on button "Checkout" at bounding box center [389, 218] width 146 height 8
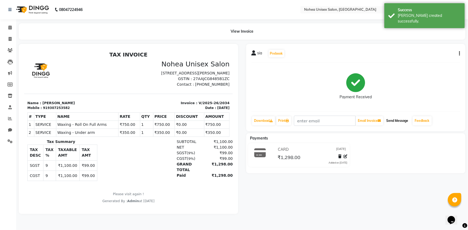
click at [397, 120] on button "Send Message" at bounding box center [397, 120] width 26 height 9
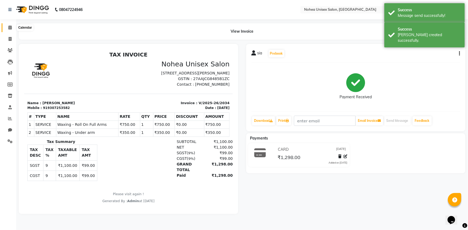
click at [7, 27] on span at bounding box center [9, 28] width 9 height 6
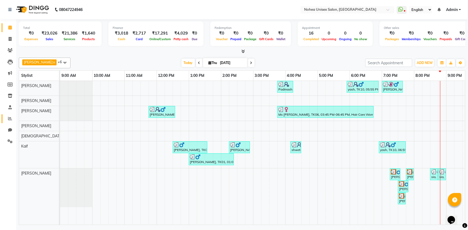
click at [3, 118] on link "Reports" at bounding box center [8, 119] width 13 height 9
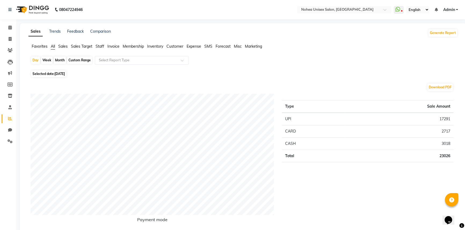
click at [101, 45] on span "Staff" at bounding box center [100, 46] width 9 height 5
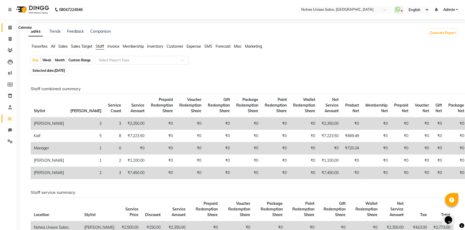
click at [9, 29] on icon at bounding box center [9, 27] width 3 height 4
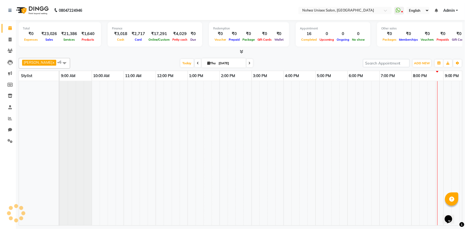
scroll to position [0, 78]
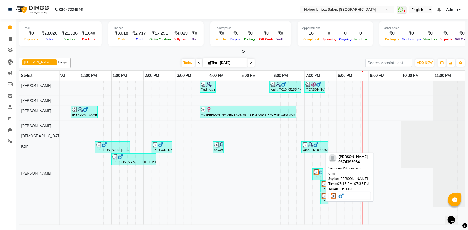
click at [314, 174] on img at bounding box center [316, 172] width 5 height 5
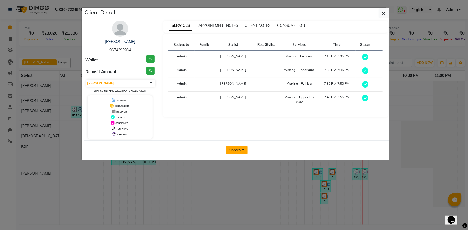
click at [237, 150] on button "Checkout" at bounding box center [236, 150] width 21 height 9
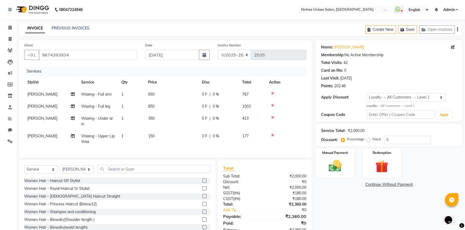
click at [167, 121] on td "350" at bounding box center [172, 122] width 54 height 18
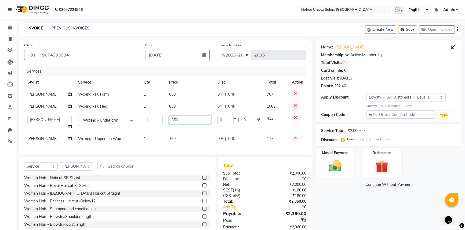
click at [184, 118] on input "350" at bounding box center [190, 120] width 42 height 8
click at [181, 105] on td "850" at bounding box center [190, 107] width 48 height 12
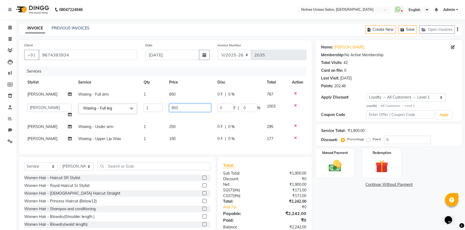
click at [182, 107] on input "850" at bounding box center [190, 108] width 42 height 8
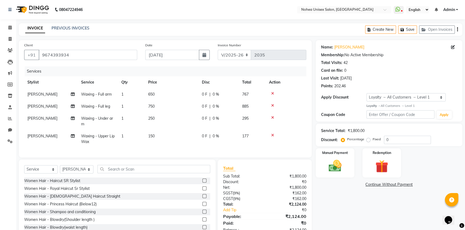
click at [258, 178] on div "Sub Total:" at bounding box center [242, 177] width 46 height 6
drag, startPoint x: 169, startPoint y: 94, endPoint x: 186, endPoint y: 102, distance: 18.6
click at [169, 94] on td "650" at bounding box center [172, 95] width 54 height 12
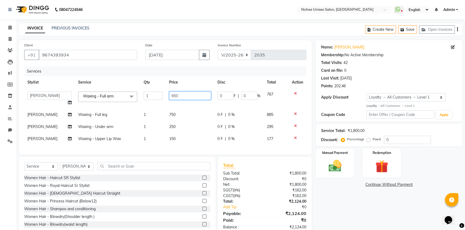
click at [193, 96] on input "650" at bounding box center [190, 96] width 42 height 8
click at [245, 180] on div "Total Sub Total: ₹1,800.00 Discount: ₹0 Net: ₹1,800.00 SGST ( 9% ) ₹162.00 CGST…" at bounding box center [264, 196] width 83 height 68
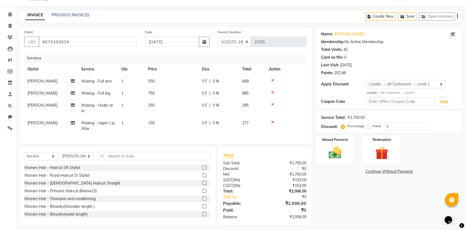
scroll to position [20, 0]
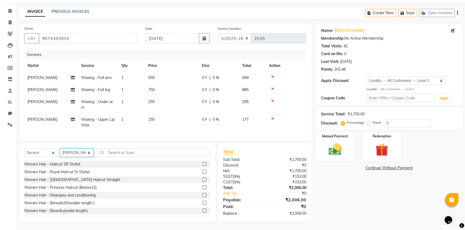
click at [87, 152] on select "Select Stylist [PERSON_NAME] Imlikala [PERSON_NAME] Kaif Manager mantra Mohini …" at bounding box center [77, 153] width 34 height 8
click at [60, 149] on select "Select Stylist [PERSON_NAME] Imlikala [PERSON_NAME] Kaif Manager mantra Mohini …" at bounding box center [77, 153] width 34 height 8
click at [132, 155] on input "text" at bounding box center [153, 153] width 113 height 8
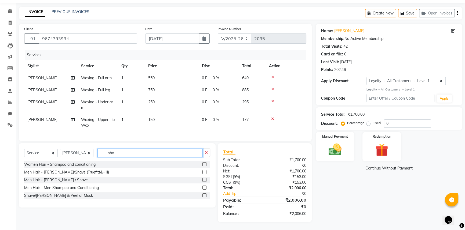
scroll to position [20, 0]
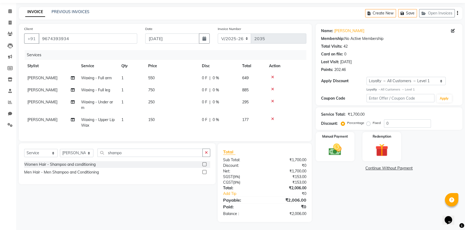
click at [78, 164] on div "Women Hair - Shampoo and conditioning" at bounding box center [59, 165] width 71 height 6
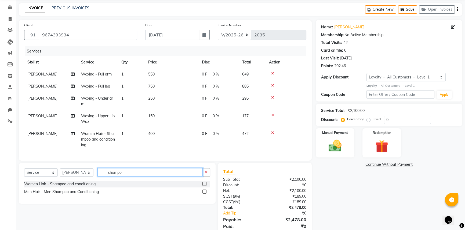
click at [144, 175] on input "shampo" at bounding box center [149, 172] width 105 height 8
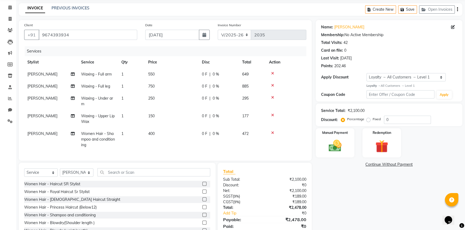
drag, startPoint x: 256, startPoint y: 179, endPoint x: 248, endPoint y: 180, distance: 7.9
click at [256, 179] on div "Total Sub Total: ₹2,100.00 Discount: ₹0 Net: ₹2,100.00 SGST ( 9% ) ₹189.00 CGST…" at bounding box center [264, 202] width 83 height 68
click at [196, 177] on input "text" at bounding box center [153, 172] width 113 height 8
click at [166, 136] on td "400" at bounding box center [172, 139] width 54 height 23
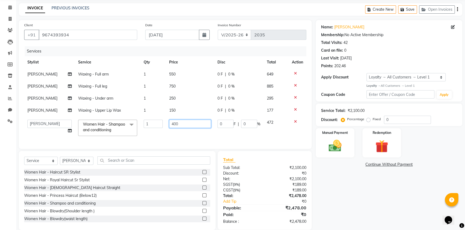
click at [182, 128] on input "400" at bounding box center [190, 124] width 42 height 8
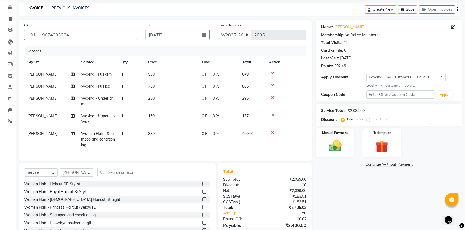
click at [268, 174] on div "Total Sub Total: ₹2,039.00 Discount: ₹0 Net: ₹2,039.00 SGST ( 9% ) ₹183.51 CGST…" at bounding box center [264, 205] width 83 height 74
click at [146, 177] on input "text" at bounding box center [153, 172] width 113 height 8
click at [9, 7] on icon at bounding box center [9, 7] width 3 height 4
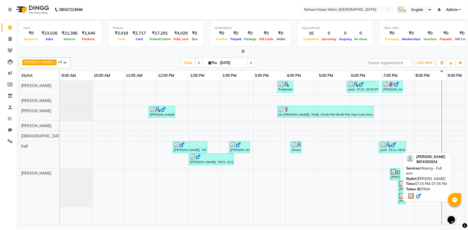
click at [397, 175] on div "[PERSON_NAME], TK04, 07:15 PM-07:35 PM, Waxing - Full arm" at bounding box center [395, 175] width 9 height 10
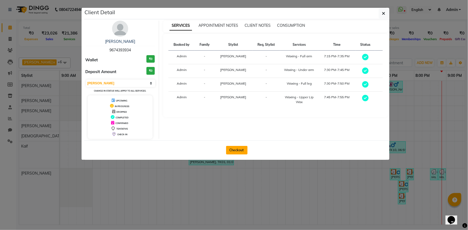
click at [238, 150] on button "Checkout" at bounding box center [236, 150] width 21 height 9
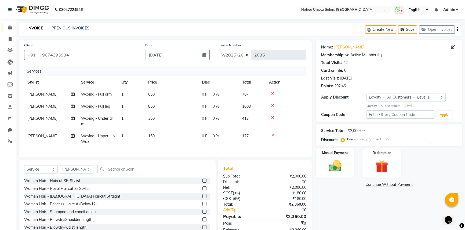
scroll to position [20, 0]
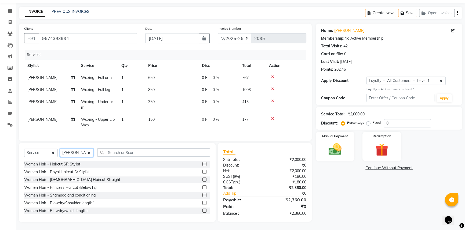
click at [83, 152] on select "Select Stylist [PERSON_NAME] Imlikala [PERSON_NAME] Kaif Manager mantra Mohini …" at bounding box center [77, 153] width 34 height 8
click at [60, 149] on select "Select Stylist [PERSON_NAME] Imlikala [PERSON_NAME] Kaif Manager mantra Mohini …" at bounding box center [77, 153] width 34 height 8
click at [117, 153] on input "text" at bounding box center [153, 153] width 113 height 8
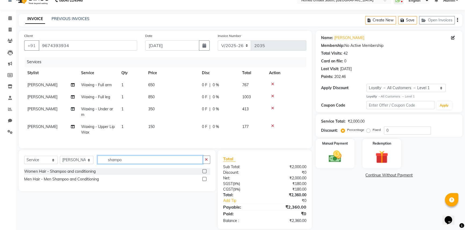
scroll to position [0, 0]
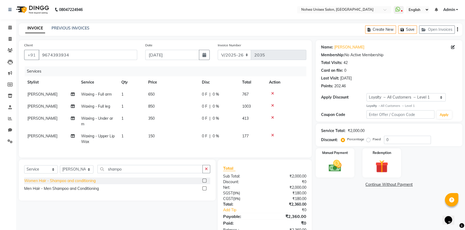
click at [91, 184] on div "Women Hair - Shampoo and conditioning" at bounding box center [59, 181] width 71 height 6
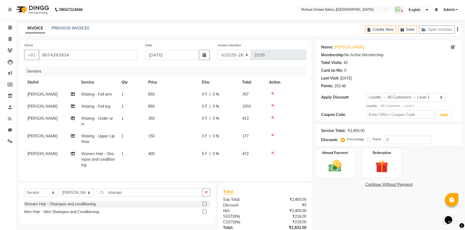
click at [164, 156] on td "400" at bounding box center [172, 159] width 54 height 23
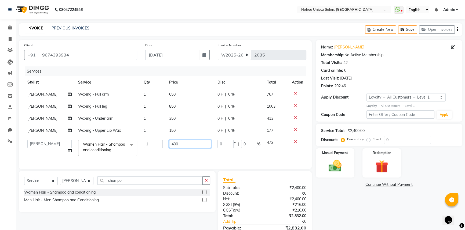
click at [183, 147] on input "400" at bounding box center [190, 144] width 42 height 8
click at [270, 203] on div "Total Sub Total: ₹2,400.00 Discount: ₹0 Net: ₹2,400.00 SGST ( 9% ) ₹216.00 CGST…" at bounding box center [264, 211] width 83 height 68
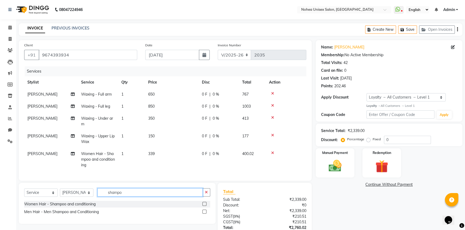
click at [157, 197] on input "shampo" at bounding box center [149, 193] width 105 height 8
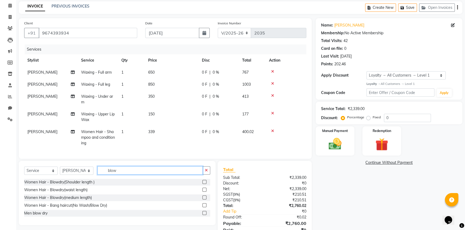
scroll to position [49, 0]
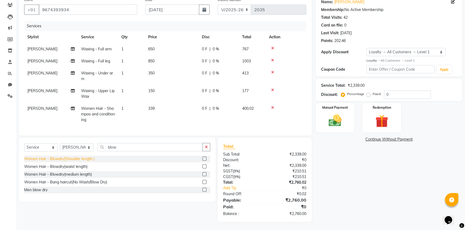
click at [86, 159] on div "Women Hair - Blowdry(Shoulder length )" at bounding box center [59, 159] width 70 height 6
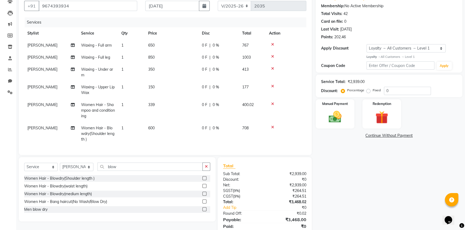
click at [259, 190] on div "SGST ( 9% )" at bounding box center [242, 191] width 46 height 6
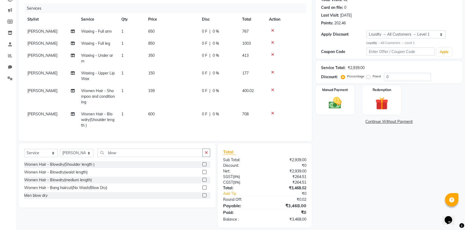
scroll to position [70, 0]
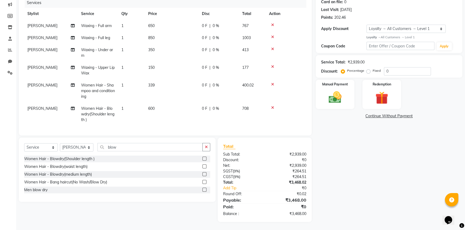
click at [163, 24] on td "650" at bounding box center [172, 26] width 54 height 12
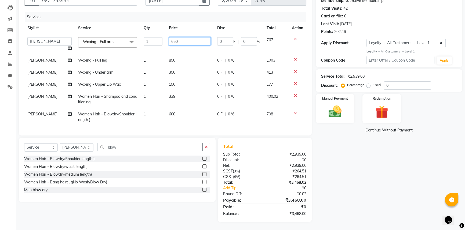
click at [187, 40] on input "650" at bounding box center [190, 41] width 42 height 8
click at [187, 61] on tbody "[PERSON_NAME] Imlikala [PERSON_NAME] Kaif Manager mantra Mohini [PERSON_NAME] […" at bounding box center [165, 80] width 282 height 92
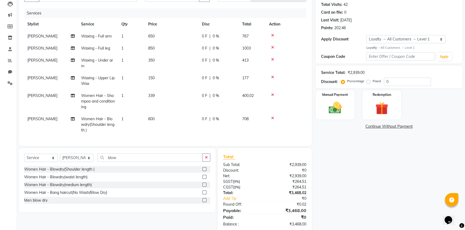
click at [171, 47] on td "850" at bounding box center [172, 48] width 54 height 12
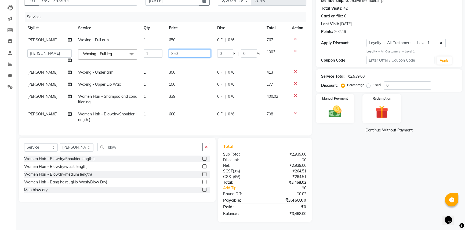
click at [185, 49] on input "850" at bounding box center [190, 53] width 42 height 8
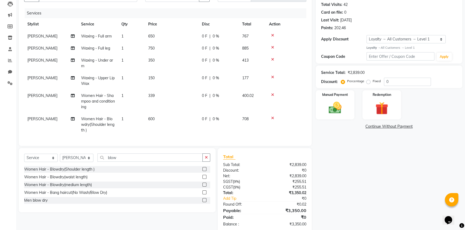
click at [250, 156] on div "Total Sub Total: ₹2,839.00 Discount: ₹0 Net: ₹2,839.00 SGST ( 9% ) ₹255.51 CGST…" at bounding box center [264, 191] width 83 height 74
click at [166, 38] on td "650" at bounding box center [172, 36] width 54 height 12
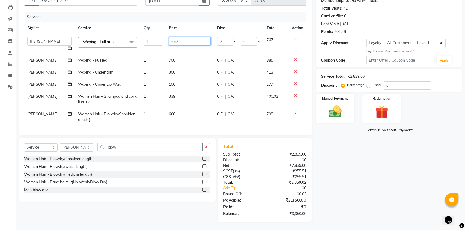
click at [186, 38] on input "650" at bounding box center [190, 41] width 42 height 8
click at [260, 167] on div "Total Sub Total: ₹2,839.00 Discount: ₹0 Net: ₹2,839.00 SGST ( 9% ) ₹255.51 CGST…" at bounding box center [264, 180] width 83 height 74
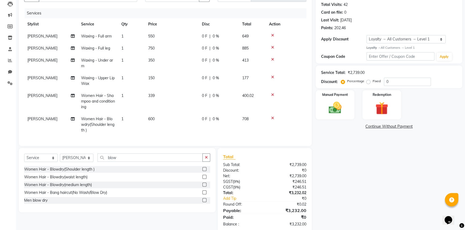
click at [262, 184] on div "SGST ( 9% )" at bounding box center [242, 182] width 46 height 6
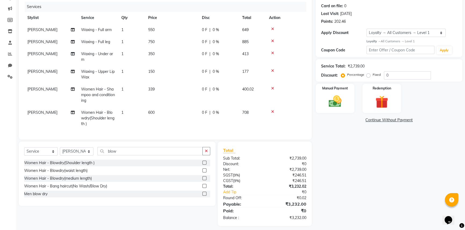
scroll to position [70, 0]
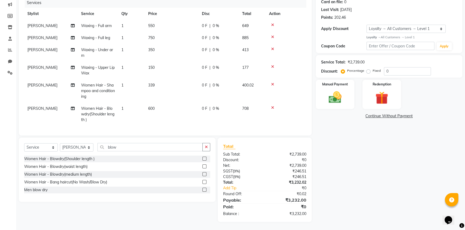
click at [272, 106] on icon at bounding box center [272, 108] width 3 height 4
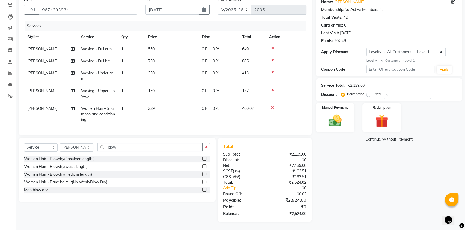
scroll to position [49, 0]
click at [268, 157] on div "₹2,139.00" at bounding box center [288, 155] width 46 height 6
click at [162, 68] on td "350" at bounding box center [172, 76] width 54 height 18
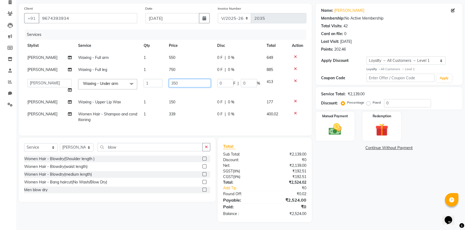
click at [183, 79] on input "350" at bounding box center [190, 83] width 42 height 8
click at [269, 142] on div "Client [PHONE_NUMBER] Date [DATE] Invoice Number V/2025 V/[PHONE_NUMBER] Servic…" at bounding box center [165, 112] width 301 height 219
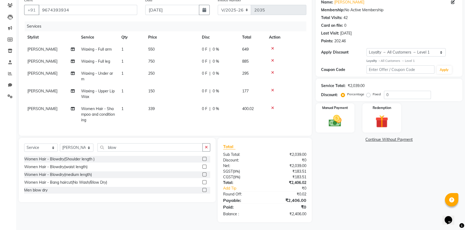
scroll to position [49, 0]
click at [333, 119] on img at bounding box center [335, 120] width 22 height 15
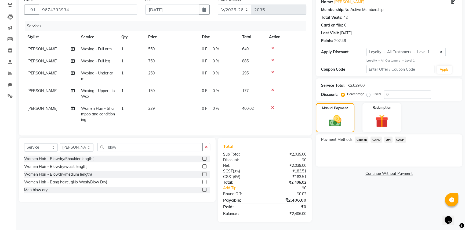
click at [380, 137] on span "CARD" at bounding box center [376, 140] width 12 height 6
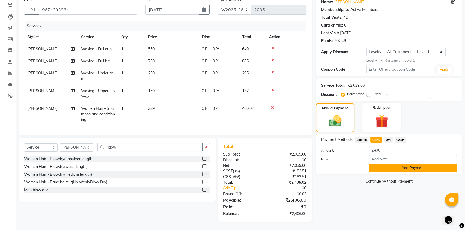
click at [383, 167] on button "Add Payment" at bounding box center [413, 168] width 88 height 8
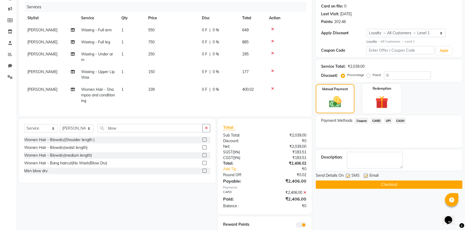
scroll to position [87, 0]
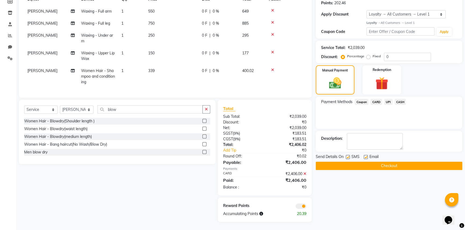
click at [366, 155] on label at bounding box center [366, 157] width 4 height 4
click at [366, 156] on input "checkbox" at bounding box center [365, 157] width 3 height 3
click at [365, 162] on button "Checkout" at bounding box center [389, 166] width 146 height 8
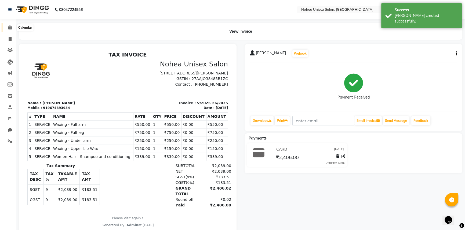
click at [6, 27] on span at bounding box center [9, 28] width 9 height 6
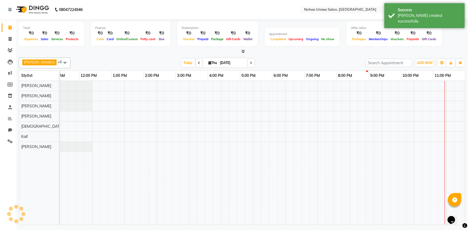
scroll to position [0, 78]
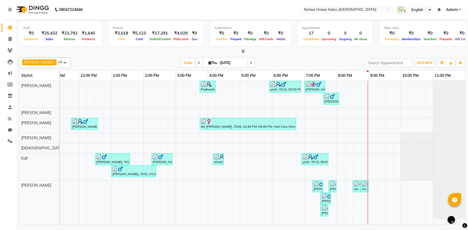
click at [321, 56] on div "[PERSON_NAME] x [PERSON_NAME] x [PERSON_NAME] x Kaif x [PERSON_NAME] x +6 Selec…" at bounding box center [242, 141] width 447 height 170
click at [250, 61] on icon at bounding box center [251, 62] width 2 height 3
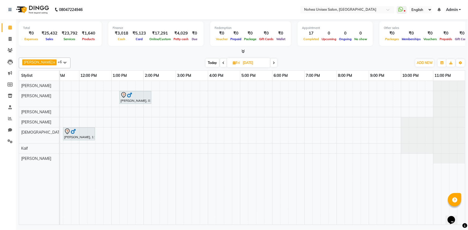
scroll to position [0, 0]
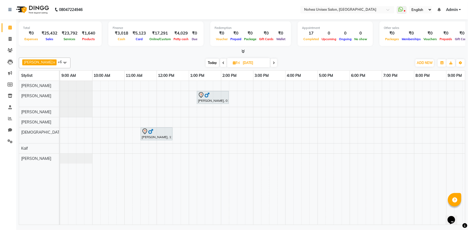
click at [60, 63] on span at bounding box center [65, 63] width 11 height 10
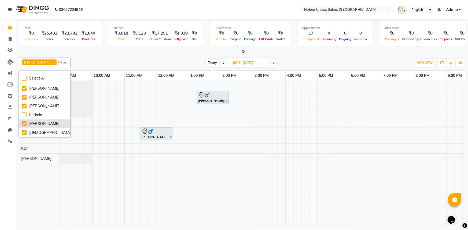
scroll to position [44, 0]
click at [24, 132] on div "Mohini" at bounding box center [45, 133] width 46 height 6
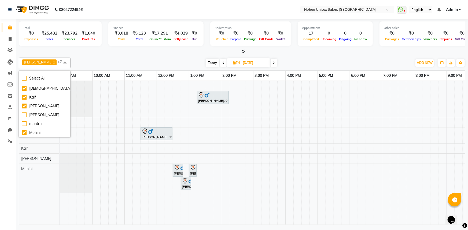
click at [155, 55] on div "Total ₹0 Expenses ₹25,432 Sales ₹23,792 Services ₹1,640 Products Finance ₹3,018…" at bounding box center [242, 122] width 452 height 207
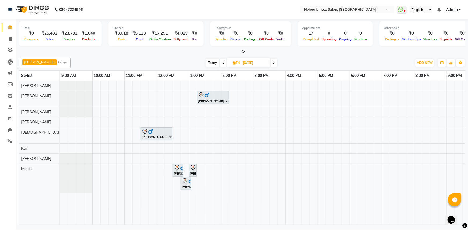
drag, startPoint x: 182, startPoint y: 52, endPoint x: 190, endPoint y: 52, distance: 8.3
click at [182, 52] on div at bounding box center [242, 52] width 447 height 6
click at [210, 63] on span "Today" at bounding box center [212, 63] width 13 height 8
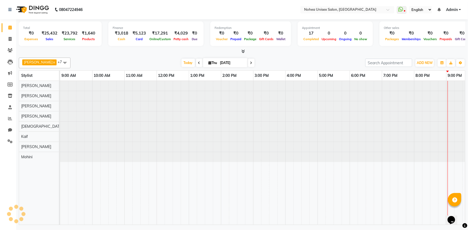
scroll to position [0, 78]
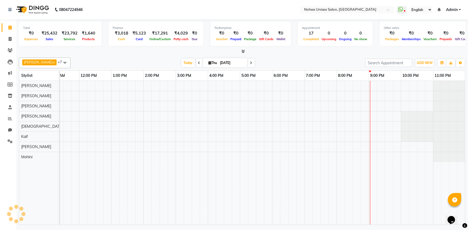
click at [154, 56] on div "[PERSON_NAME] x [PERSON_NAME] x [PERSON_NAME] x Kaif x [PERSON_NAME] x [PERSON_…" at bounding box center [242, 141] width 447 height 170
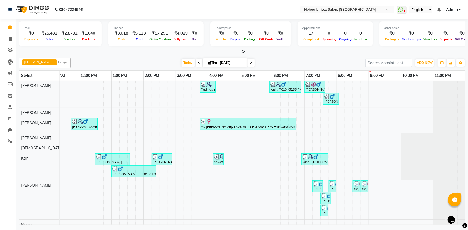
click at [250, 61] on icon at bounding box center [251, 62] width 2 height 3
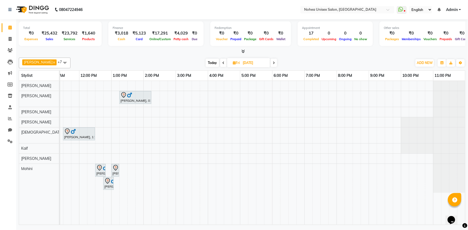
click at [60, 62] on span at bounding box center [65, 63] width 11 height 10
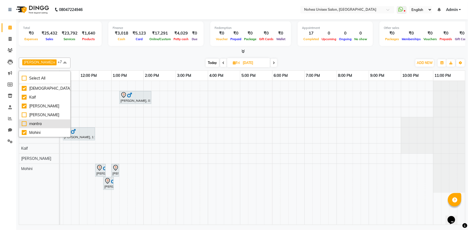
click at [24, 122] on div "mantra" at bounding box center [45, 124] width 46 height 6
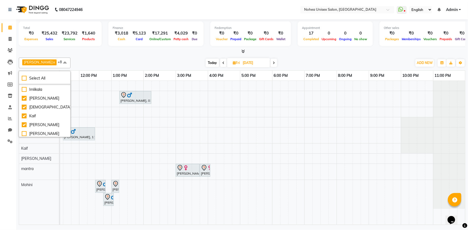
scroll to position [44, 0]
click at [101, 58] on div "[PERSON_NAME] x [PERSON_NAME] x [PERSON_NAME] x Kaif x [PERSON_NAME] x [PERSON_…" at bounding box center [242, 63] width 447 height 11
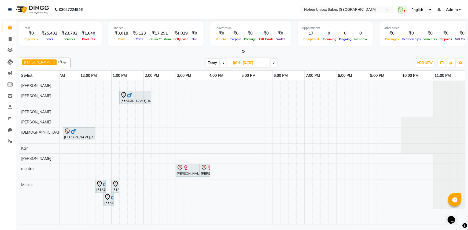
click at [207, 64] on span "Today" at bounding box center [212, 63] width 13 height 8
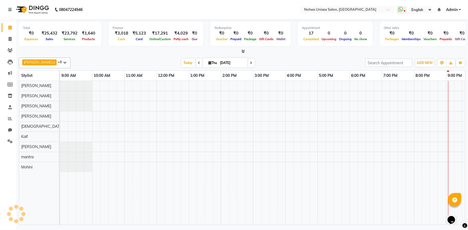
scroll to position [0, 78]
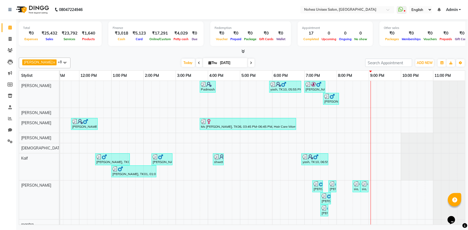
click at [268, 63] on div "[DATE] [DATE]" at bounding box center [217, 63] width 289 height 8
click at [281, 59] on div "[DATE] [DATE]" at bounding box center [217, 63] width 289 height 8
click at [148, 59] on div "[DATE] [DATE]" at bounding box center [217, 63] width 289 height 8
click at [9, 118] on icon at bounding box center [10, 119] width 4 height 4
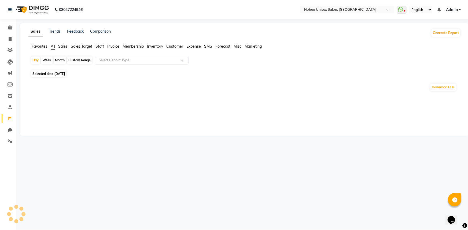
click at [104, 46] on span "Staff" at bounding box center [100, 46] width 9 height 5
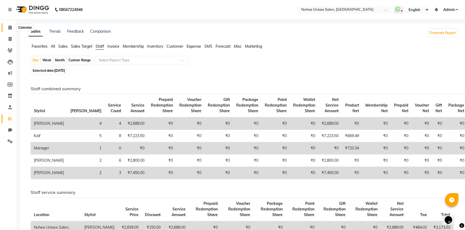
click at [6, 27] on span at bounding box center [9, 28] width 9 height 6
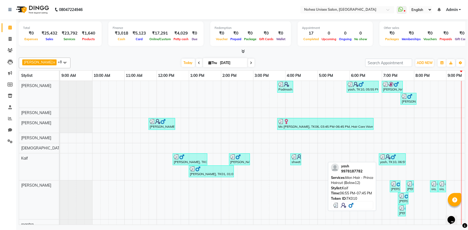
click at [392, 160] on div "yash, TK10, 06:55 PM-07:45 PM, Men Hair - Prince Haircut (Below12)" at bounding box center [393, 160] width 26 height 10
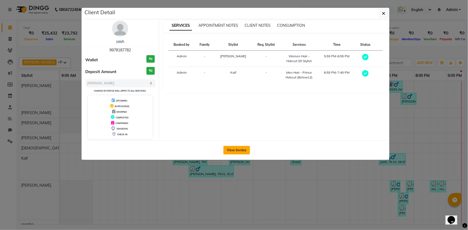
click at [238, 151] on button "View Invoice" at bounding box center [236, 150] width 27 height 9
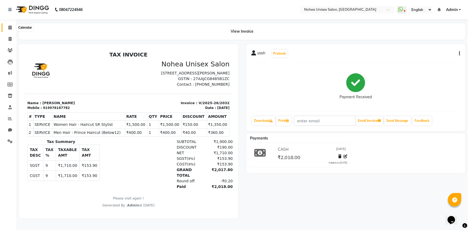
drag, startPoint x: 8, startPoint y: 26, endPoint x: 15, endPoint y: 32, distance: 9.2
click at [8, 27] on span at bounding box center [9, 28] width 9 height 6
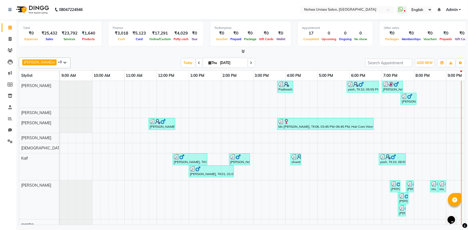
click at [151, 52] on div at bounding box center [242, 52] width 447 height 6
click at [260, 56] on div "[PERSON_NAME] x [PERSON_NAME] x [PERSON_NAME] x Kaif x [PERSON_NAME] x [PERSON_…" at bounding box center [242, 141] width 447 height 170
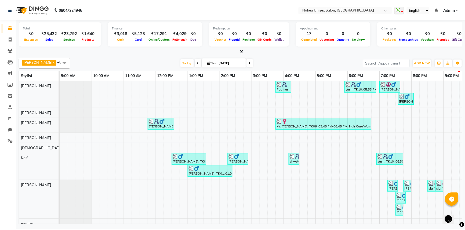
scroll to position [0, 78]
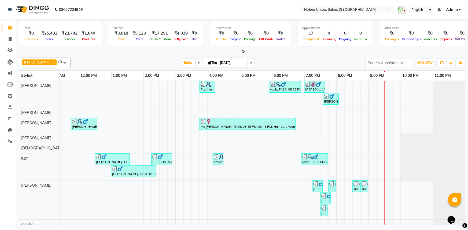
drag, startPoint x: 282, startPoint y: 47, endPoint x: 287, endPoint y: 57, distance: 11.2
click at [282, 47] on div "Total ₹0 Expenses ₹25,432 Sales ₹23,792 Services ₹1,640 Products Finance ₹3,018…" at bounding box center [242, 34] width 447 height 26
drag, startPoint x: 122, startPoint y: 67, endPoint x: 123, endPoint y: 70, distance: 3.6
click at [123, 70] on div "[PERSON_NAME] x [PERSON_NAME] x [PERSON_NAME] x Kaif x [PERSON_NAME] x [PERSON_…" at bounding box center [242, 141] width 447 height 170
click at [124, 58] on div "[PERSON_NAME] x [PERSON_NAME] x [PERSON_NAME] x Kaif x [PERSON_NAME] x [PERSON_…" at bounding box center [242, 63] width 447 height 11
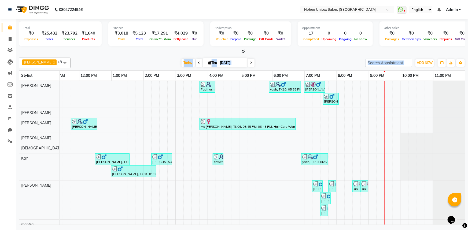
click at [270, 62] on div "[DATE] [DATE]" at bounding box center [217, 63] width 289 height 8
click at [152, 58] on div "[PERSON_NAME] x [PERSON_NAME] x [PERSON_NAME] x Kaif x [PERSON_NAME] x [PERSON_…" at bounding box center [242, 63] width 447 height 11
click at [156, 58] on div "[PERSON_NAME] x [PERSON_NAME] x [PERSON_NAME] x Kaif x [PERSON_NAME] x [PERSON_…" at bounding box center [242, 63] width 447 height 11
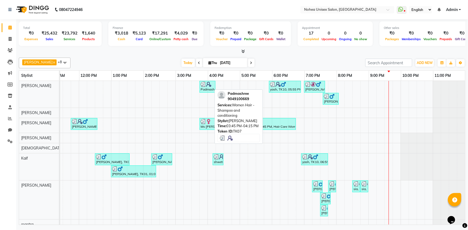
click at [206, 89] on div "Padmashree, TK07, 03:45 PM-04:15 PM, Women Hair - Shampoo and conditioning" at bounding box center [207, 87] width 15 height 10
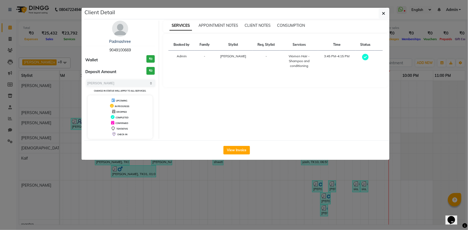
drag, startPoint x: 108, startPoint y: 49, endPoint x: 133, endPoint y: 49, distance: 25.5
click at [133, 49] on div "Padmashree 9049100669" at bounding box center [120, 46] width 69 height 14
copy span "9049100669"
drag, startPoint x: 382, startPoint y: 12, endPoint x: 389, endPoint y: 68, distance: 56.0
click at [382, 12] on button "button" at bounding box center [384, 13] width 10 height 10
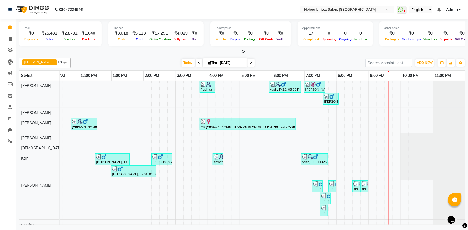
click at [6, 39] on span at bounding box center [9, 39] width 9 height 6
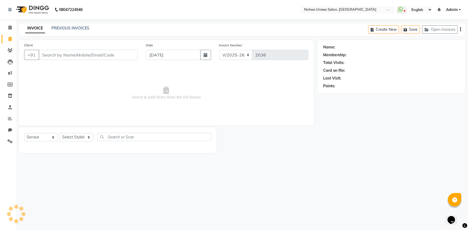
click at [60, 54] on input "Client" at bounding box center [88, 55] width 99 height 10
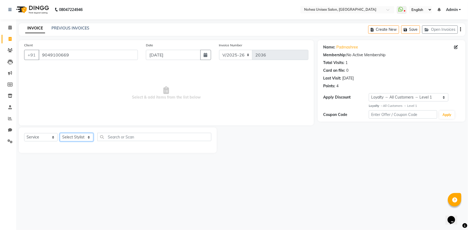
click at [87, 138] on select "Select Stylist [PERSON_NAME] Imlikala [PERSON_NAME] Kaif Manager mantra Mohini …" at bounding box center [77, 137] width 34 height 8
click at [60, 133] on select "Select Stylist [PERSON_NAME] Imlikala [PERSON_NAME] Kaif Manager mantra Mohini …" at bounding box center [77, 137] width 34 height 8
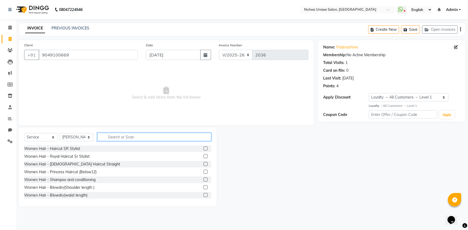
click at [127, 139] on input "text" at bounding box center [154, 137] width 114 height 8
click at [74, 149] on div "Women Hair - Haircut SR Stylist" at bounding box center [52, 149] width 56 height 6
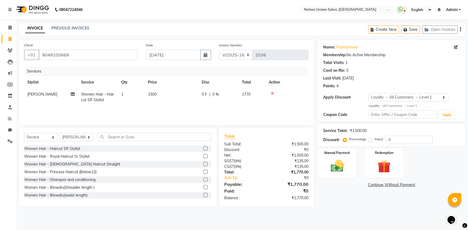
click at [163, 96] on td "1500" at bounding box center [172, 98] width 54 height 18
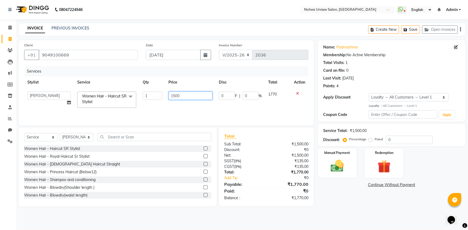
drag, startPoint x: 189, startPoint y: 96, endPoint x: 171, endPoint y: 97, distance: 17.7
click at [171, 97] on input "1500" at bounding box center [191, 96] width 44 height 8
click at [258, 158] on div "Net:" at bounding box center [243, 156] width 46 height 6
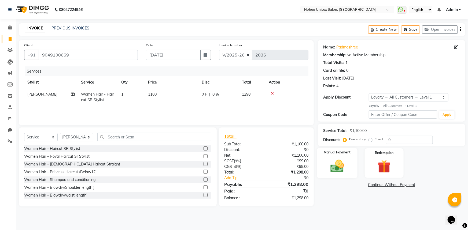
click at [339, 166] on img at bounding box center [338, 167] width 22 height 16
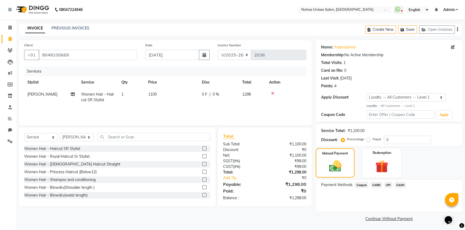
click at [389, 185] on span "UPI" at bounding box center [388, 185] width 8 height 6
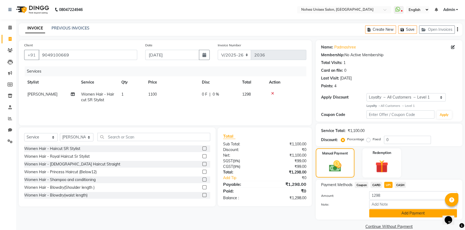
click at [390, 213] on button "Add Payment" at bounding box center [413, 214] width 88 height 8
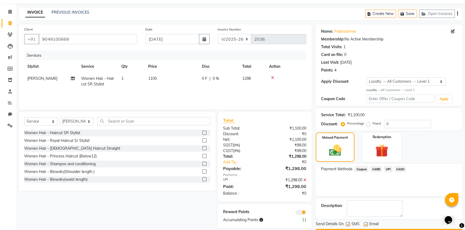
scroll to position [31, 0]
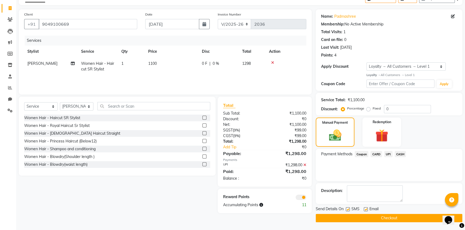
click at [367, 209] on label at bounding box center [366, 210] width 4 height 4
click at [367, 209] on input "checkbox" at bounding box center [365, 209] width 3 height 3
click at [364, 217] on button "Checkout" at bounding box center [389, 218] width 146 height 8
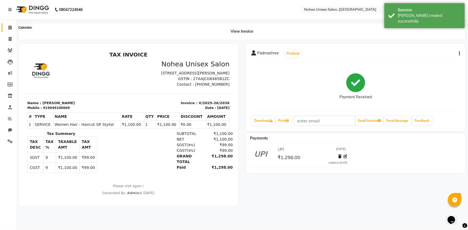
click at [12, 27] on span at bounding box center [9, 28] width 9 height 6
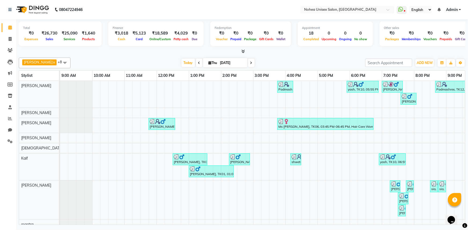
click at [274, 48] on div "Total ₹0 Expenses ₹26,730 Sales ₹25,090 Services ₹1,640 Products Finance ₹3,018…" at bounding box center [242, 36] width 447 height 35
click at [142, 56] on div "[PERSON_NAME] x [PERSON_NAME] x [PERSON_NAME] x Kaif x [PERSON_NAME] x [PERSON_…" at bounding box center [242, 141] width 447 height 170
drag, startPoint x: 126, startPoint y: 54, endPoint x: 215, endPoint y: 68, distance: 90.4
click at [126, 55] on div "Total ₹0 Expenses ₹26,730 Sales ₹25,090 Services ₹1,640 Products Finance ₹3,018…" at bounding box center [242, 122] width 452 height 207
click at [283, 65] on div "[DATE] [DATE]" at bounding box center [217, 63] width 289 height 8
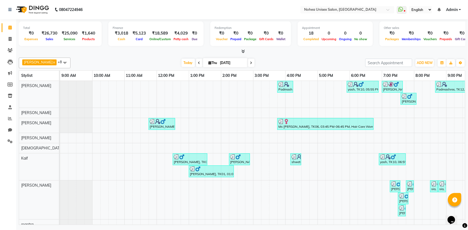
scroll to position [0, 78]
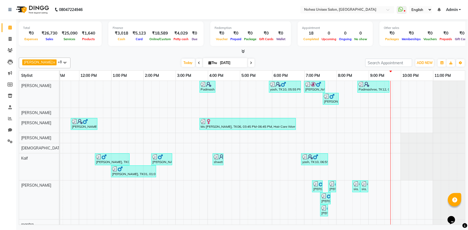
click at [276, 58] on div "[PERSON_NAME] x [PERSON_NAME] x [PERSON_NAME] x Kaif x [PERSON_NAME] x [PERSON_…" at bounding box center [242, 63] width 447 height 11
click at [244, 51] on icon at bounding box center [242, 51] width 3 height 4
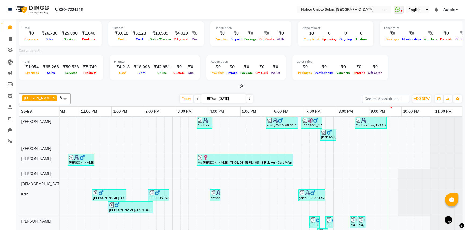
click at [240, 85] on icon at bounding box center [241, 86] width 3 height 4
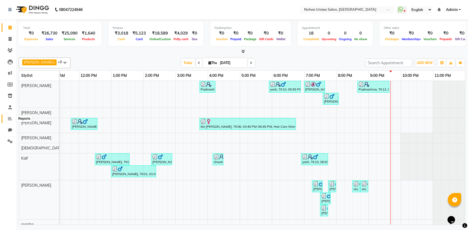
drag, startPoint x: 9, startPoint y: 116, endPoint x: 22, endPoint y: 117, distance: 12.6
click at [9, 117] on icon at bounding box center [10, 119] width 4 height 4
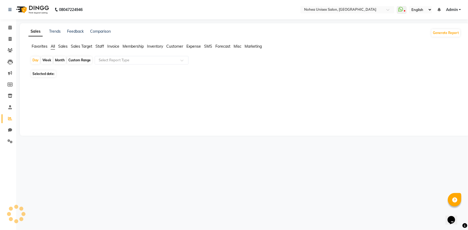
click at [102, 47] on span "Staff" at bounding box center [100, 46] width 9 height 5
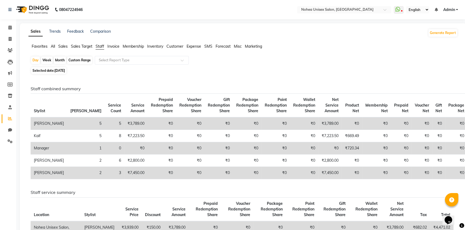
click at [310, 79] on div "Staff combined summary Stylist Bill Count Service Count Service Amount Prepaid …" at bounding box center [241, 233] width 431 height 314
drag, startPoint x: 3, startPoint y: 28, endPoint x: 15, endPoint y: 36, distance: 14.1
click at [4, 28] on link "Calendar" at bounding box center [8, 27] width 13 height 9
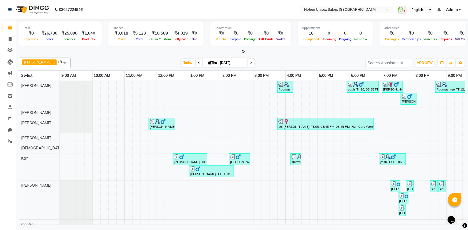
click at [244, 51] on icon at bounding box center [242, 51] width 3 height 4
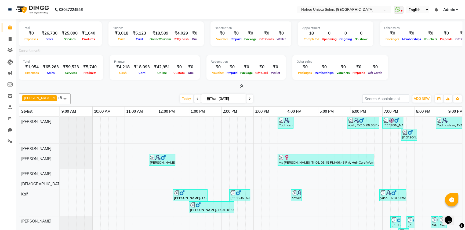
click at [240, 86] on icon at bounding box center [241, 86] width 3 height 4
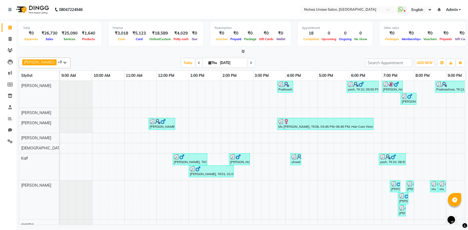
click at [135, 60] on div "[DATE] [DATE]" at bounding box center [217, 63] width 289 height 8
click at [131, 59] on div "[DATE] [DATE]" at bounding box center [217, 63] width 289 height 8
click at [151, 56] on div "[PERSON_NAME] x [PERSON_NAME] x [PERSON_NAME] x Kaif x [PERSON_NAME] x [PERSON_…" at bounding box center [242, 141] width 447 height 170
click at [294, 48] on div "Total ₹0 Expenses ₹26,730 Sales ₹25,090 Services ₹1,640 Products Finance ₹3,018…" at bounding box center [242, 36] width 447 height 35
click at [268, 50] on div at bounding box center [242, 52] width 447 height 6
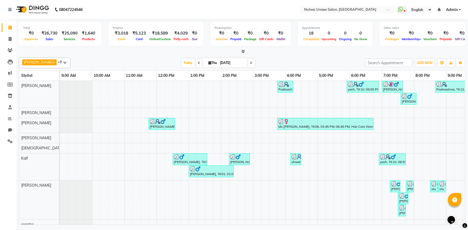
click at [244, 50] on icon at bounding box center [242, 51] width 3 height 4
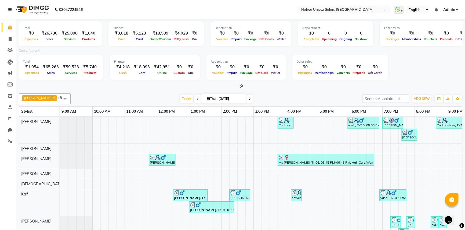
click at [241, 86] on icon at bounding box center [241, 86] width 3 height 4
